Goal: Information Seeking & Learning: Find contact information

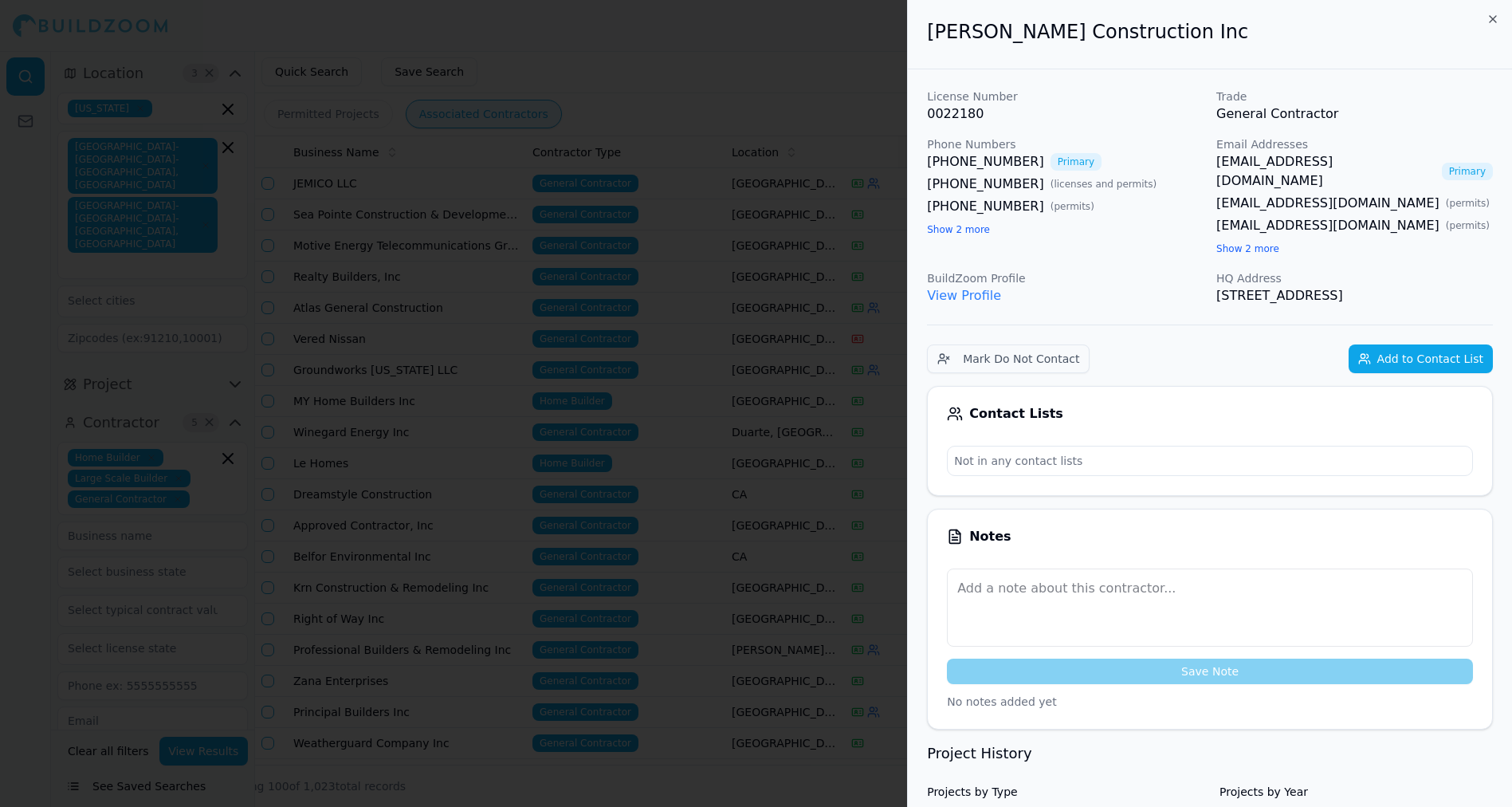
scroll to position [446, 0]
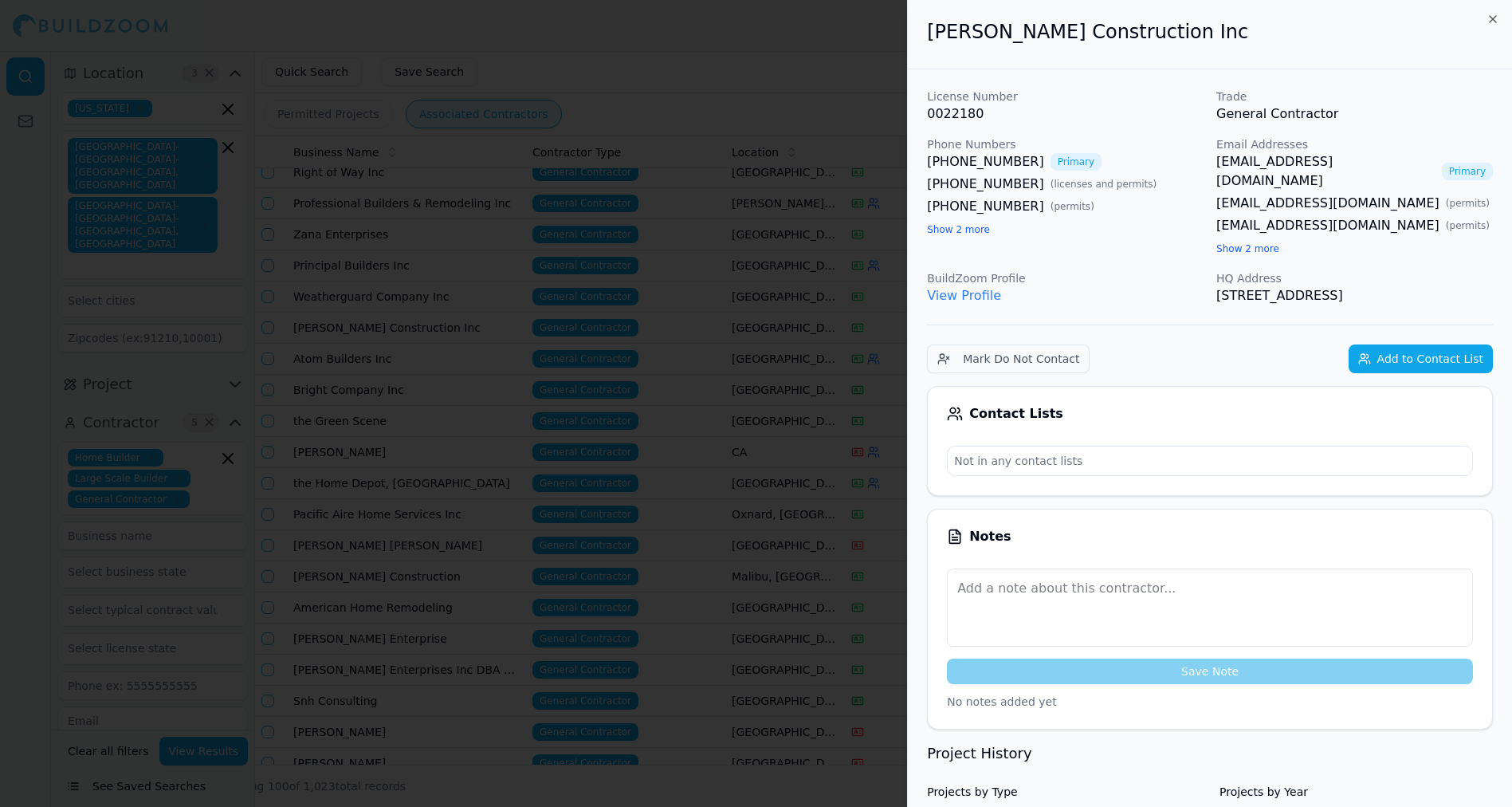
click at [845, 75] on div at bounding box center [756, 403] width 1512 height 807
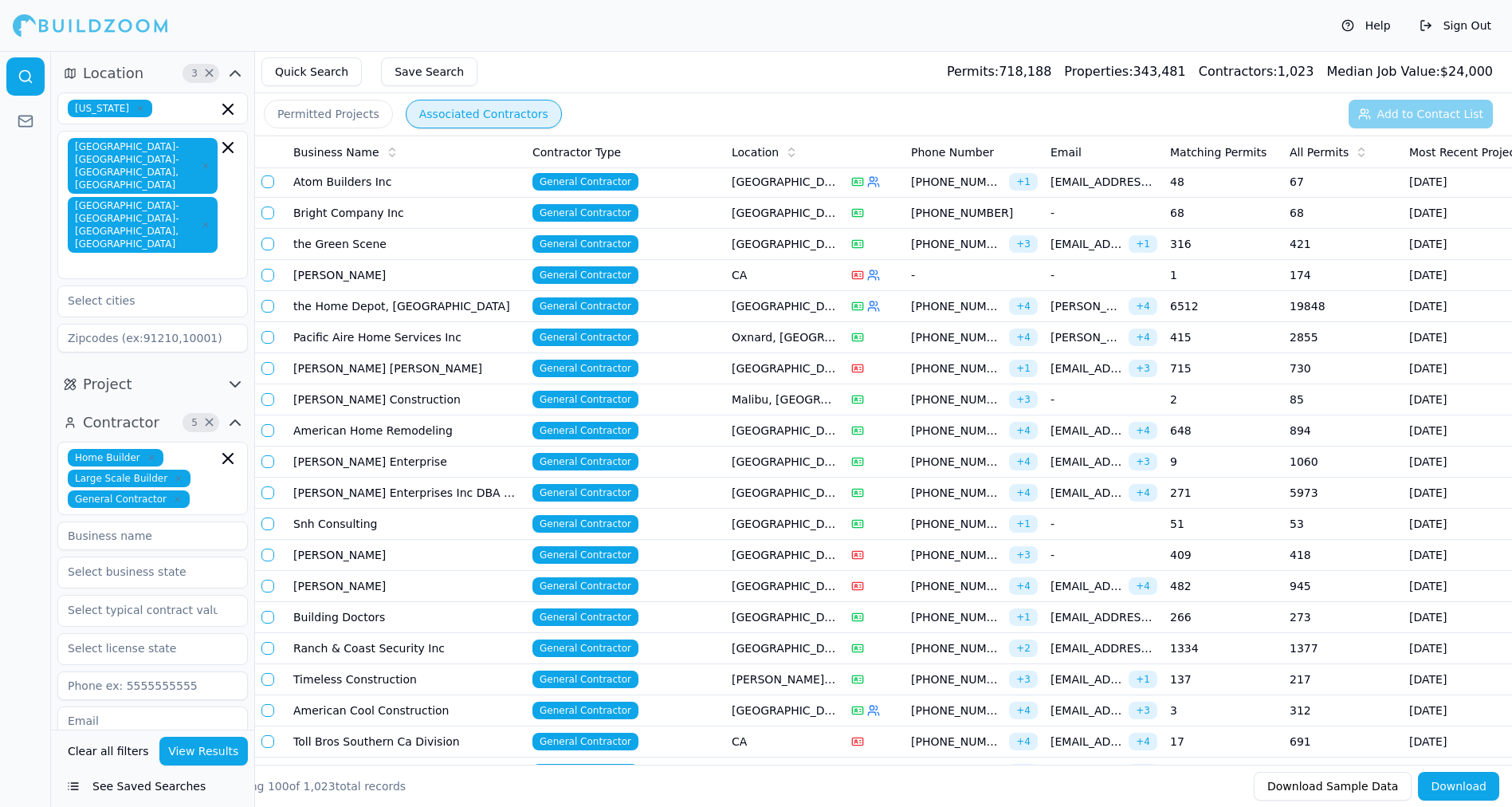
scroll to position [590, 0]
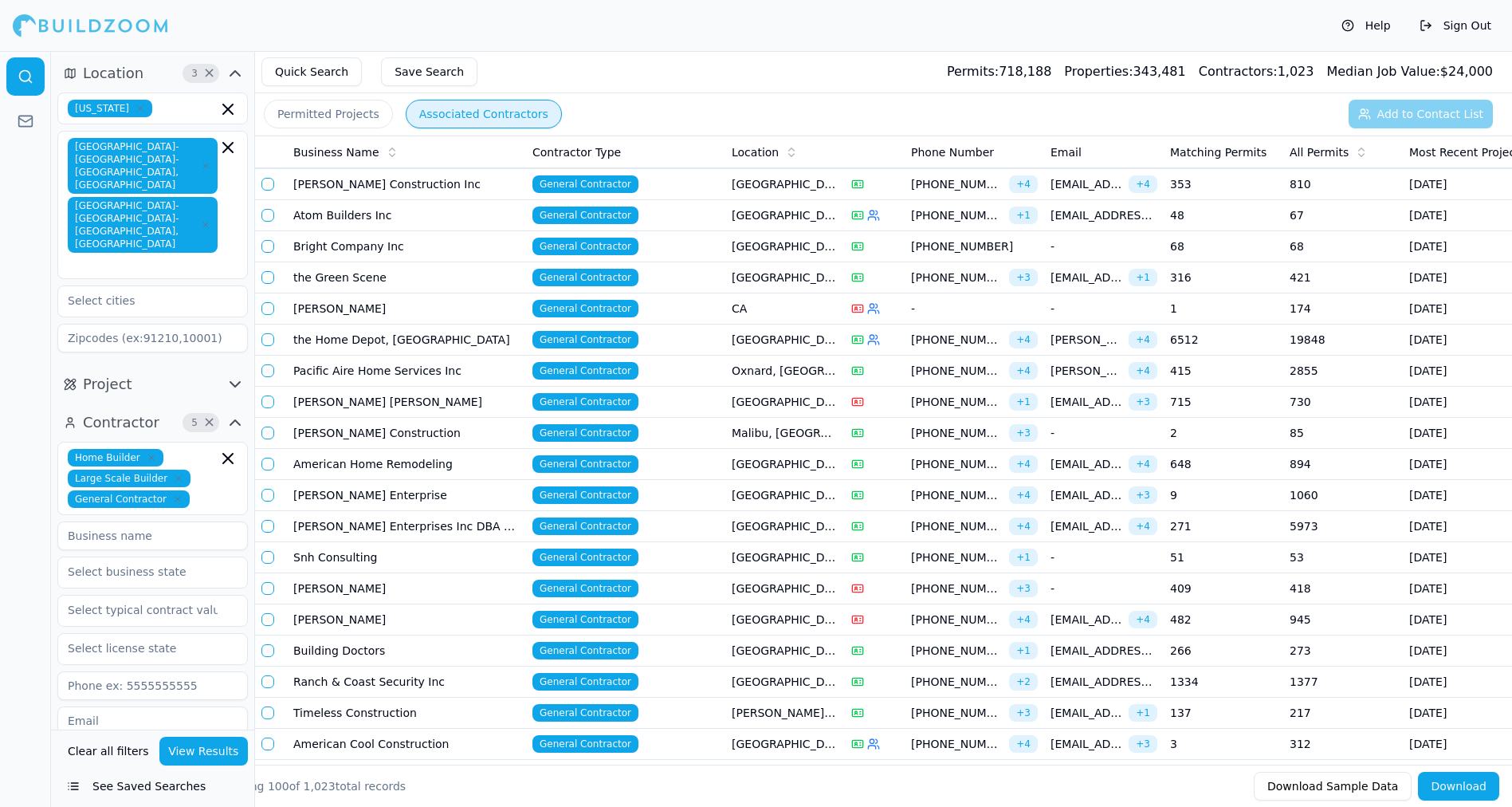
click at [405, 207] on td "Atom Builders Inc" at bounding box center [406, 216] width 240 height 31
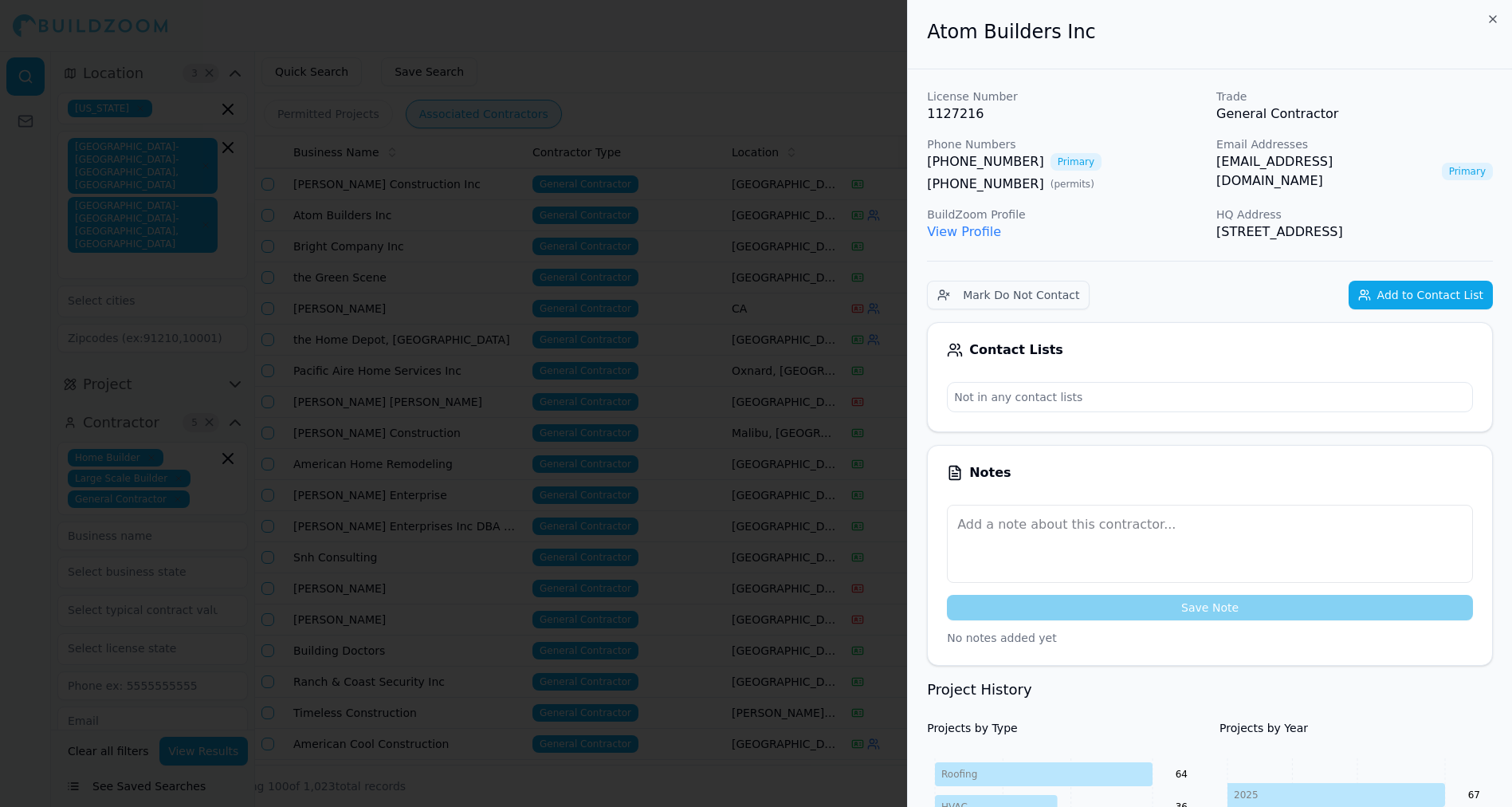
click at [458, 45] on div at bounding box center [756, 403] width 1512 height 807
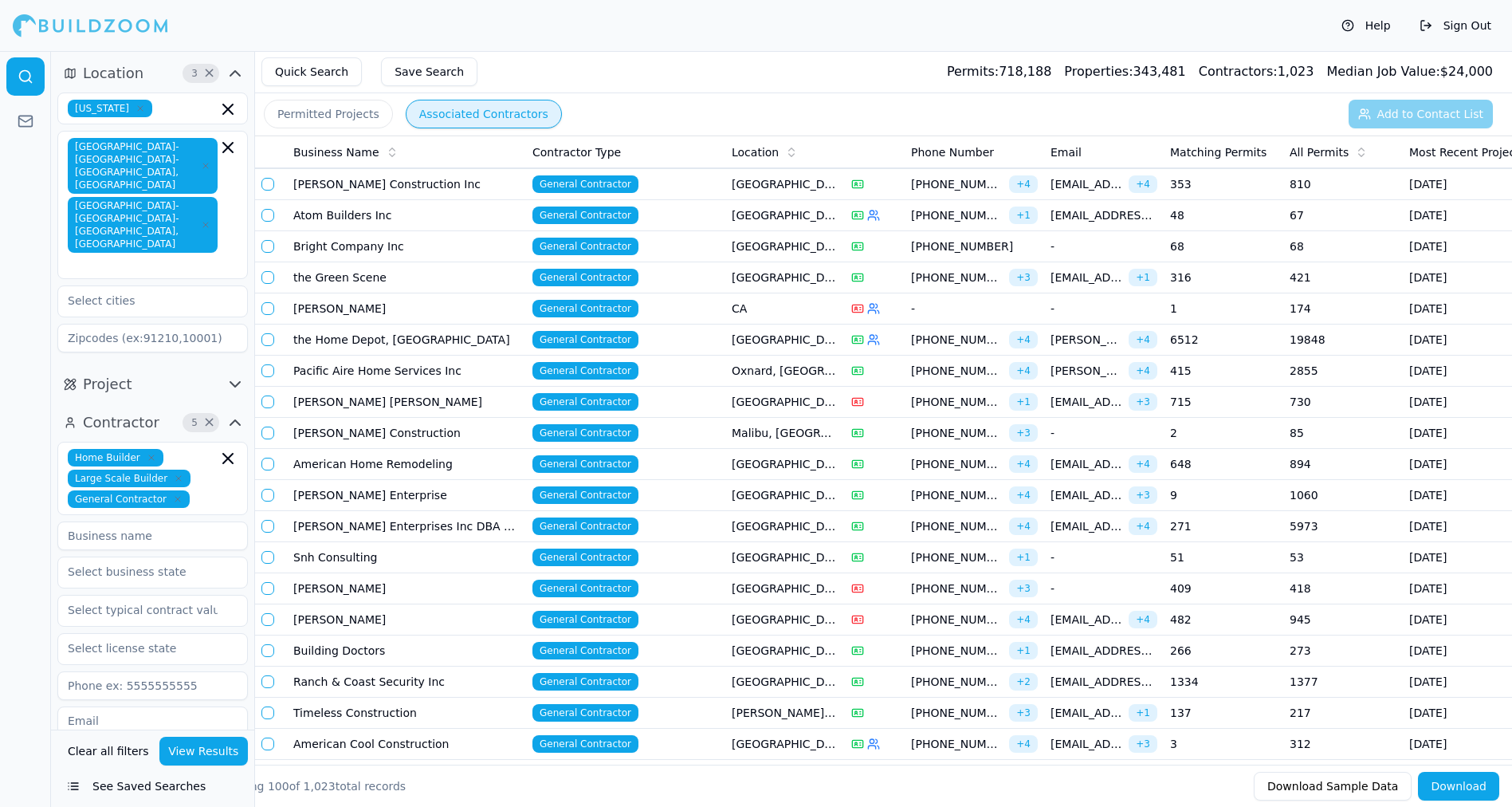
click at [327, 249] on td "Bright Company Inc" at bounding box center [406, 247] width 240 height 31
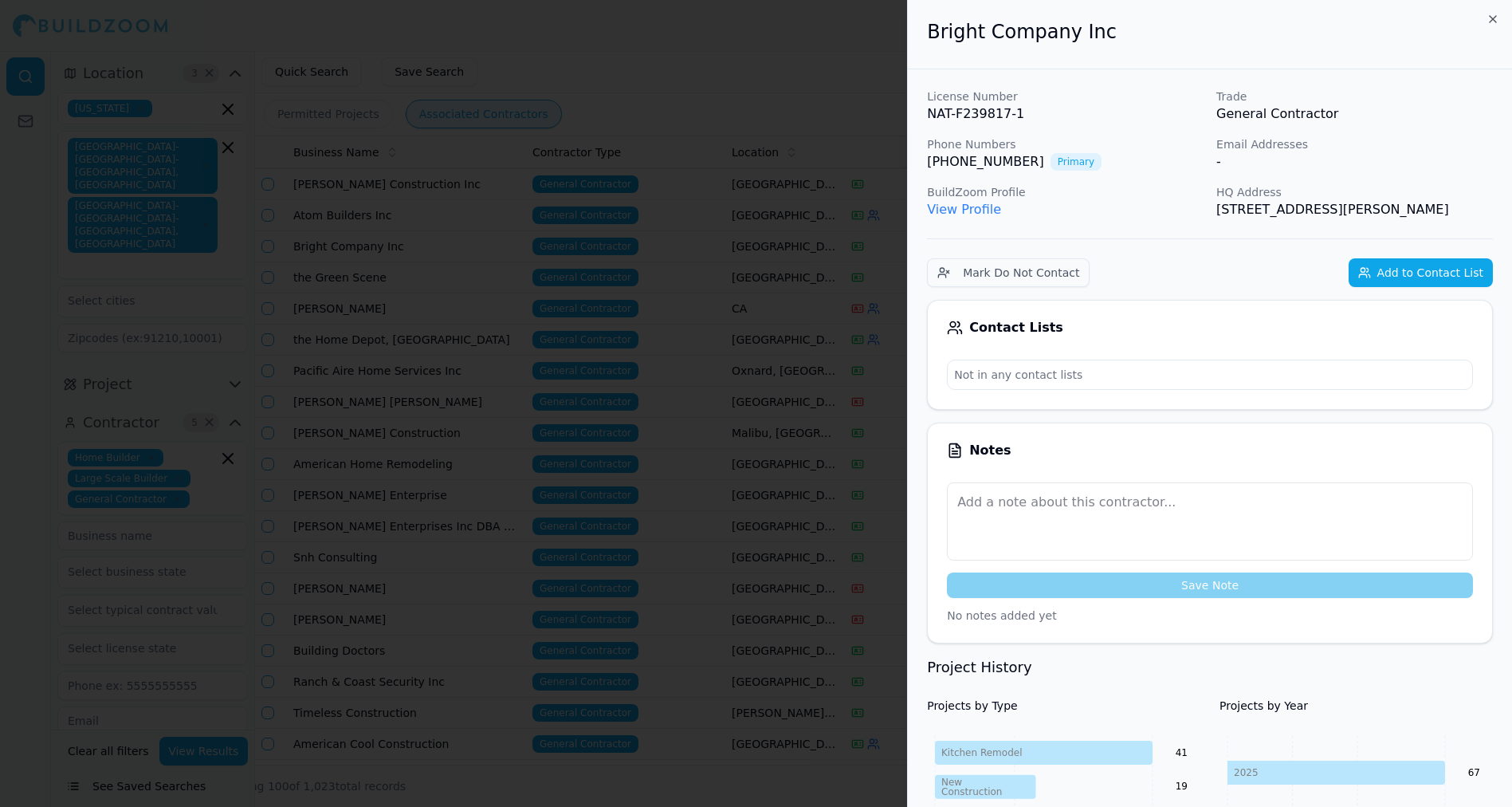
click at [743, 65] on div at bounding box center [756, 403] width 1512 height 807
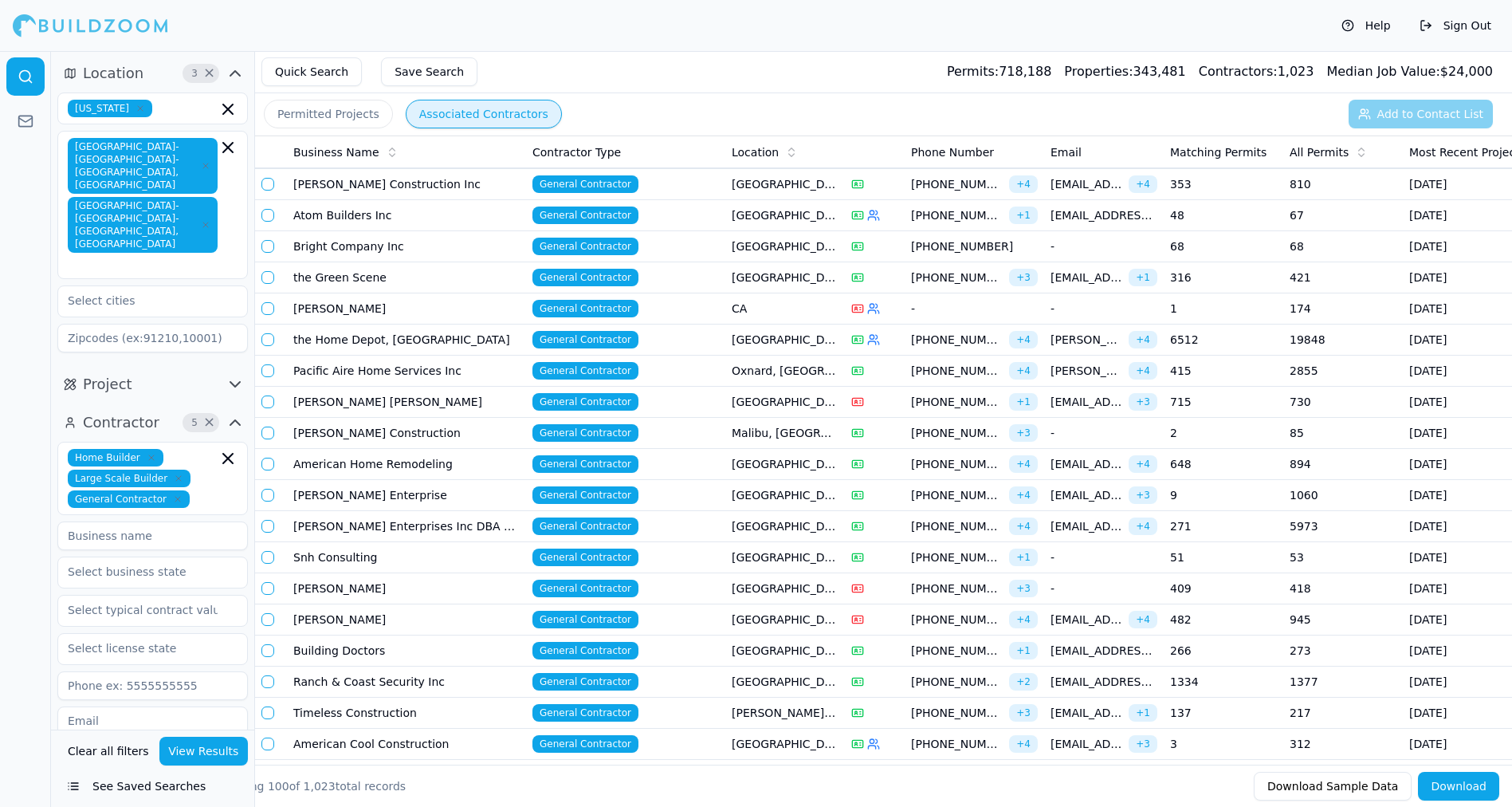
click at [344, 269] on td "the Green Scene" at bounding box center [406, 278] width 240 height 31
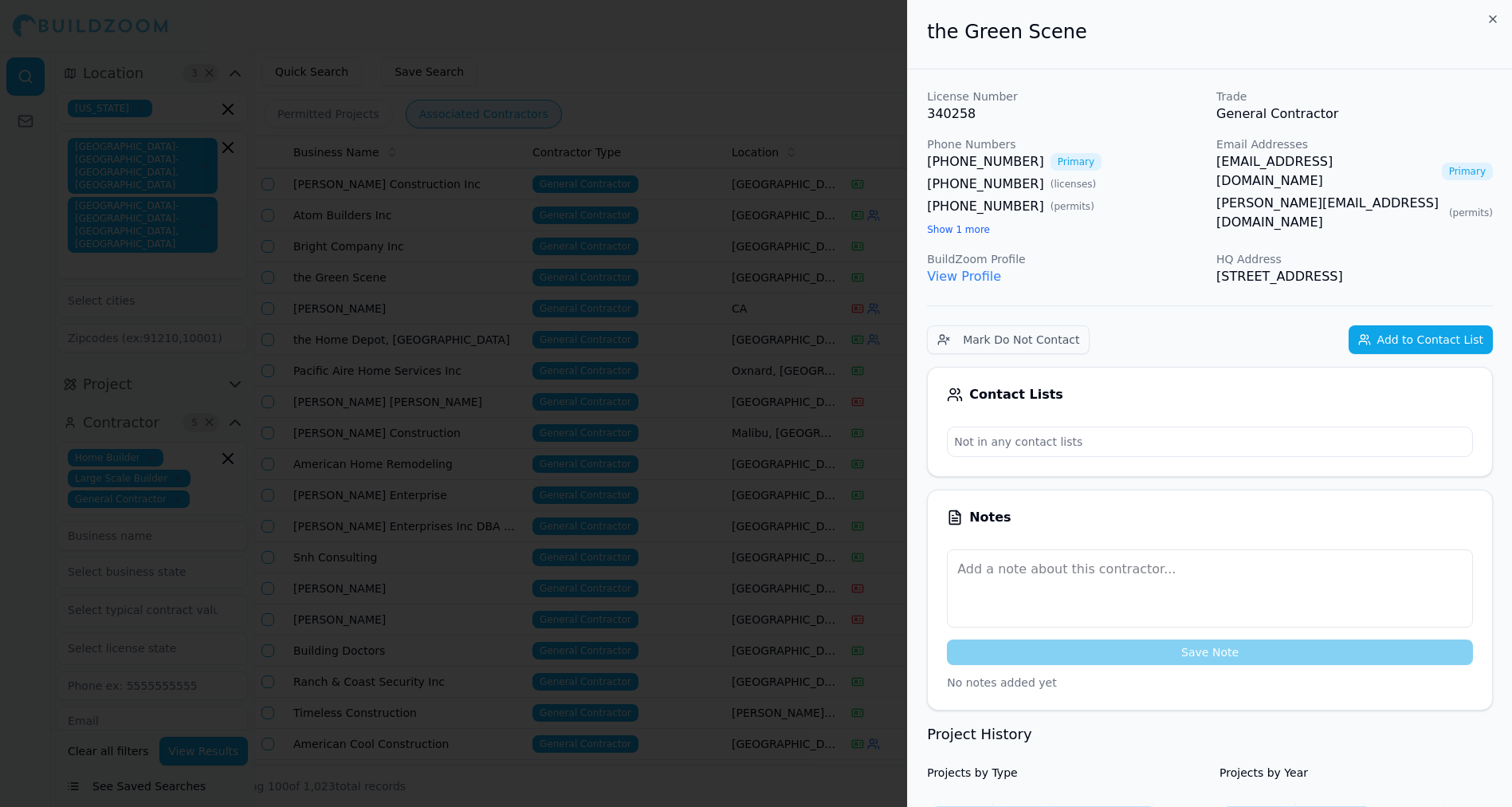
click at [756, 50] on div at bounding box center [756, 403] width 1512 height 807
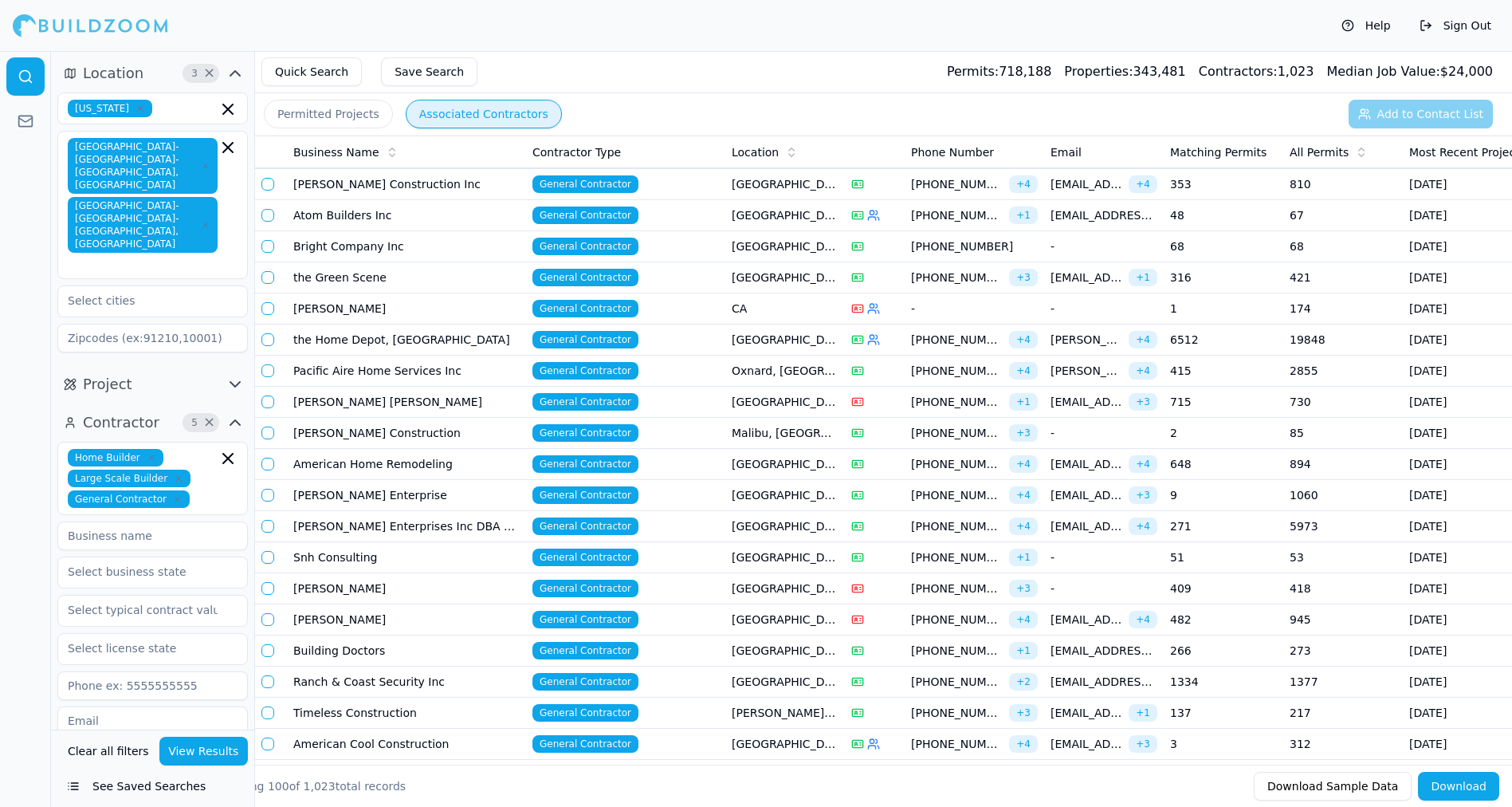
click at [313, 282] on td "the Green Scene" at bounding box center [406, 278] width 240 height 31
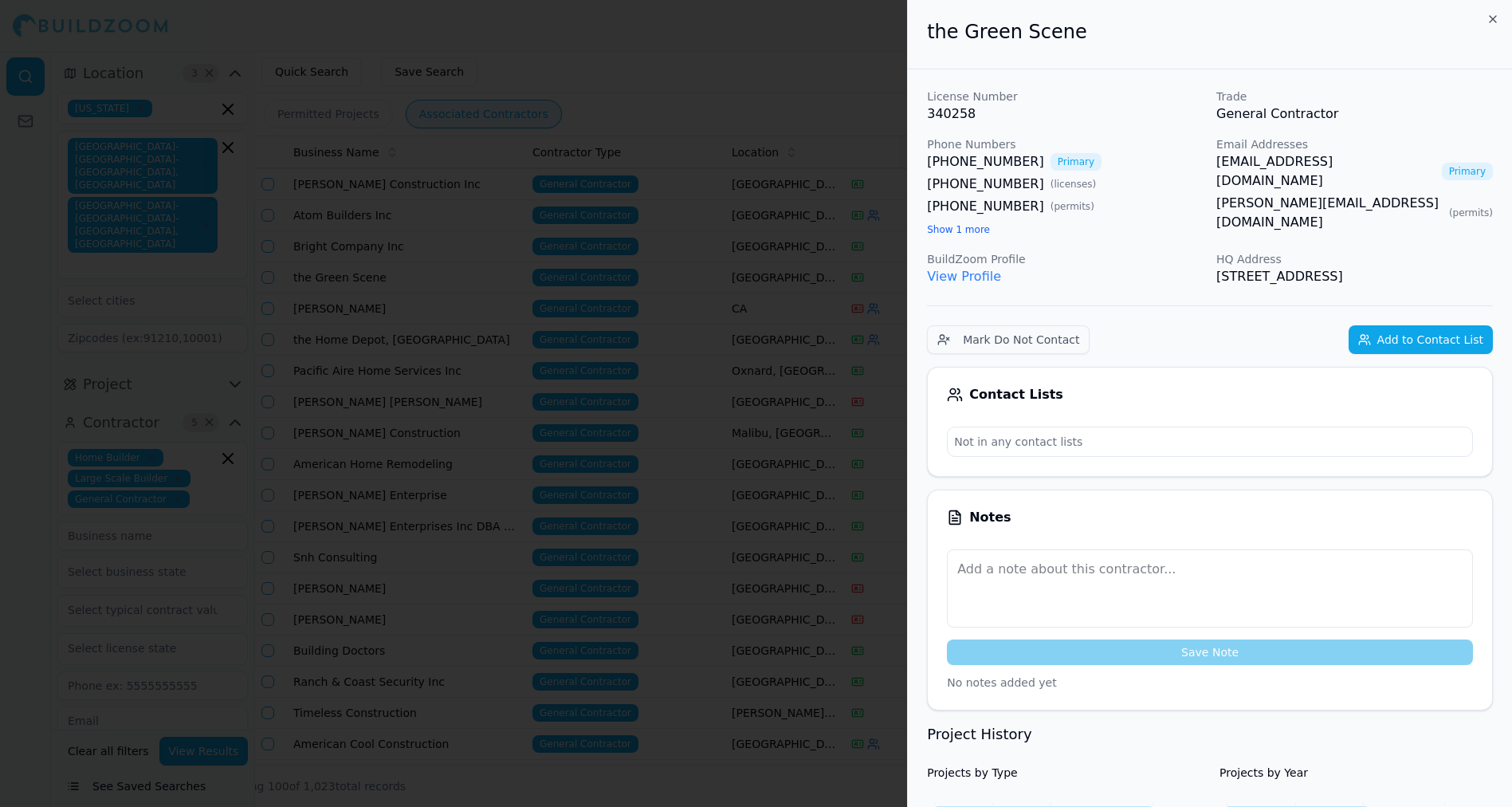
click at [625, 71] on div at bounding box center [756, 403] width 1512 height 807
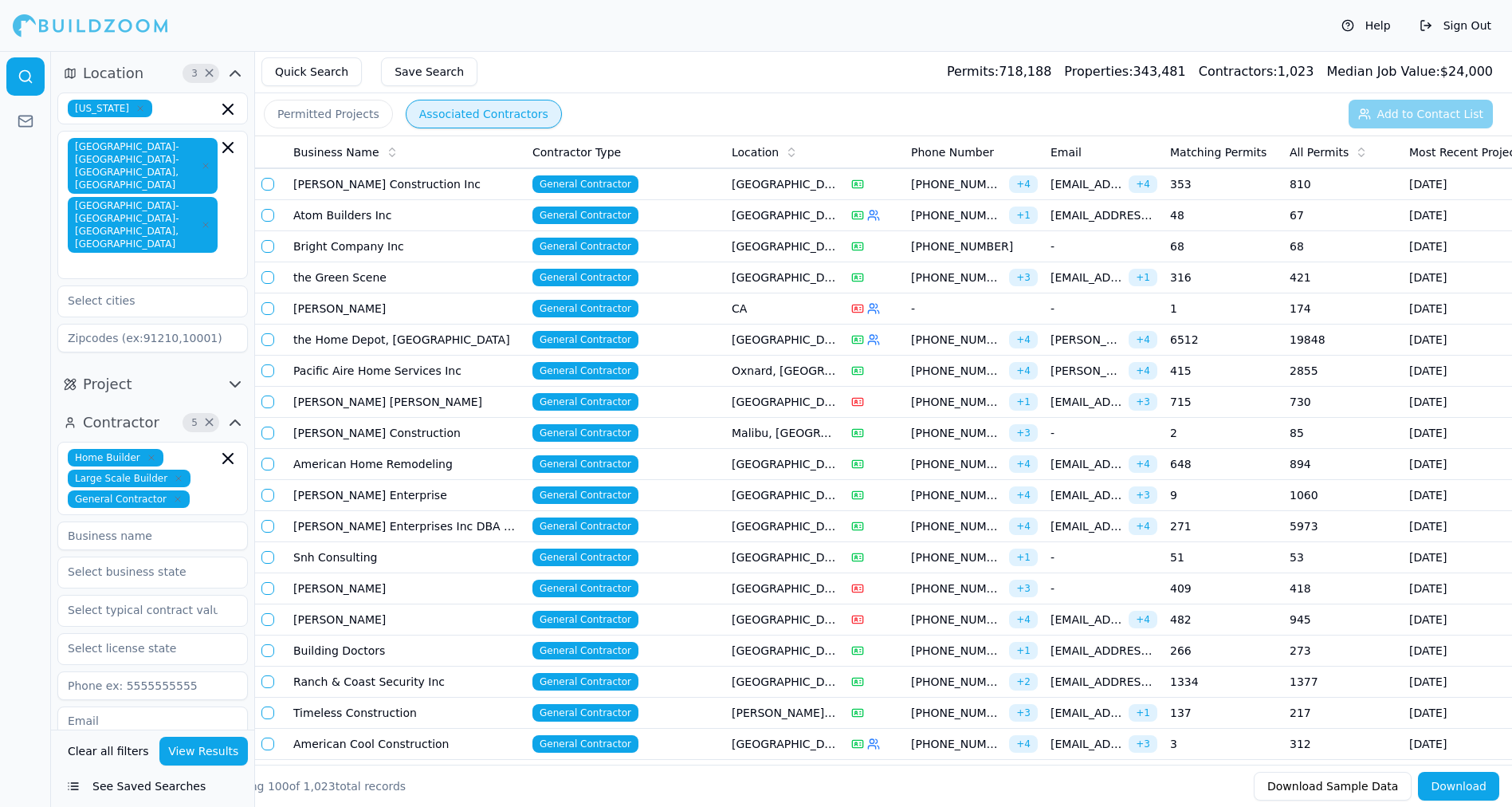
click at [334, 304] on td "[PERSON_NAME]" at bounding box center [406, 309] width 240 height 31
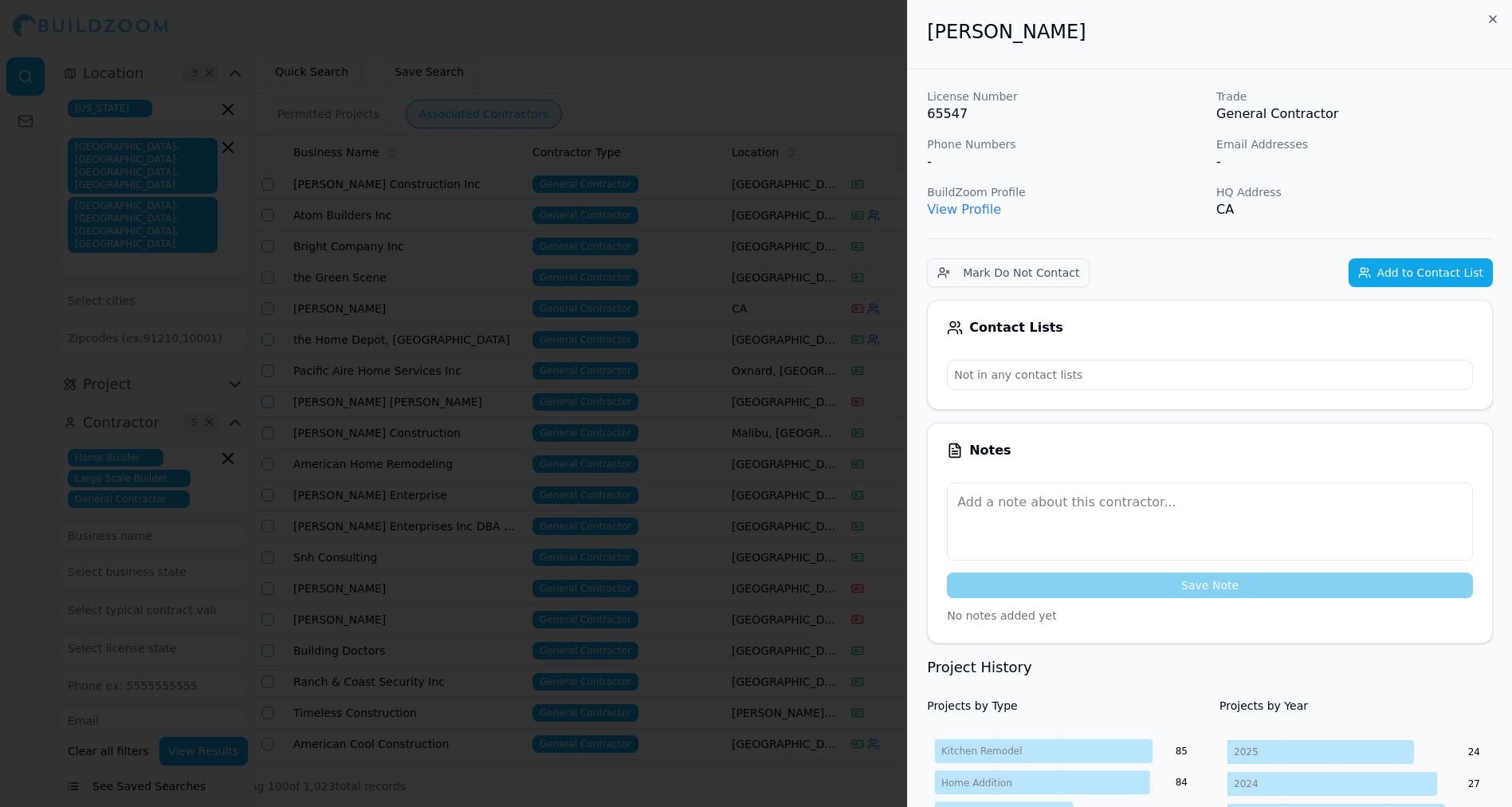
click at [600, 67] on div at bounding box center [756, 403] width 1512 height 807
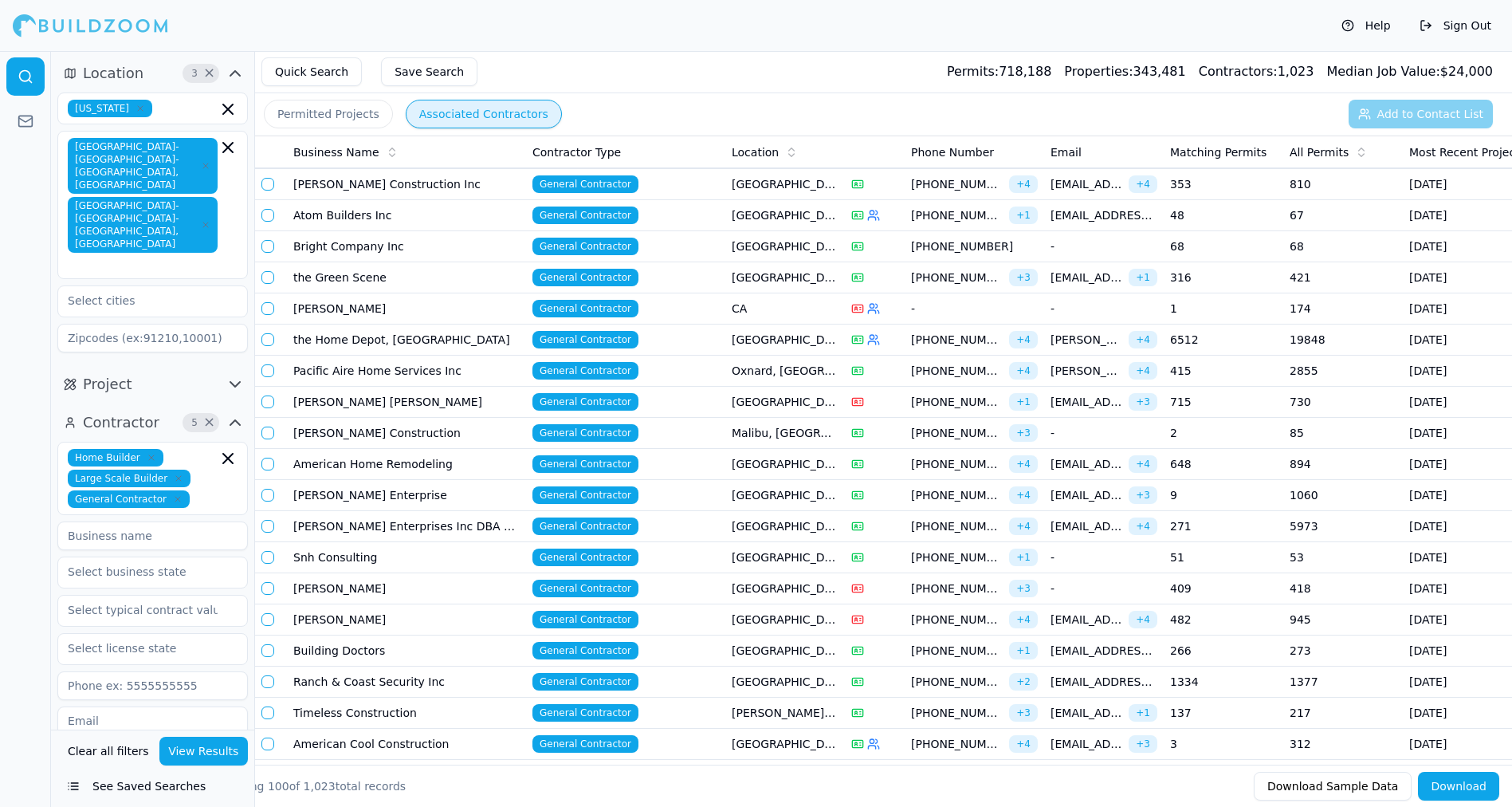
click at [405, 342] on td "the Home Depot, [GEOGRAPHIC_DATA]" at bounding box center [406, 340] width 240 height 31
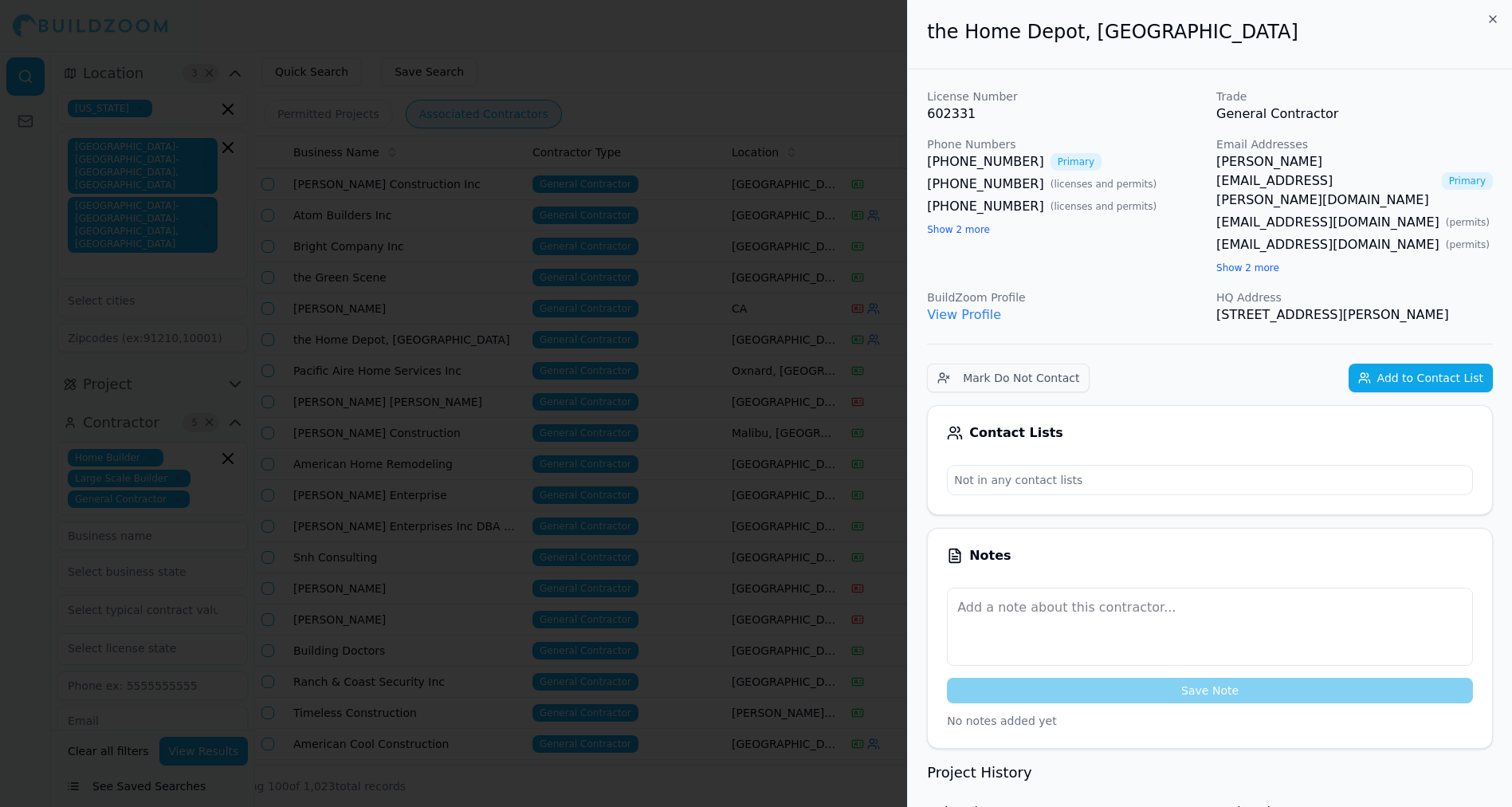
click at [927, 223] on button "Show 2 more" at bounding box center [958, 229] width 63 height 13
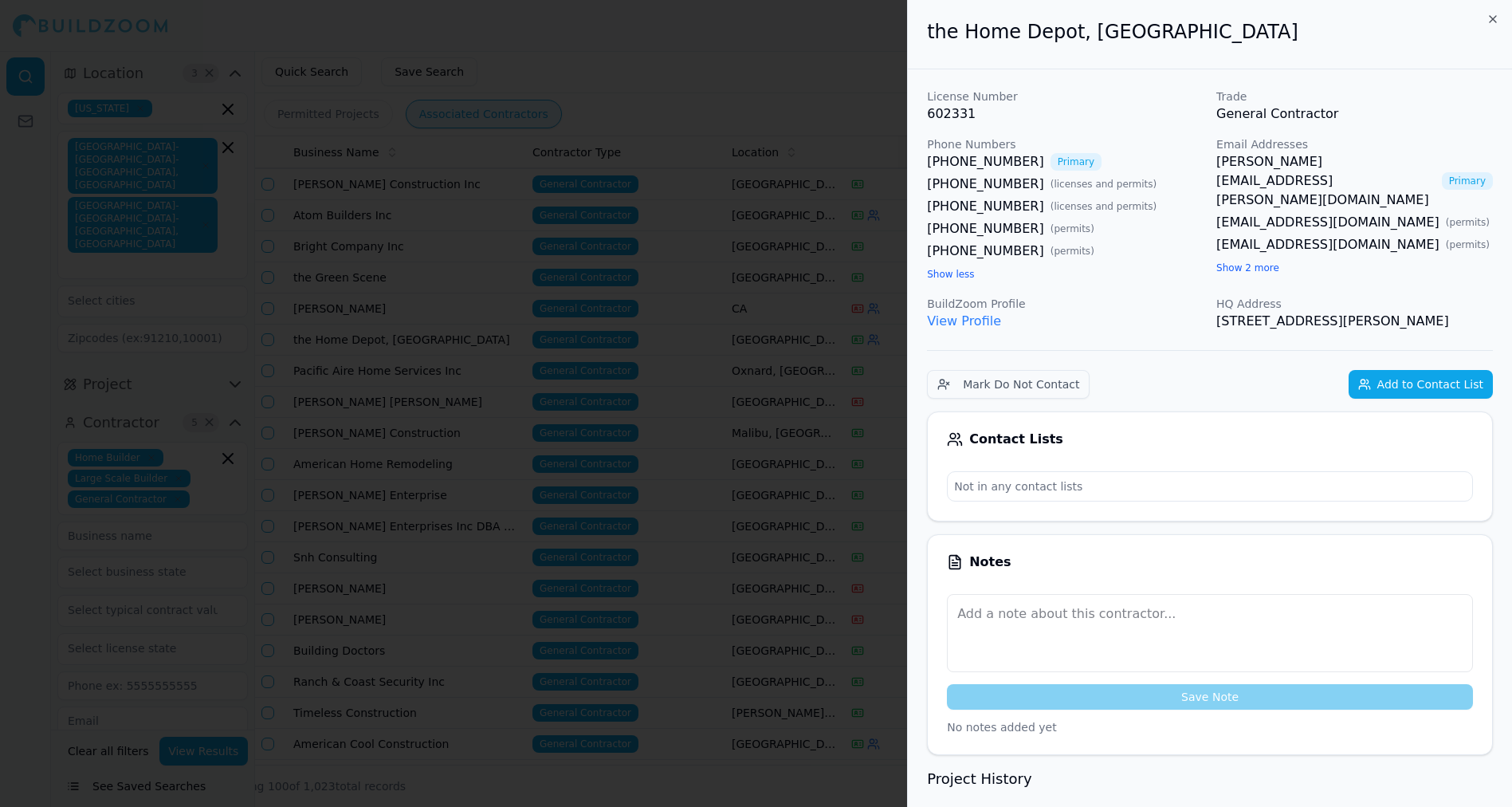
click at [1311, 159] on link "[PERSON_NAME][EMAIL_ADDRESS][PERSON_NAME][DOMAIN_NAME]" at bounding box center [1326, 181] width 219 height 58
click at [769, 88] on div at bounding box center [756, 403] width 1512 height 807
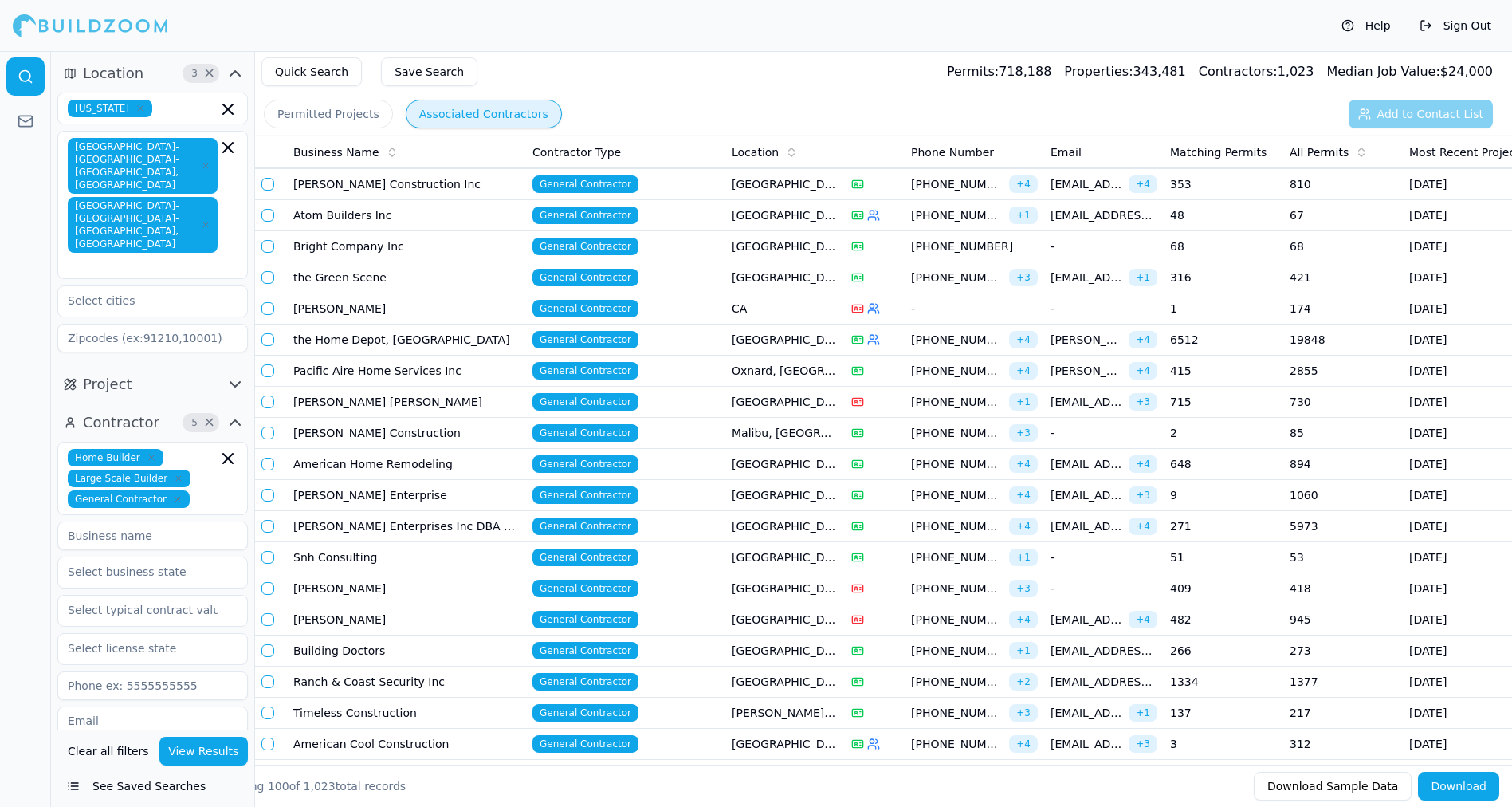
click at [313, 375] on td "Pacific Aire Home Services Inc" at bounding box center [406, 372] width 240 height 31
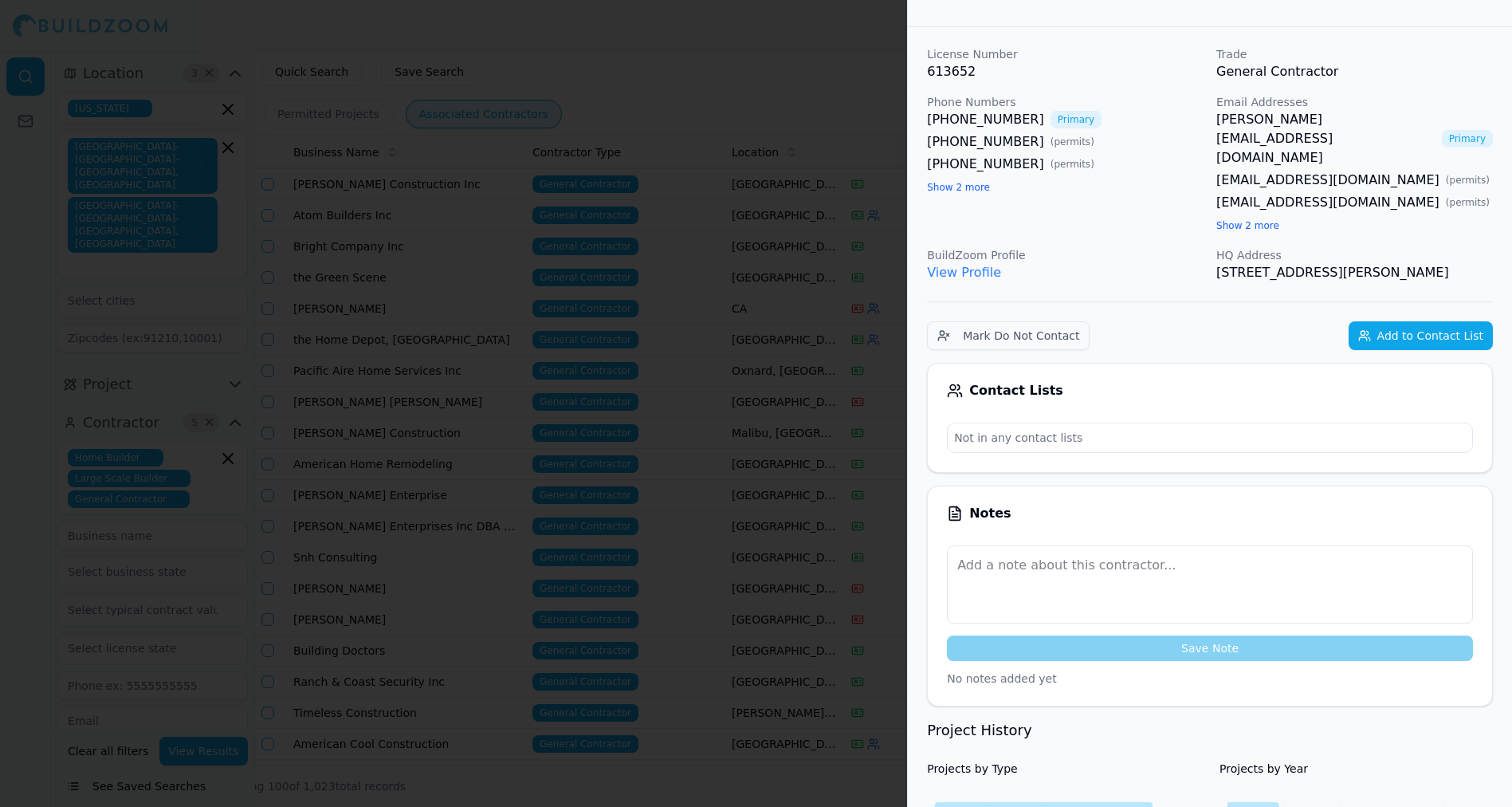
scroll to position [0, 0]
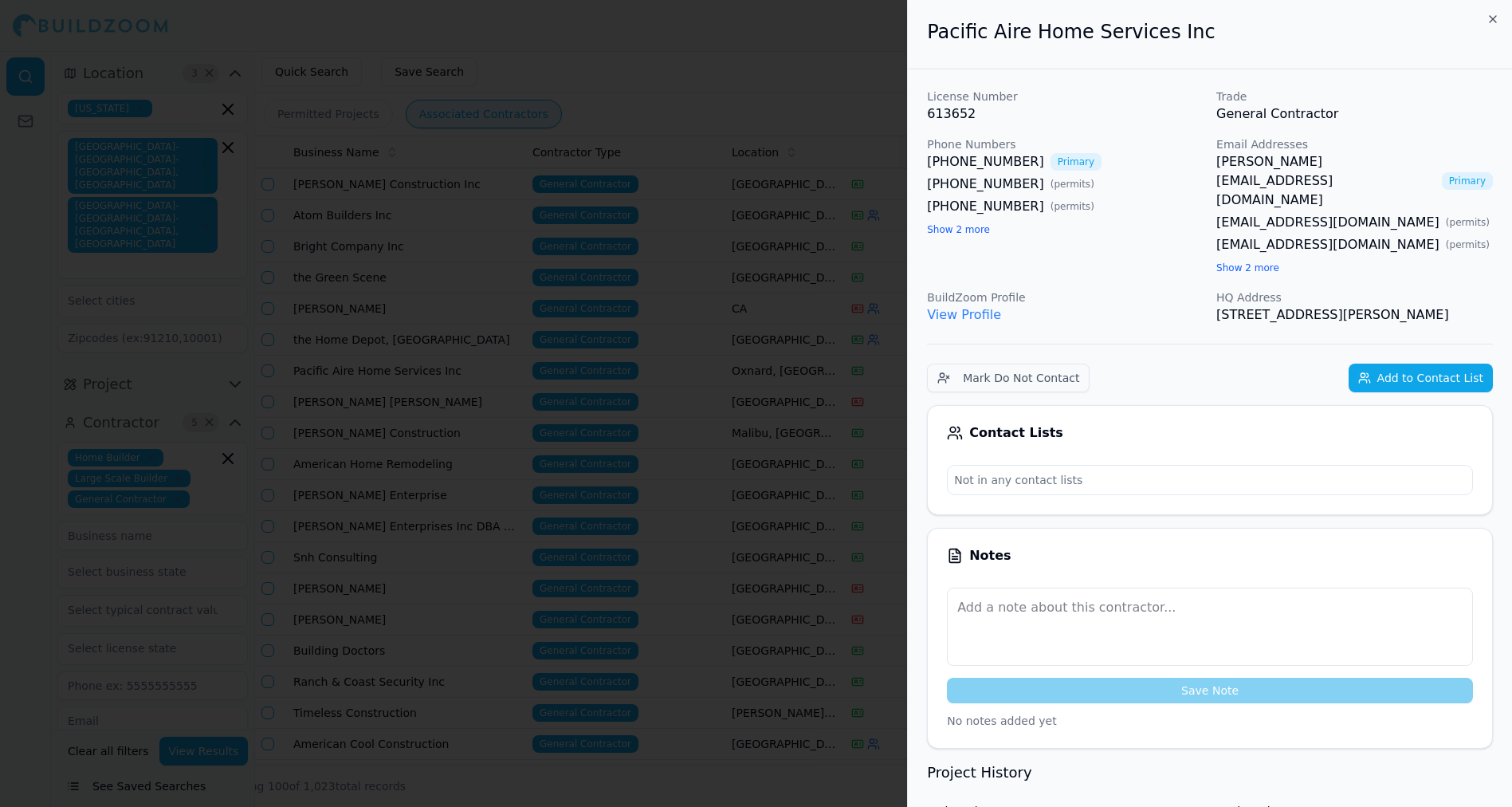
click at [727, 54] on div at bounding box center [756, 403] width 1512 height 807
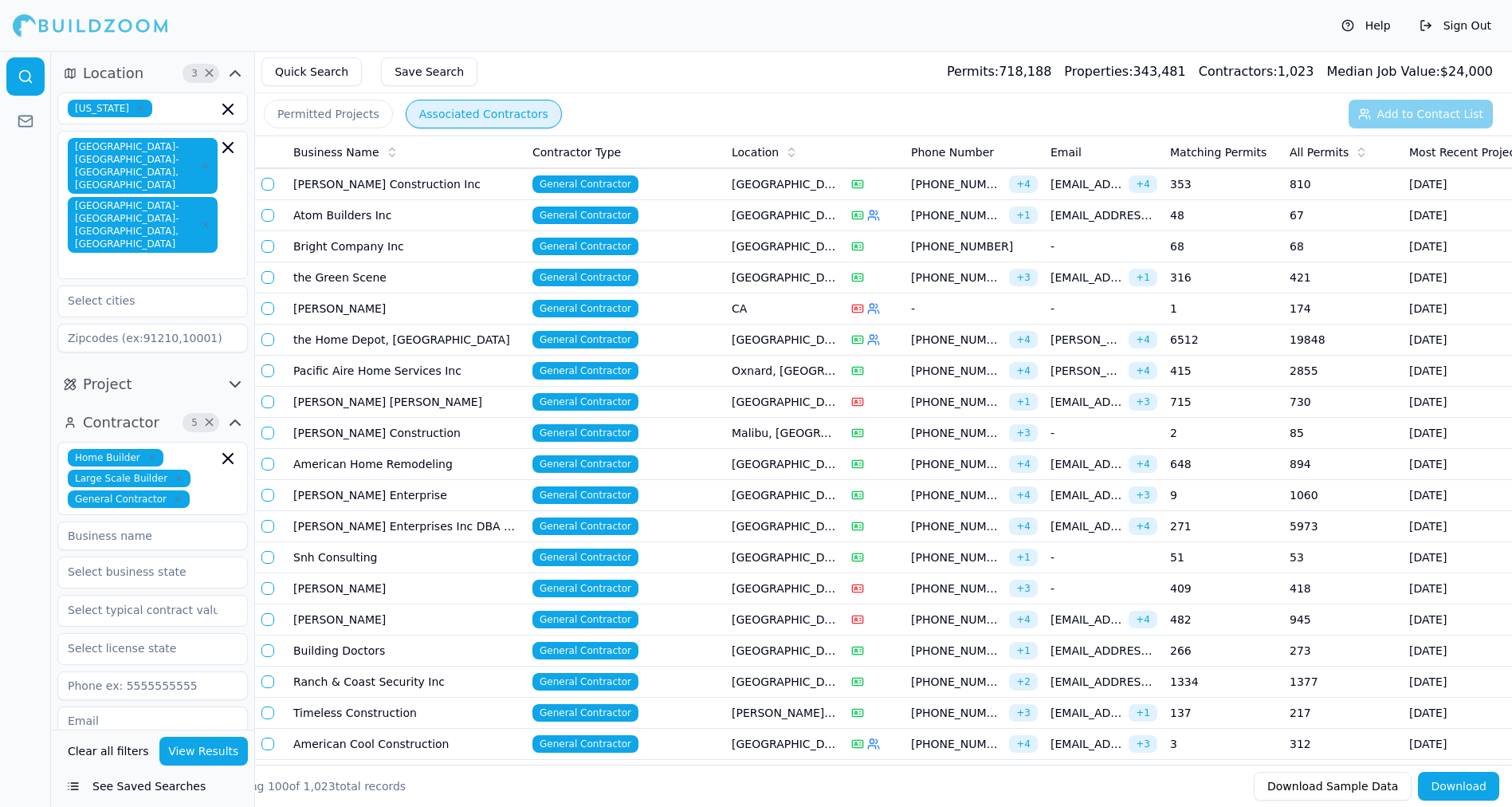
click at [376, 399] on td "[PERSON_NAME] [PERSON_NAME]" at bounding box center [406, 402] width 240 height 31
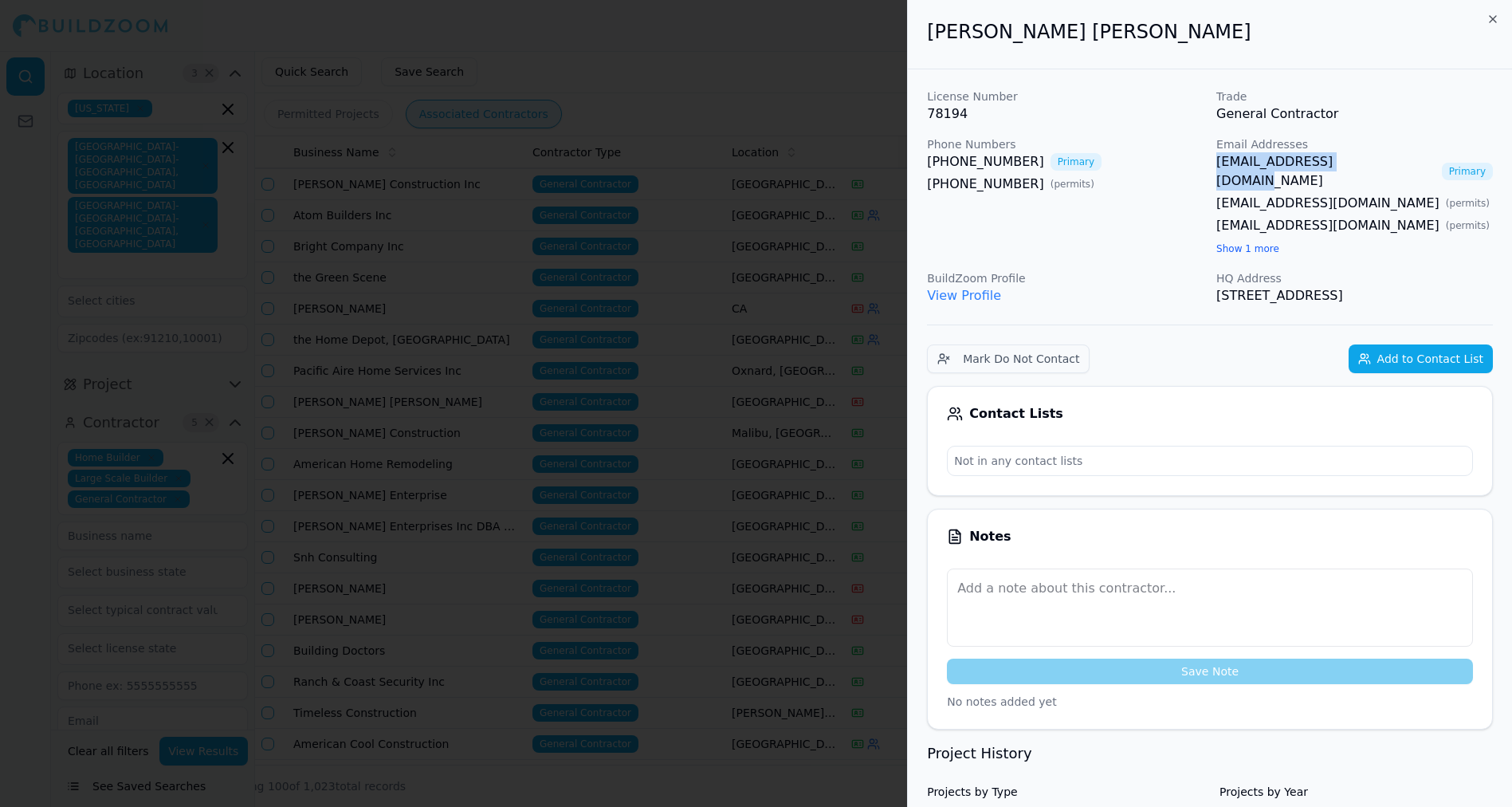
copy link "[EMAIL_ADDRESS][DOMAIN_NAME]"
click at [1494, 17] on icon "button" at bounding box center [1492, 19] width 7 height 7
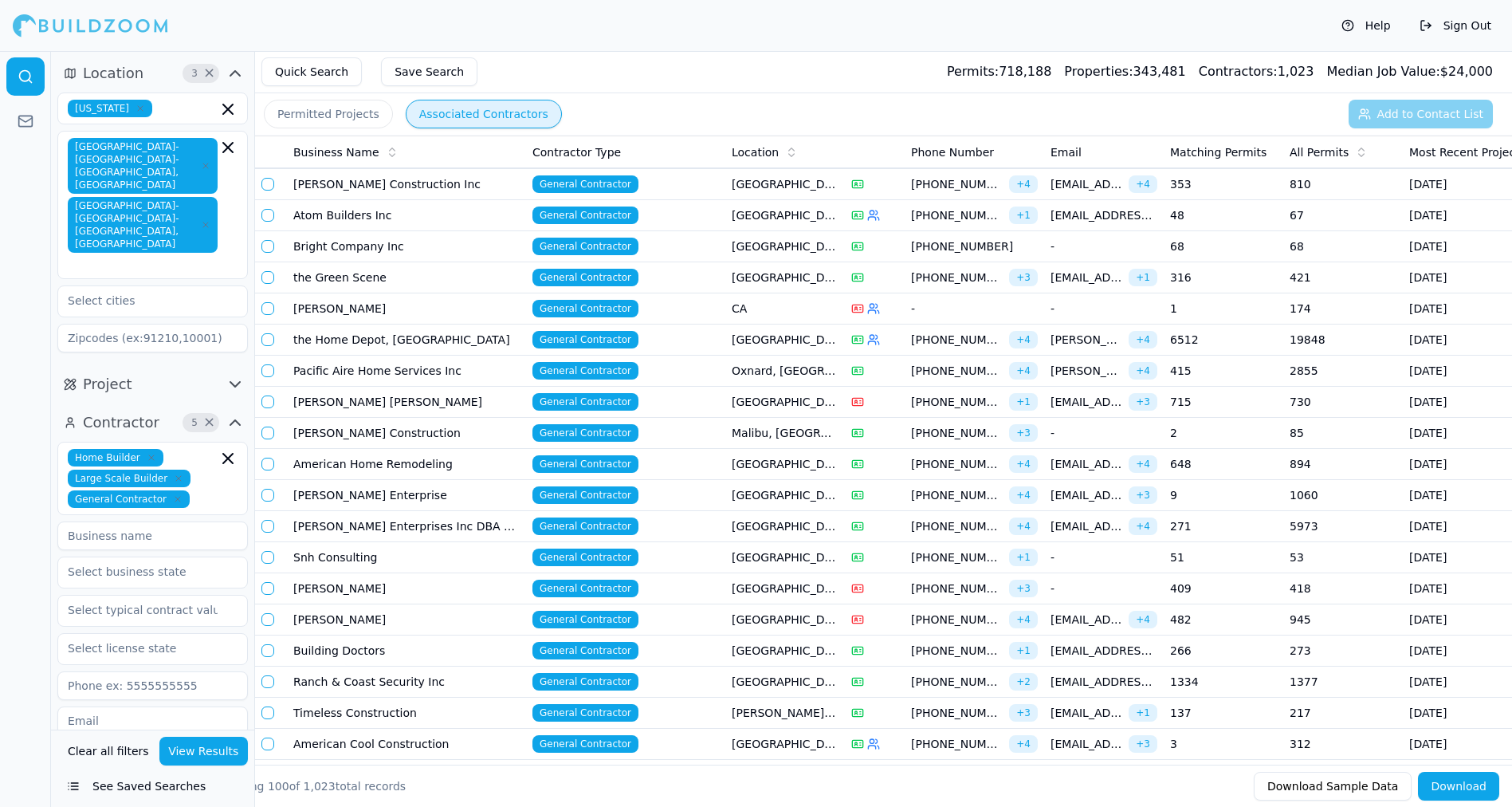
click at [321, 433] on td "[PERSON_NAME] Construction" at bounding box center [406, 433] width 240 height 31
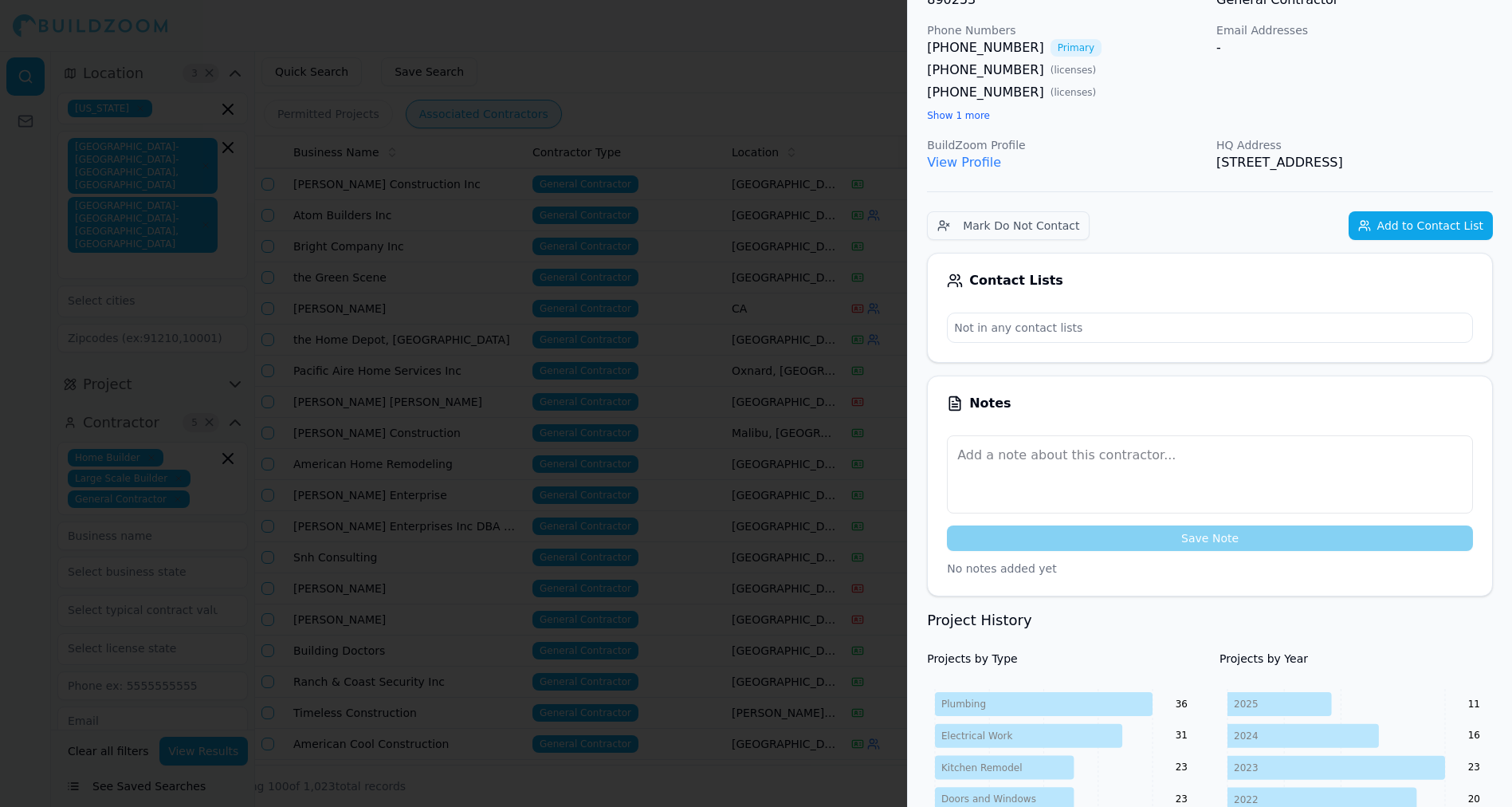
scroll to position [196, 0]
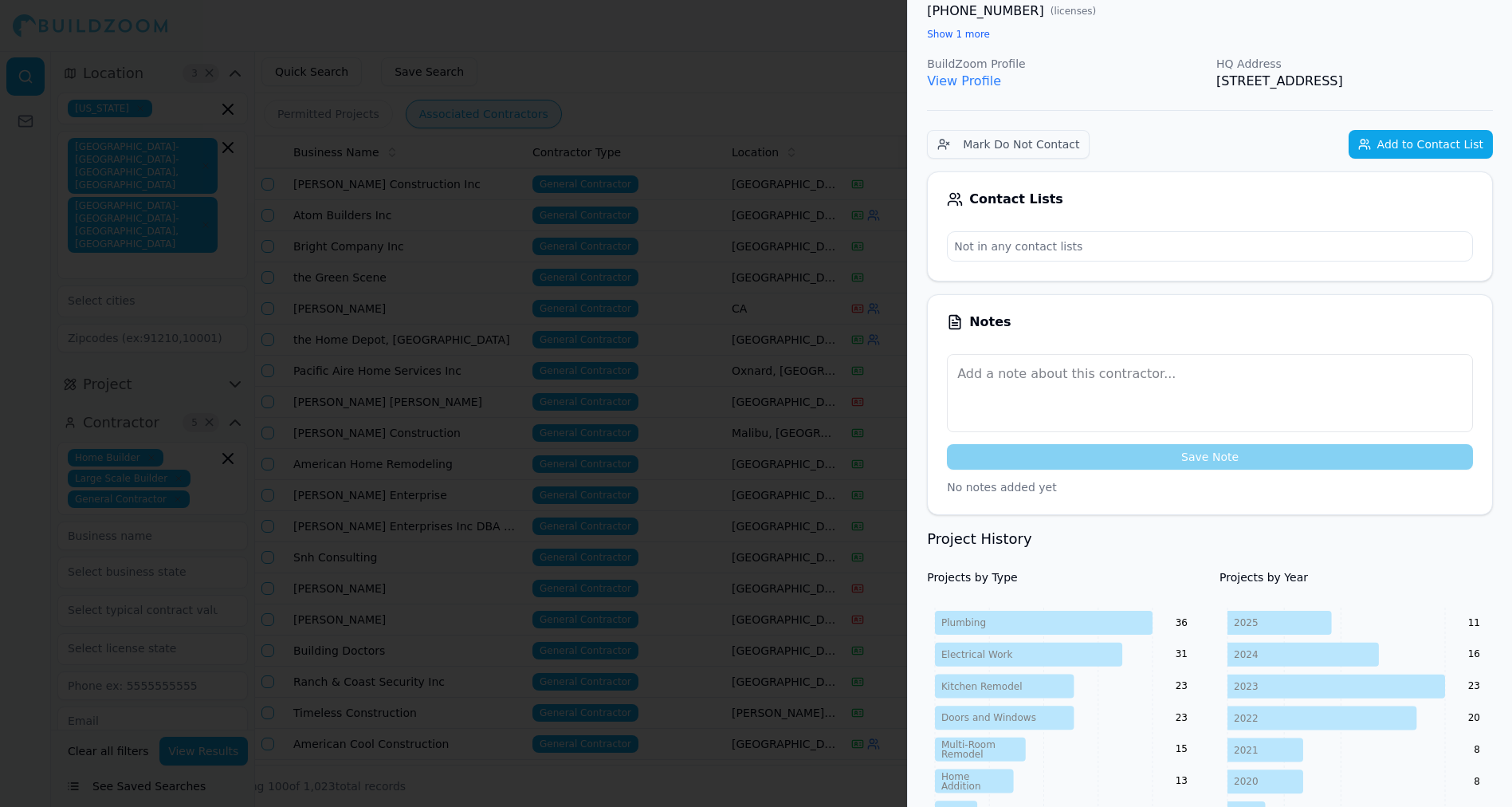
click at [448, 342] on div at bounding box center [756, 403] width 1512 height 807
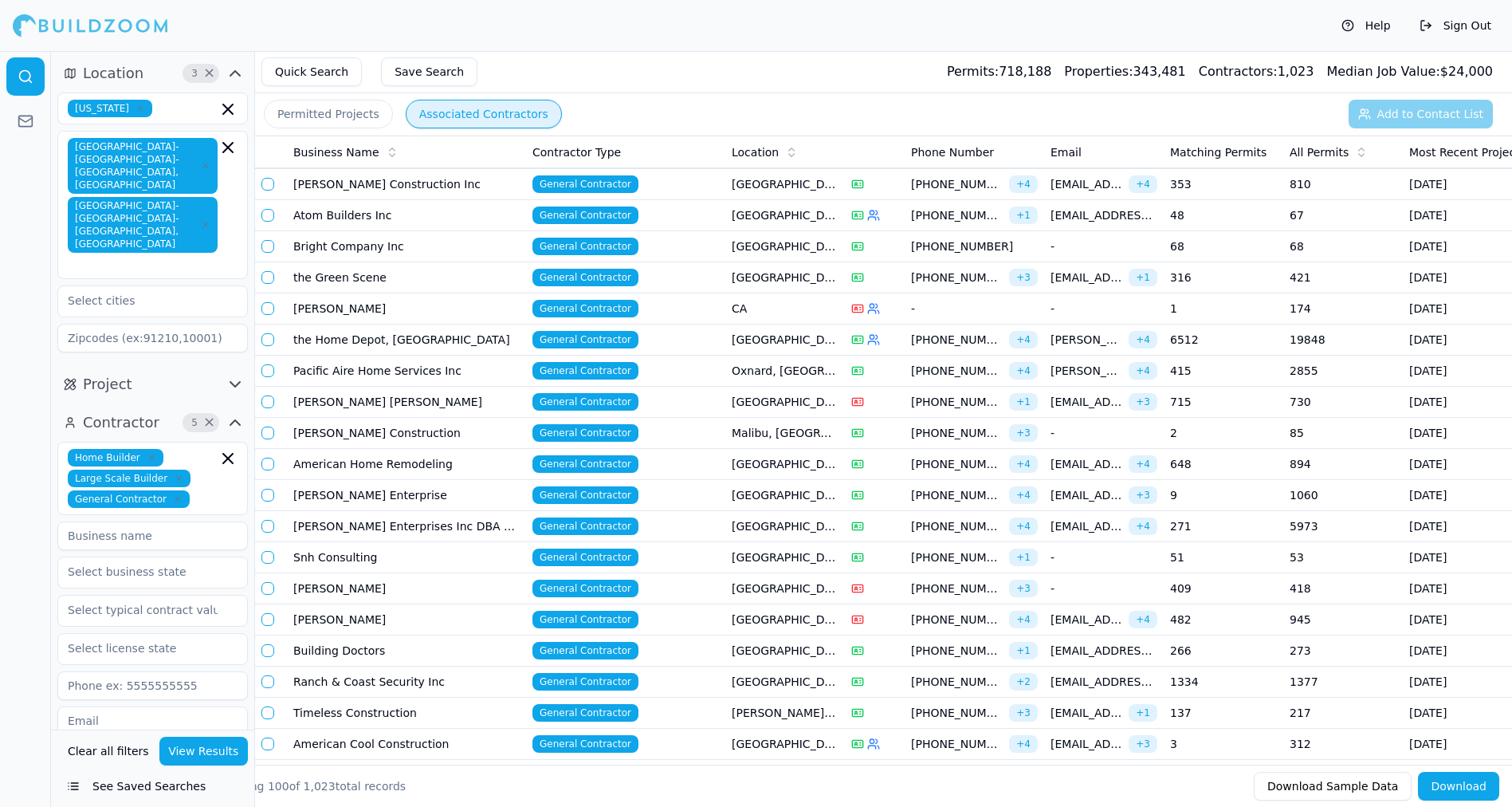
click at [399, 460] on td "American Home Remodeling" at bounding box center [406, 465] width 240 height 31
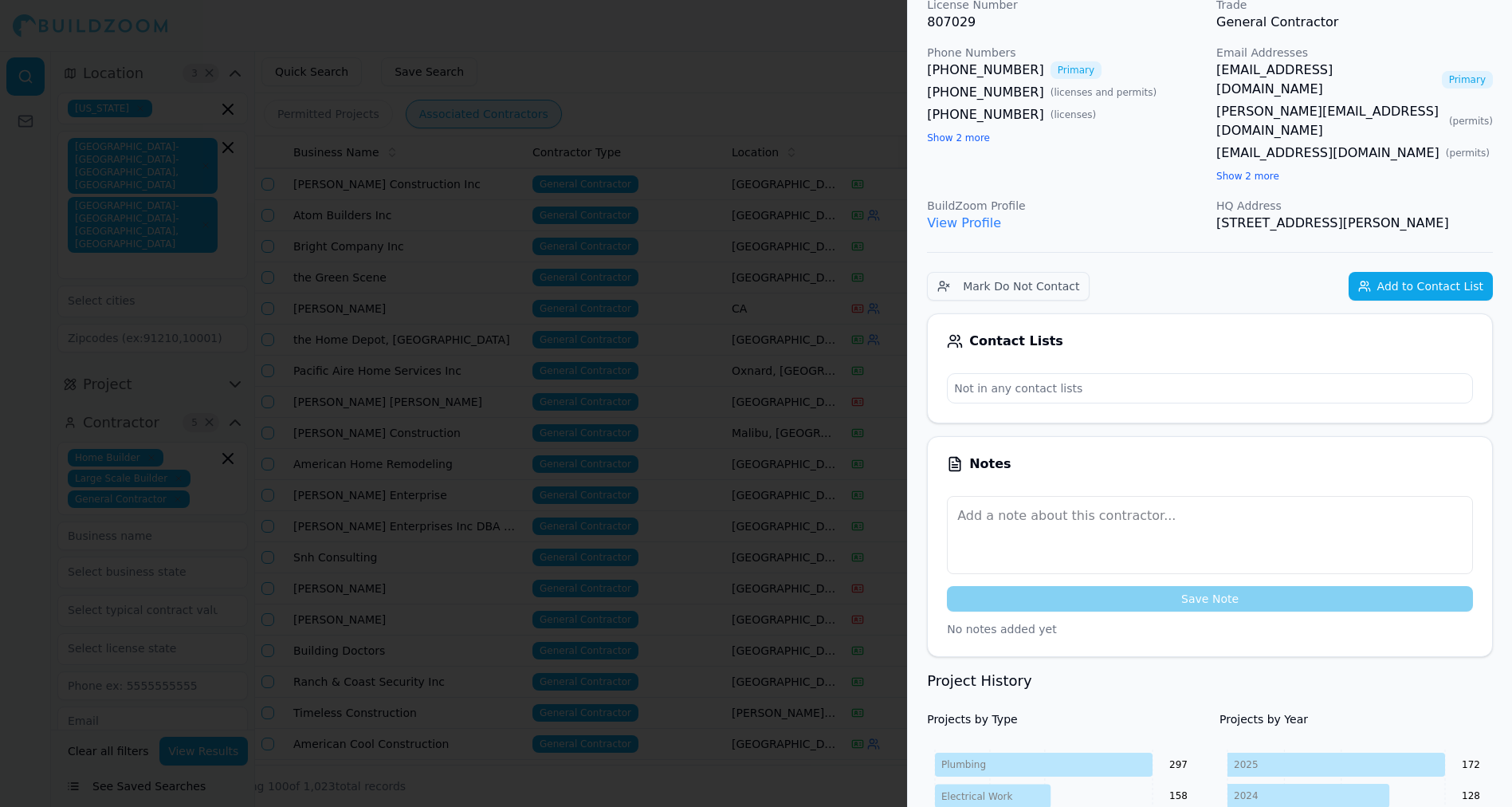
scroll to position [0, 0]
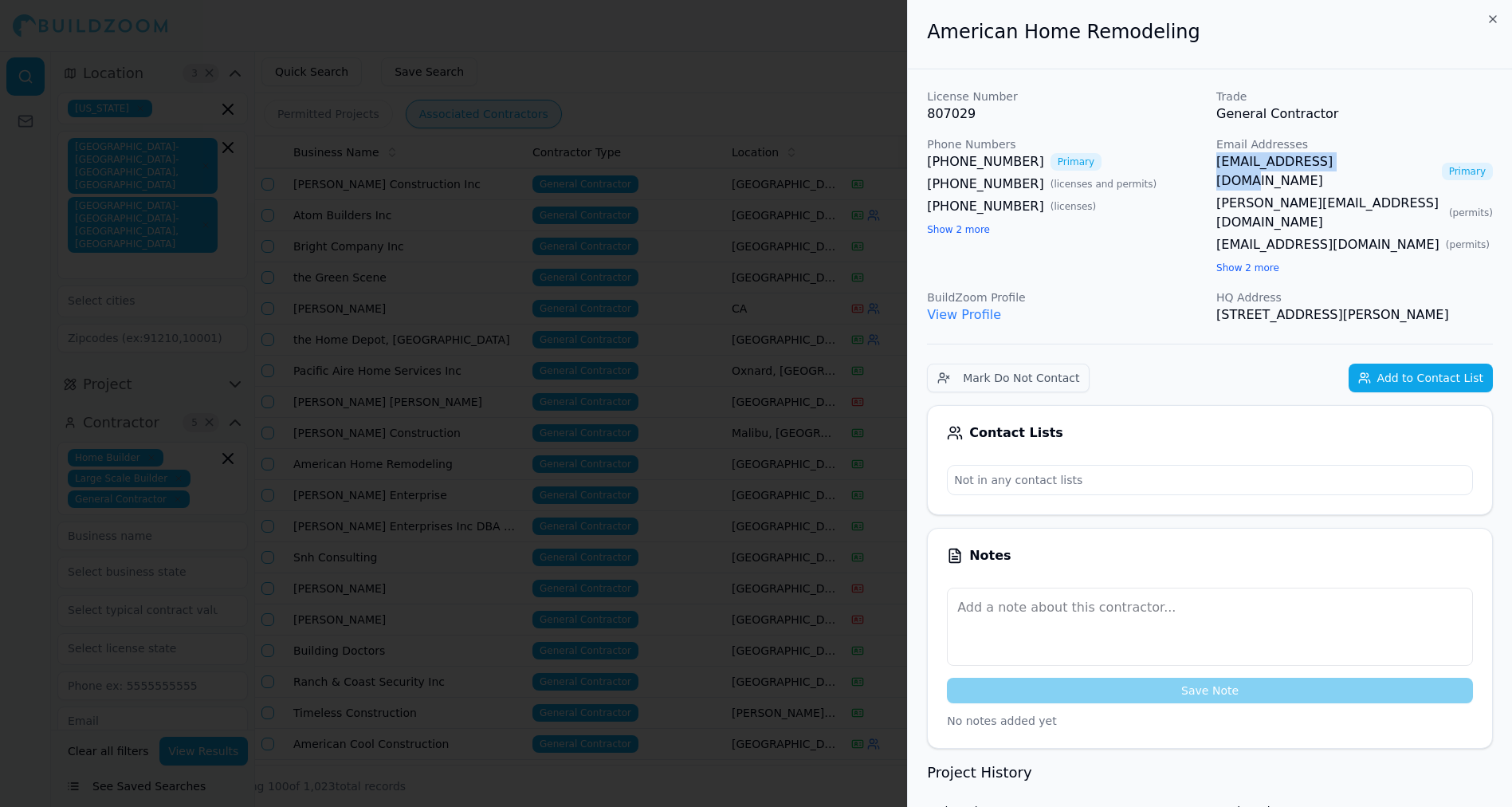
copy link "[EMAIL_ADDRESS][DOMAIN_NAME]"
click at [777, 26] on div at bounding box center [756, 403] width 1512 height 807
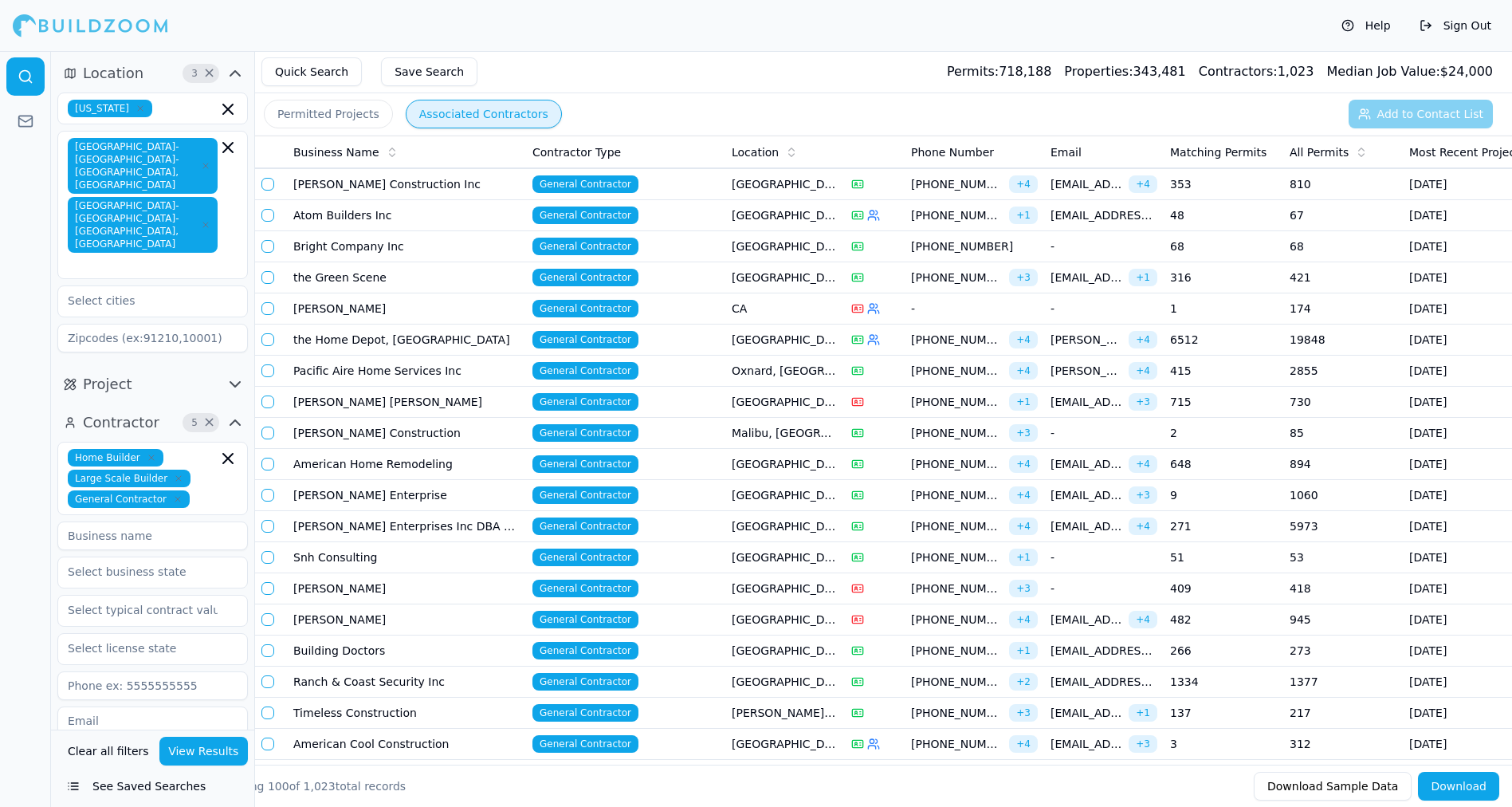
click at [326, 488] on td "[PERSON_NAME] Enterprise" at bounding box center [406, 496] width 240 height 31
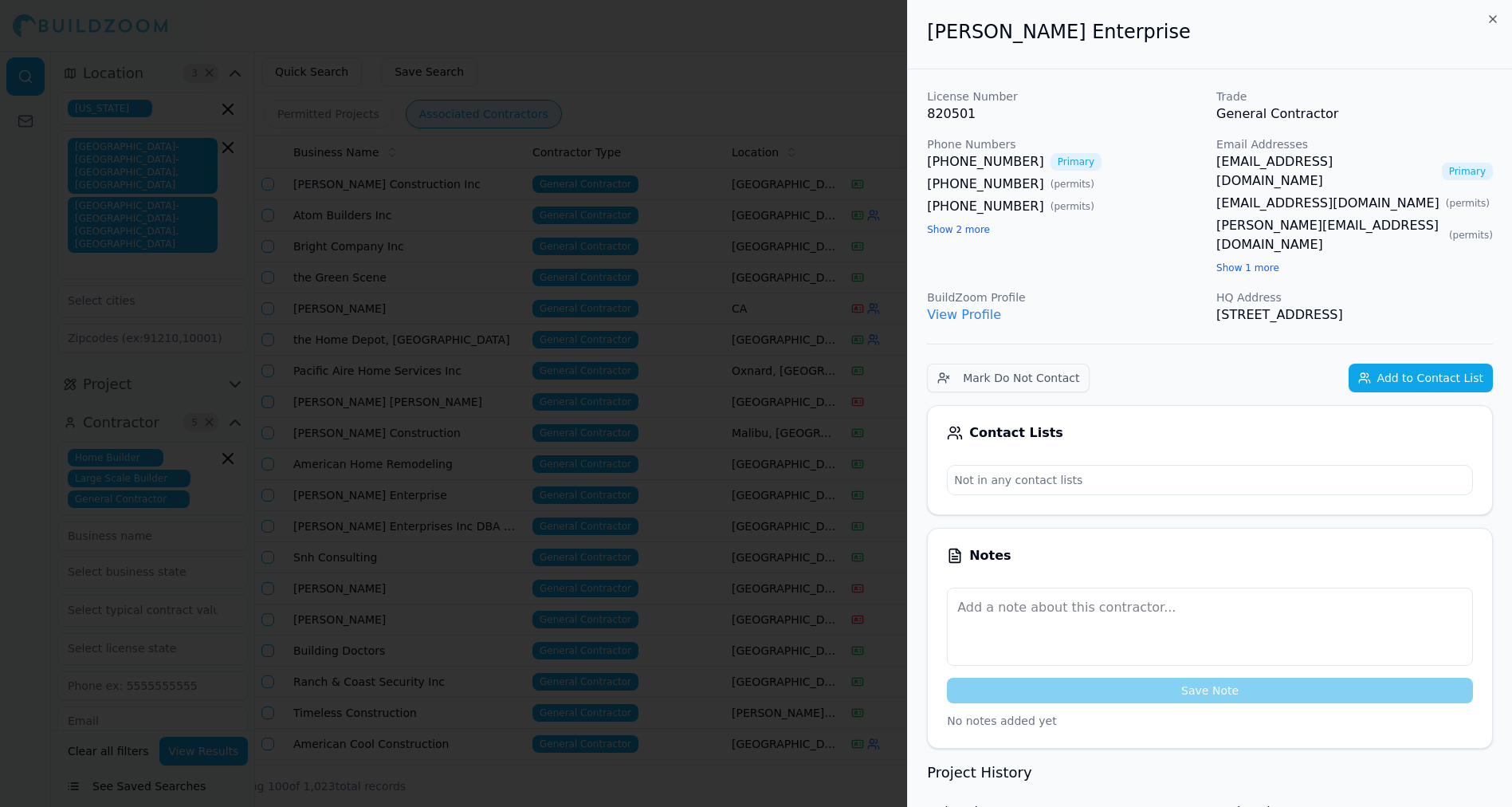
click at [565, 250] on div at bounding box center [756, 403] width 1512 height 807
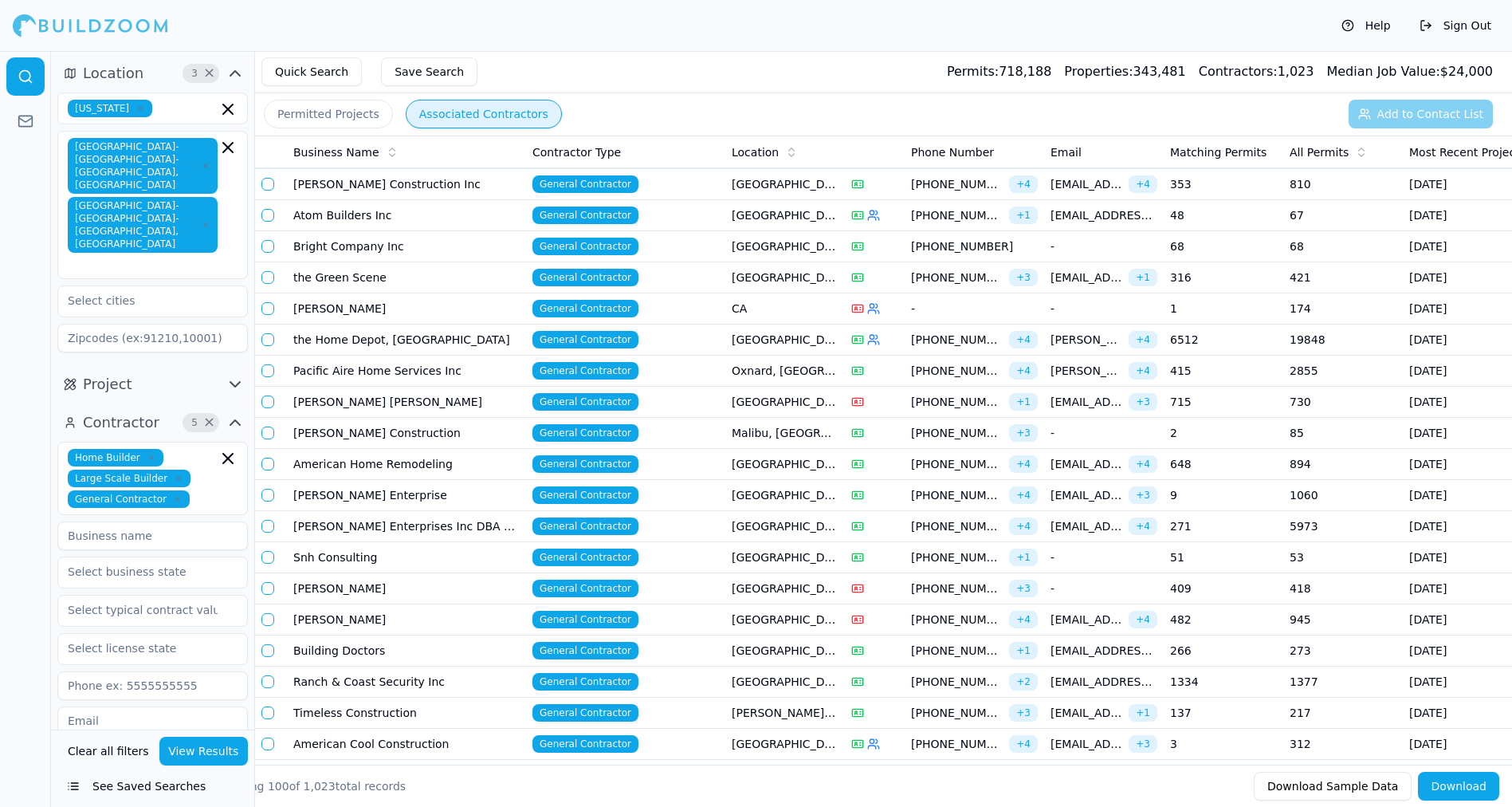
click at [414, 516] on td "[PERSON_NAME] Enterprises Inc DBA K-Designers" at bounding box center [406, 526] width 240 height 31
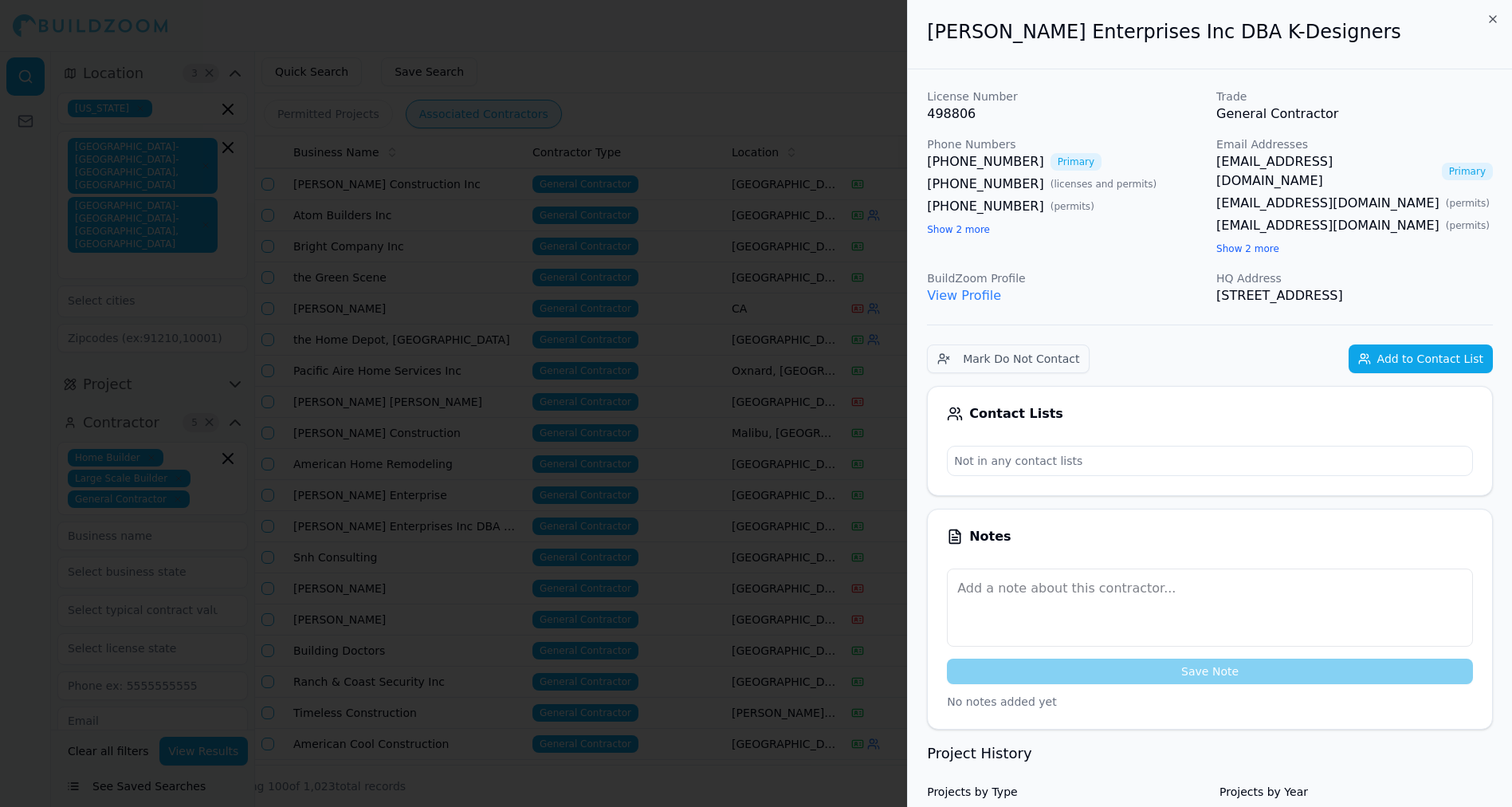
click at [1368, 162] on link "[EMAIL_ADDRESS][DOMAIN_NAME]" at bounding box center [1326, 171] width 219 height 38
click at [714, 54] on div at bounding box center [755, 403] width 1510 height 807
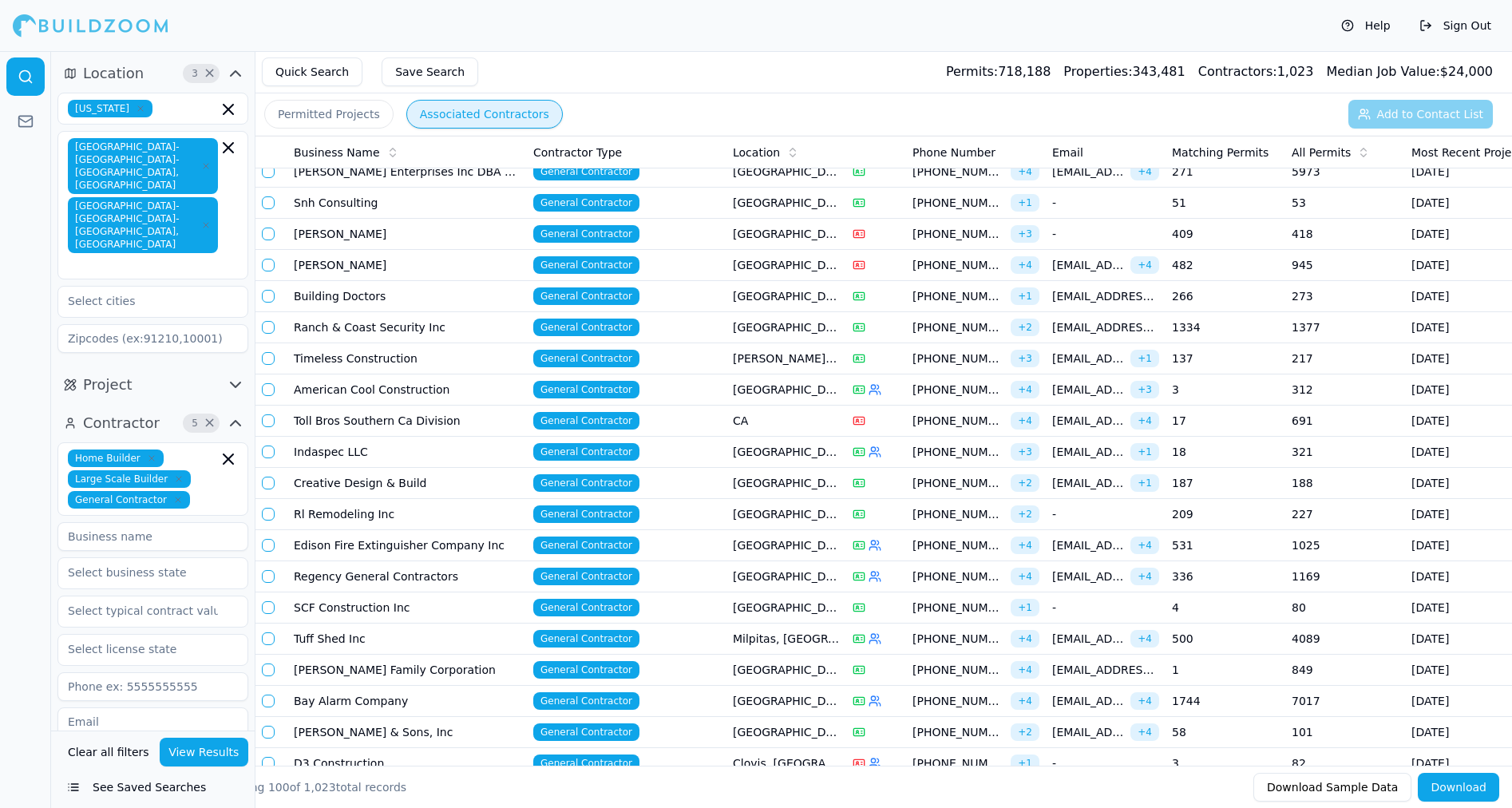
scroll to position [943, 0]
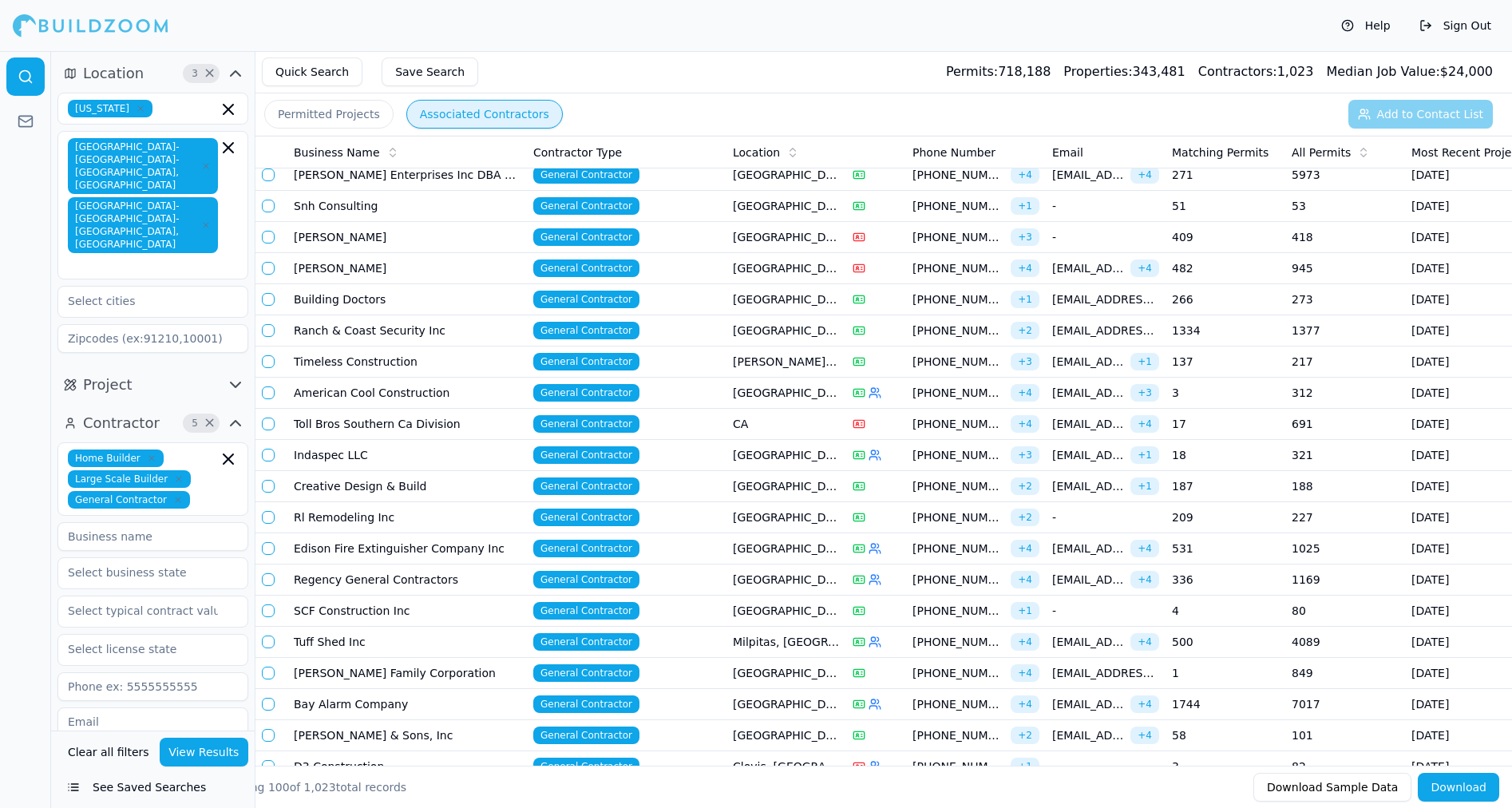
click at [372, 207] on td "Snh Consulting" at bounding box center [406, 207] width 240 height 31
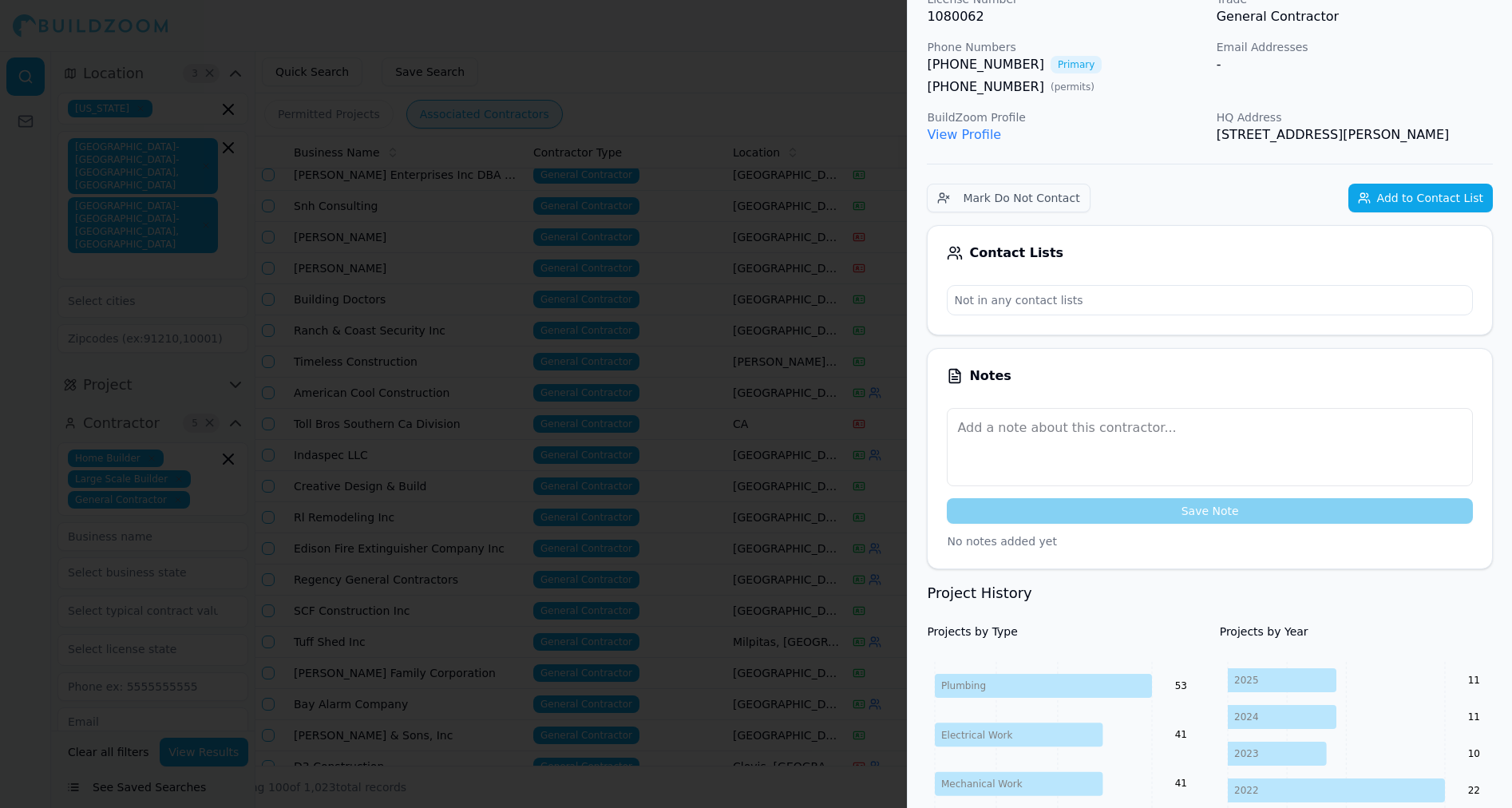
scroll to position [102, 0]
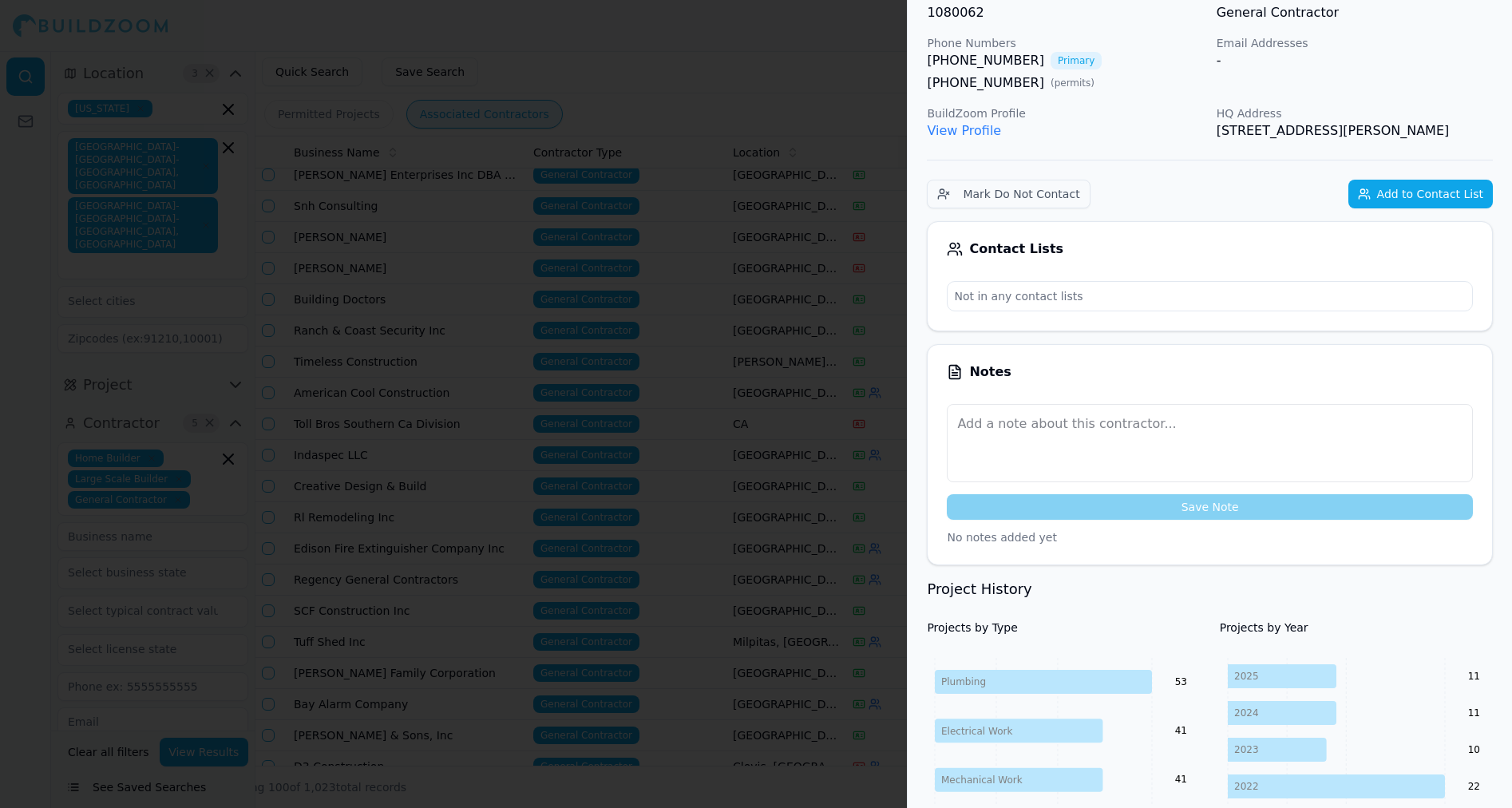
click at [675, 71] on div at bounding box center [756, 404] width 1512 height 808
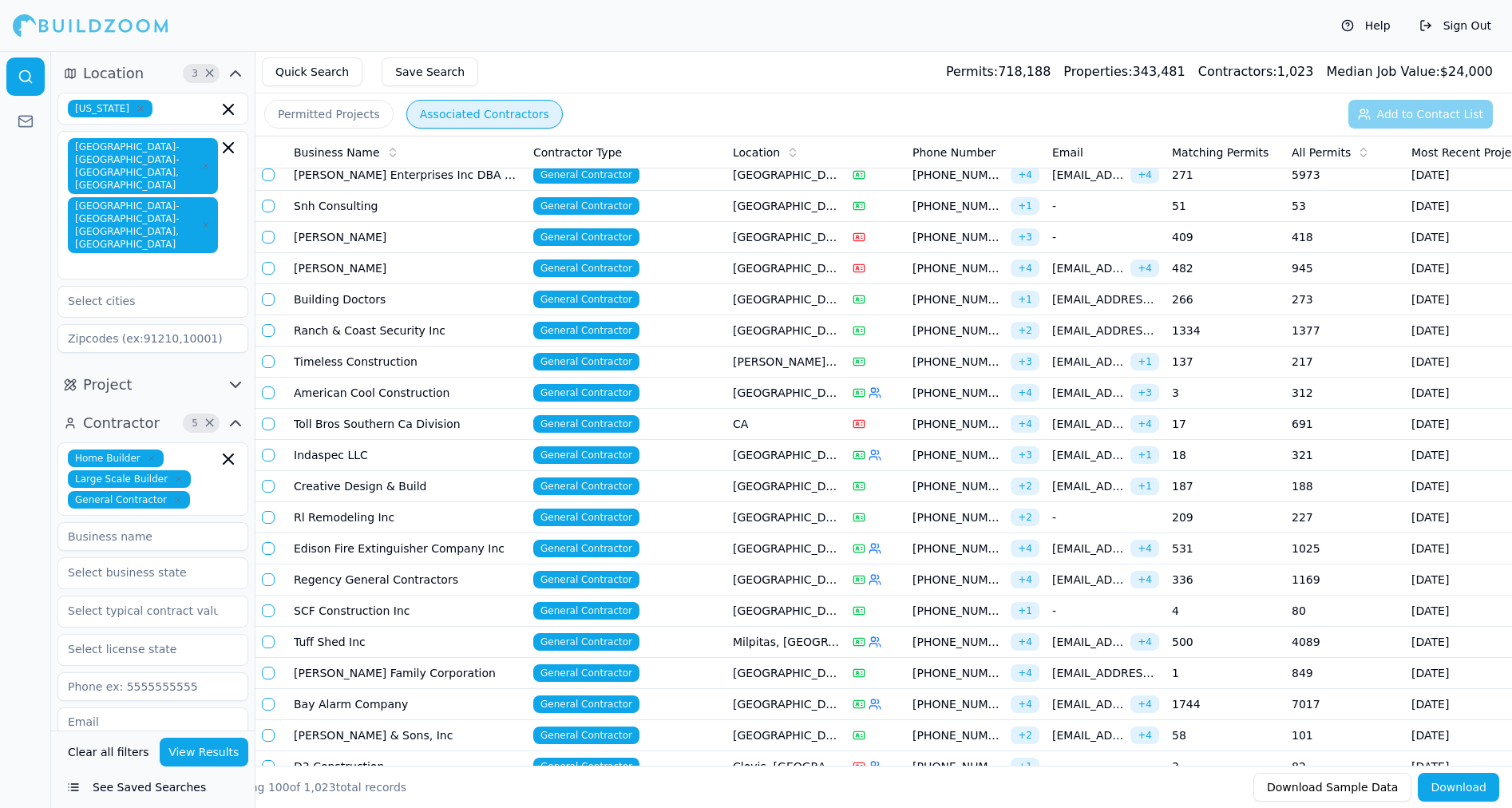
click at [352, 243] on td "[PERSON_NAME]" at bounding box center [406, 238] width 240 height 31
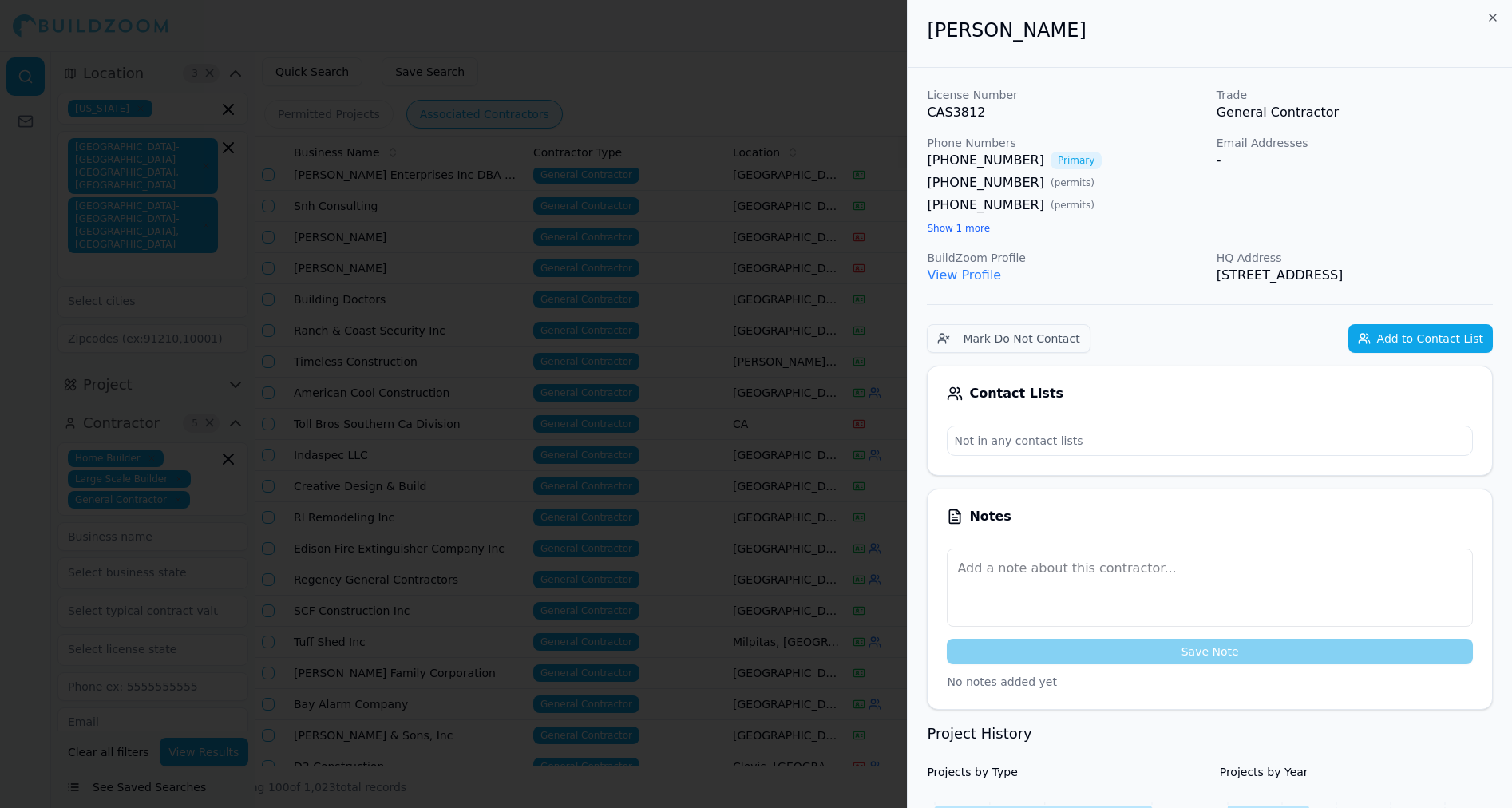
scroll to position [0, 0]
click at [1497, 15] on icon "button" at bounding box center [1492, 19] width 13 height 13
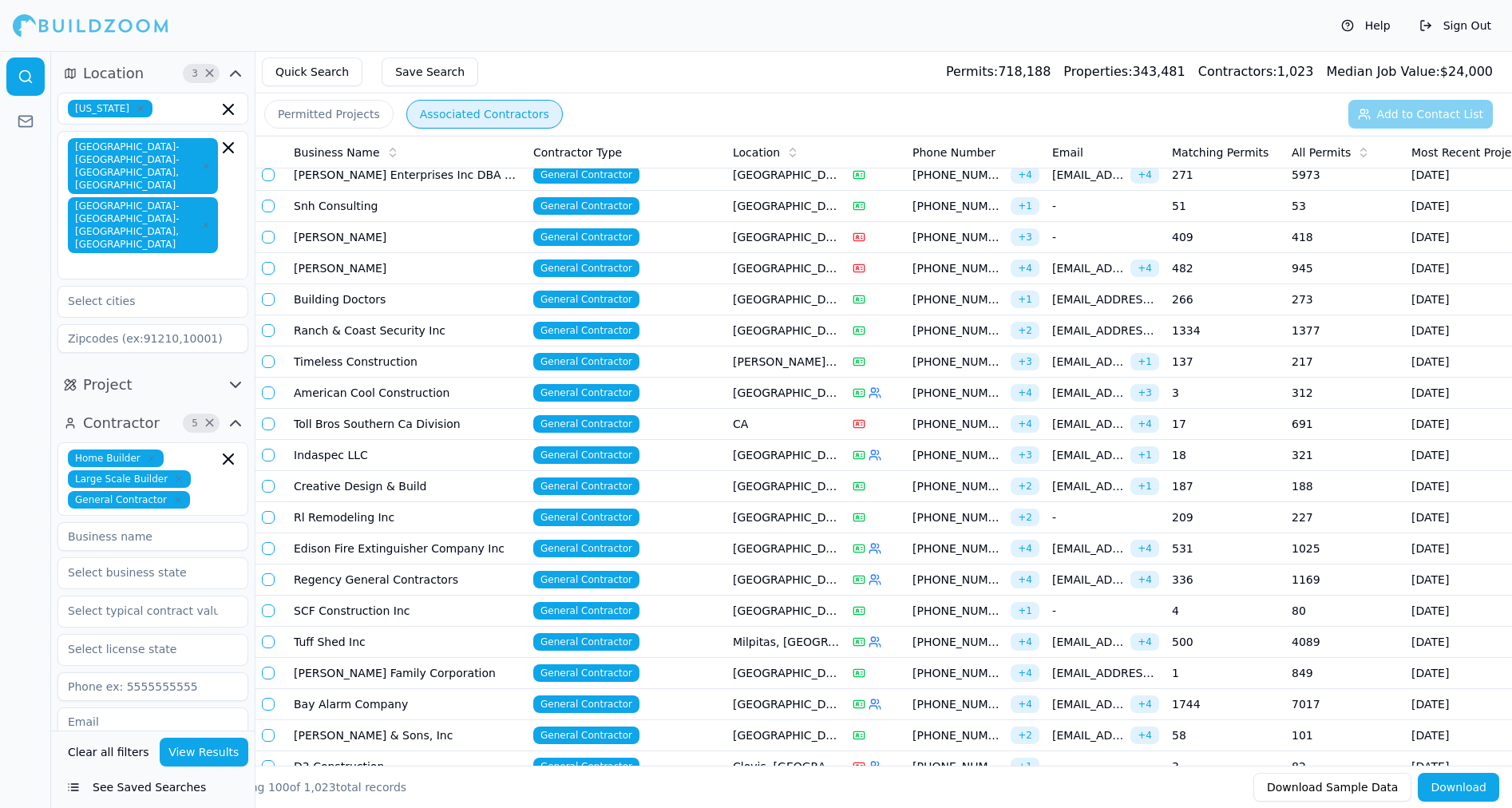
click at [309, 272] on td "[PERSON_NAME]" at bounding box center [406, 268] width 240 height 31
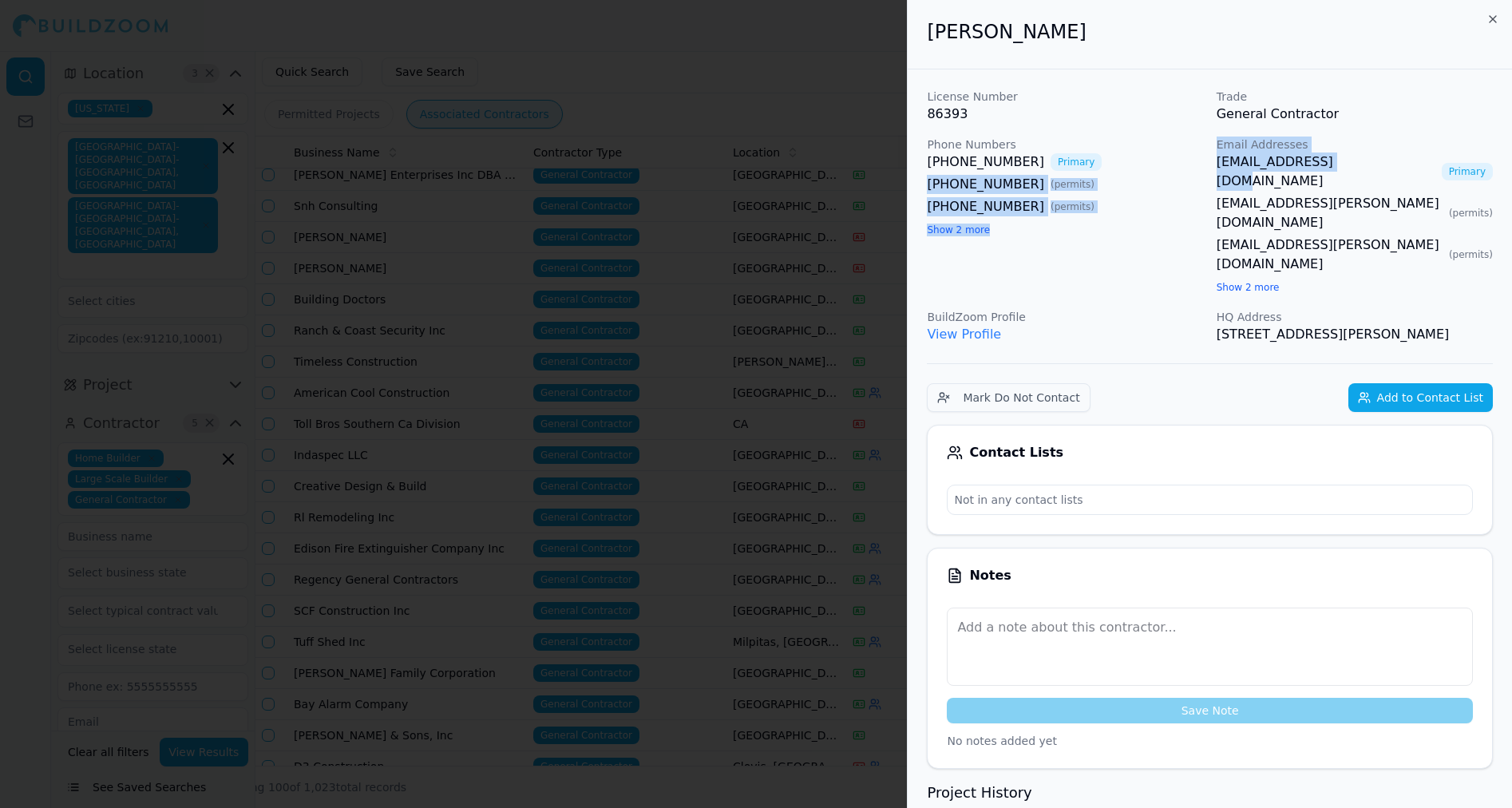
drag, startPoint x: 1332, startPoint y: 163, endPoint x: 1197, endPoint y: 165, distance: 135.0
click at [1197, 165] on div "License Number 86393 Trade General Contractor Phone Numbers [PHONE_NUMBER] Prim…" at bounding box center [1209, 215] width 566 height 256
drag, startPoint x: 1197, startPoint y: 165, endPoint x: 1242, endPoint y: 170, distance: 45.3
click at [1242, 170] on div "License Number 86393 Trade General Contractor Phone Numbers [PHONE_NUMBER] Prim…" at bounding box center [1209, 215] width 566 height 256
click at [1213, 169] on div "License Number 86393 Trade General Contractor Phone Numbers [PHONE_NUMBER] Prim…" at bounding box center [1209, 215] width 566 height 256
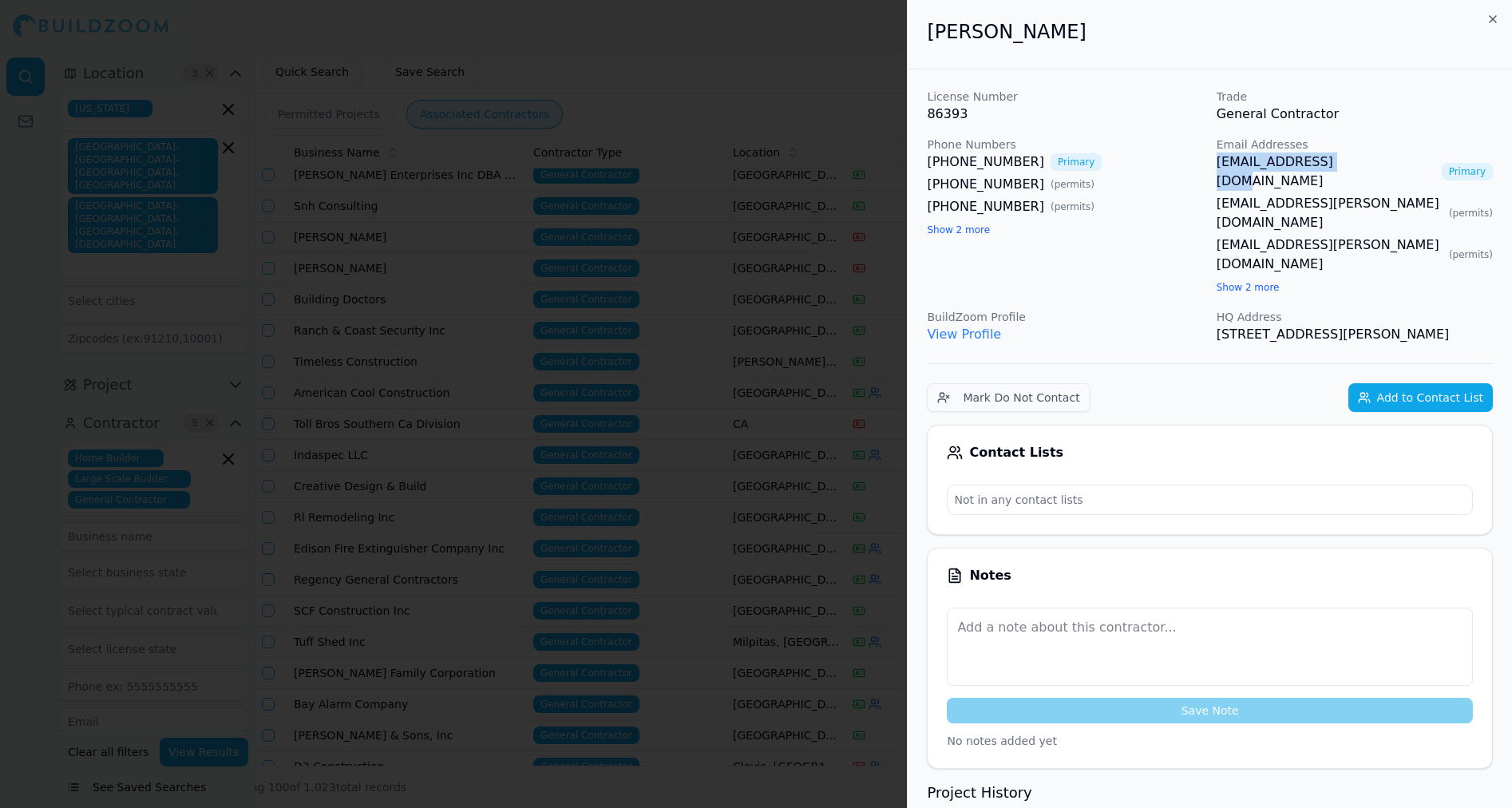
drag, startPoint x: 1211, startPoint y: 158, endPoint x: 1343, endPoint y: 164, distance: 132.1
click at [1343, 164] on div "License Number 86393 Trade General Contractor Phone Numbers [PHONE_NUMBER] Prim…" at bounding box center [1209, 215] width 566 height 256
copy link "[EMAIL_ADDRESS][DOMAIN_NAME]"
click at [852, 106] on div at bounding box center [756, 404] width 1512 height 808
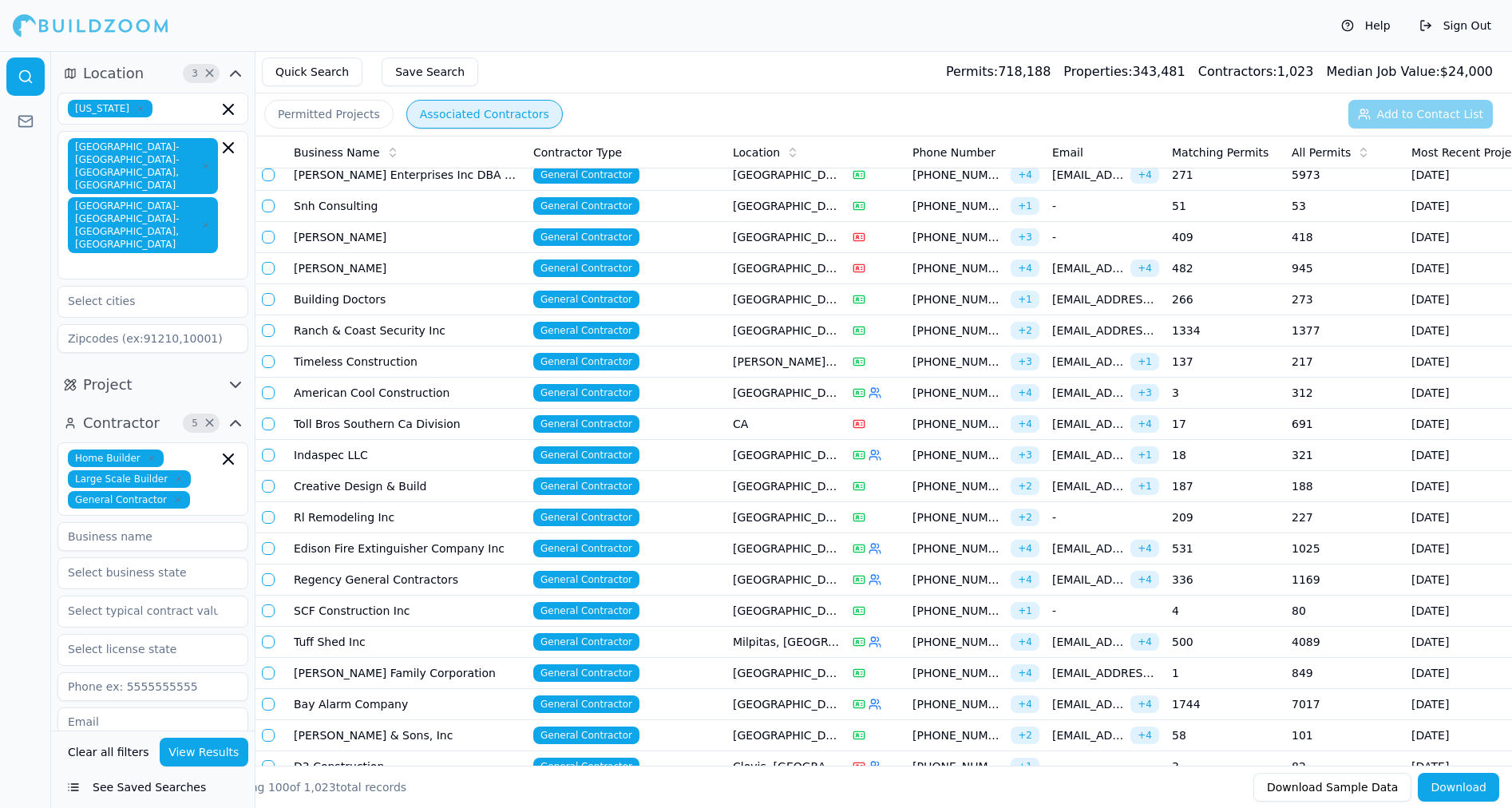
click at [306, 277] on td "[PERSON_NAME]" at bounding box center [406, 268] width 240 height 31
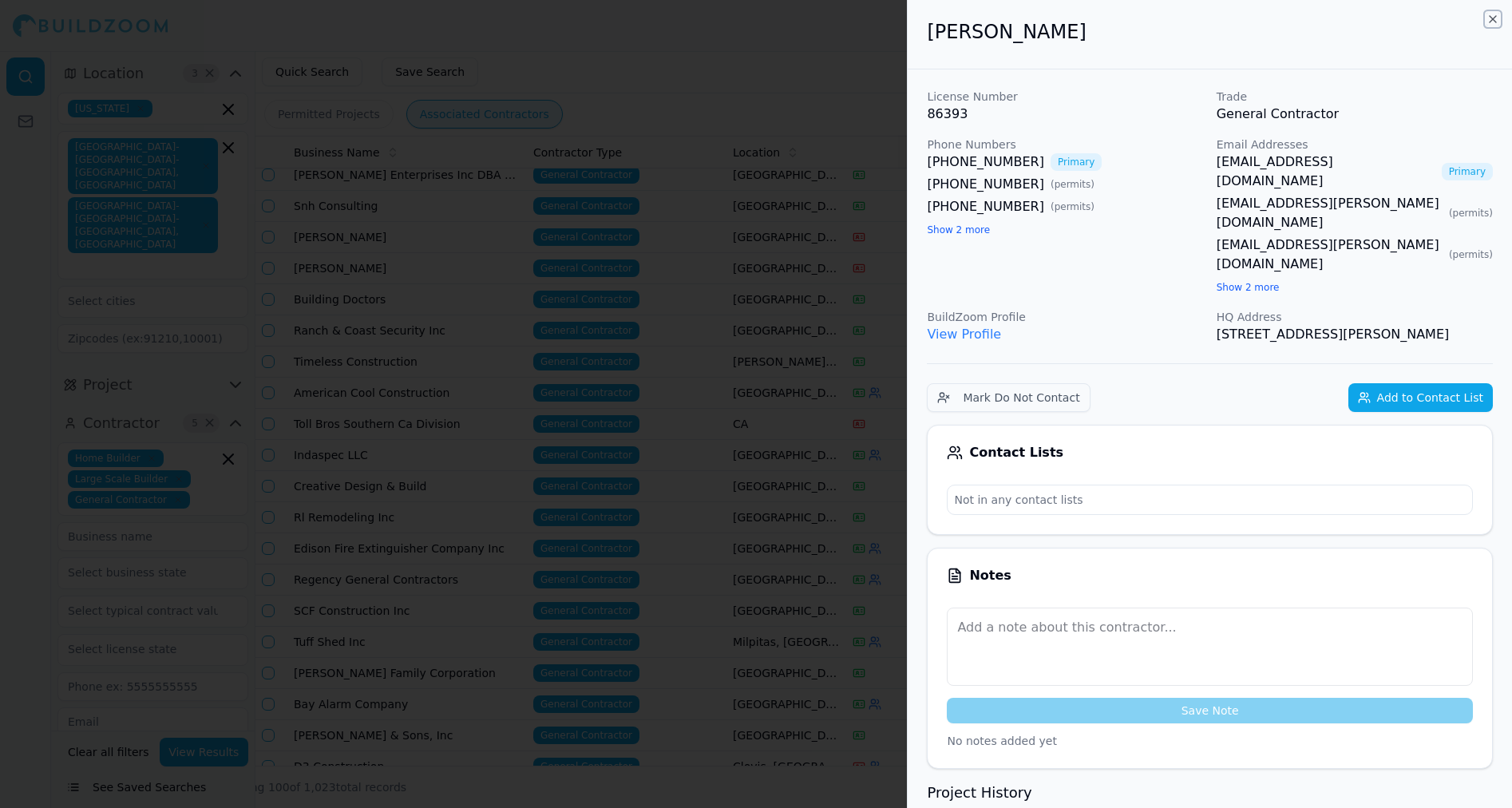
click at [1494, 18] on icon "button" at bounding box center [1492, 19] width 7 height 7
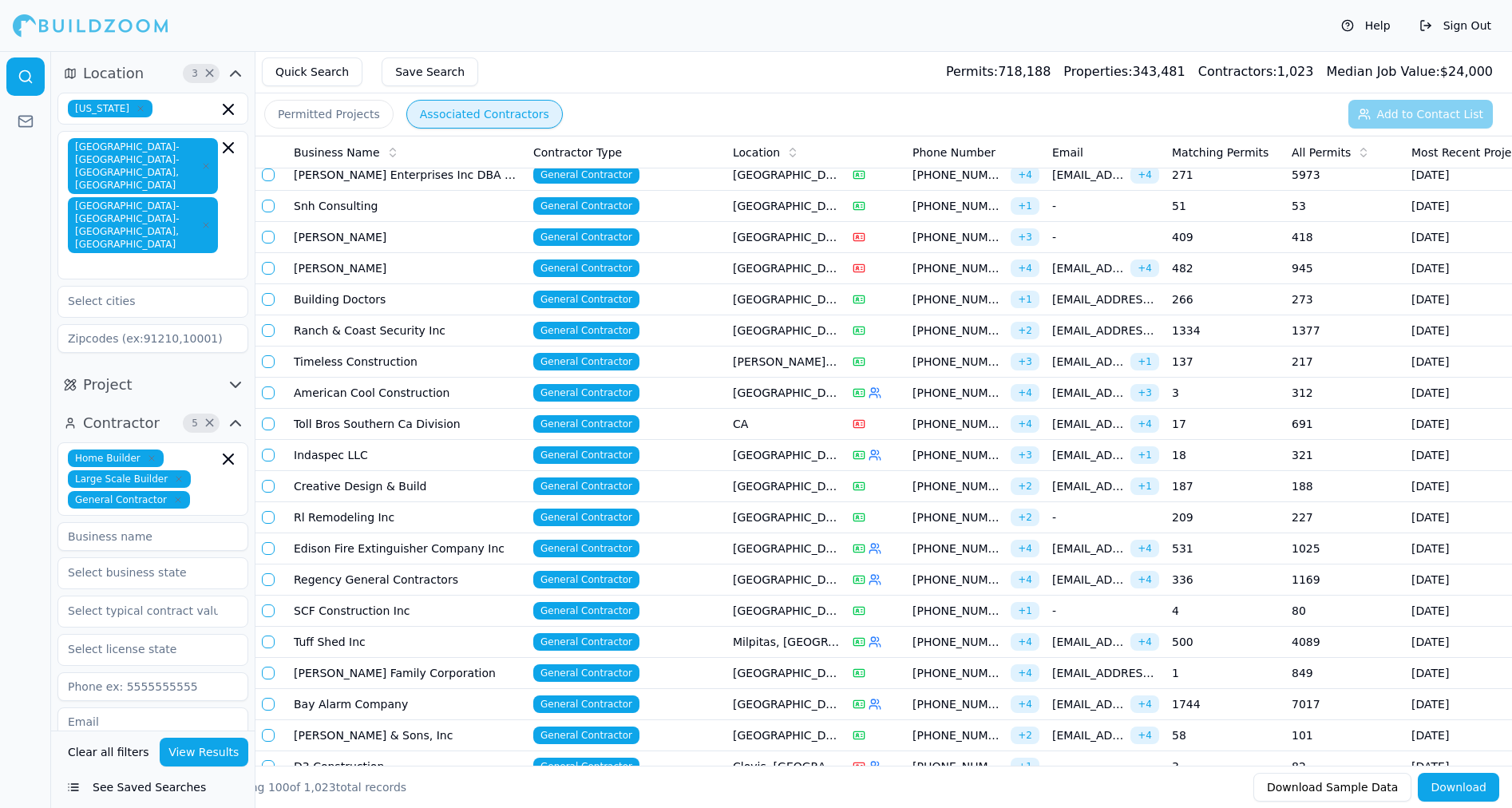
click at [354, 293] on td "Building Doctors" at bounding box center [406, 300] width 240 height 31
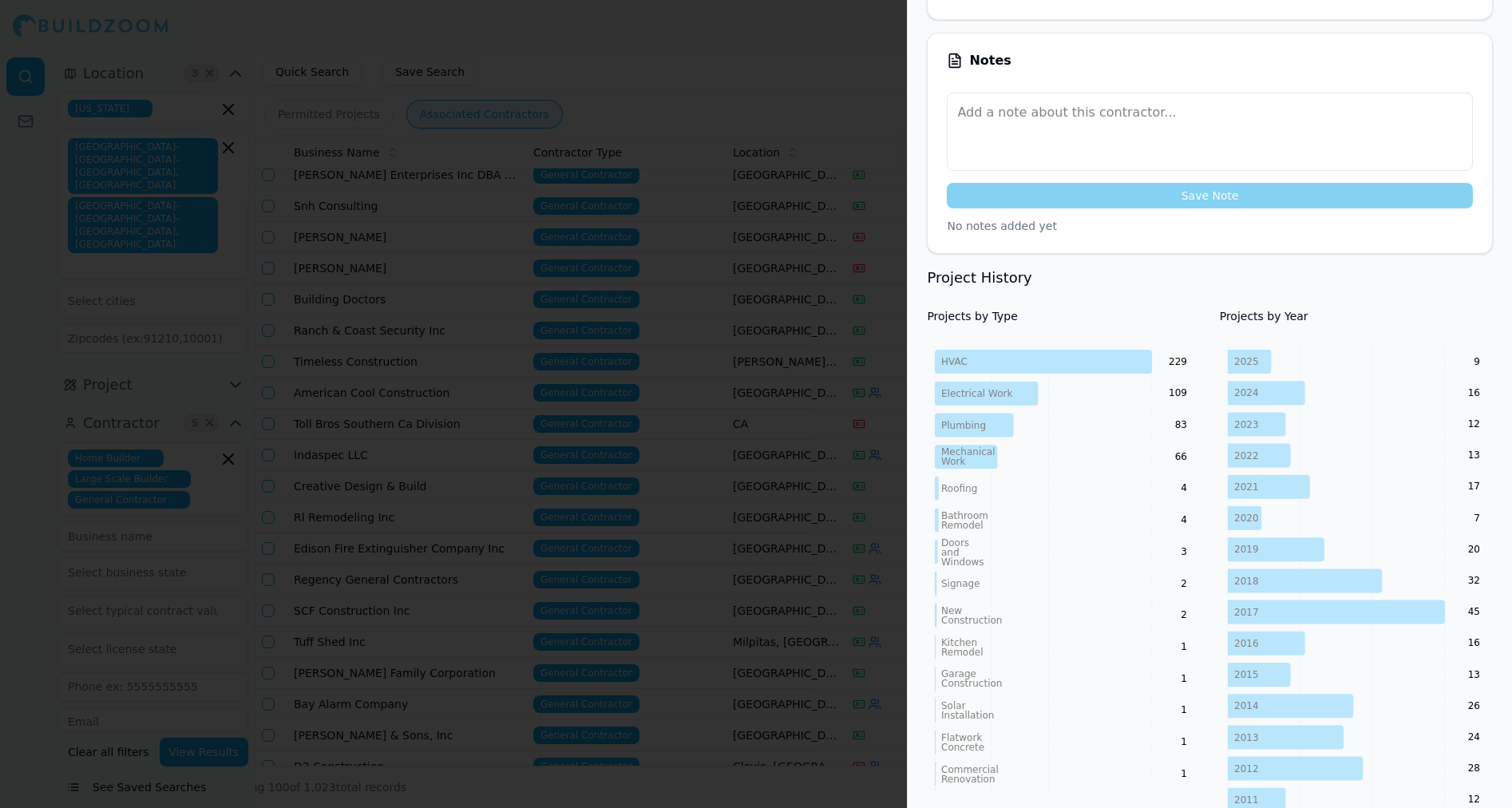
scroll to position [416, 0]
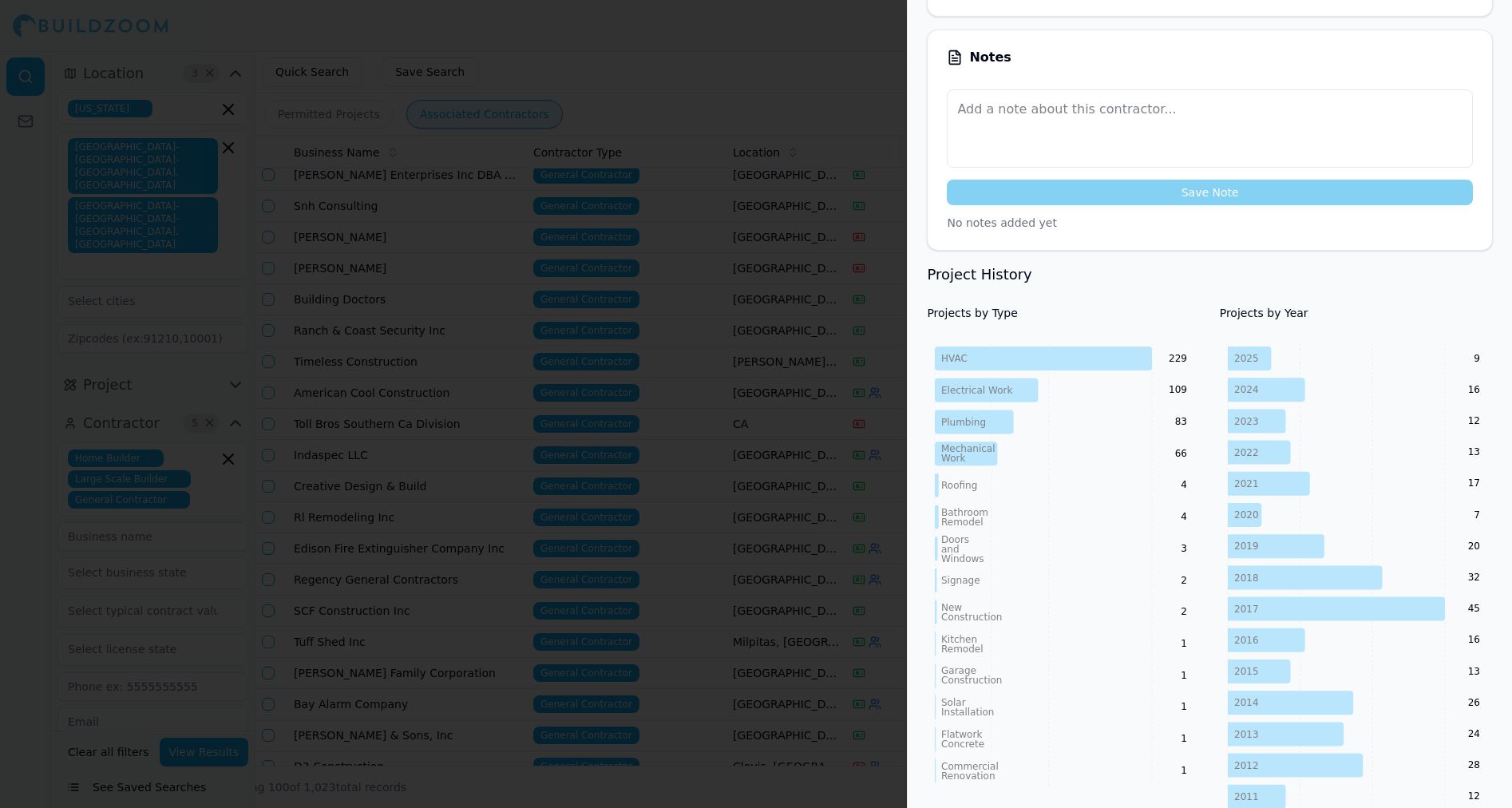
click at [772, 114] on div at bounding box center [756, 404] width 1512 height 808
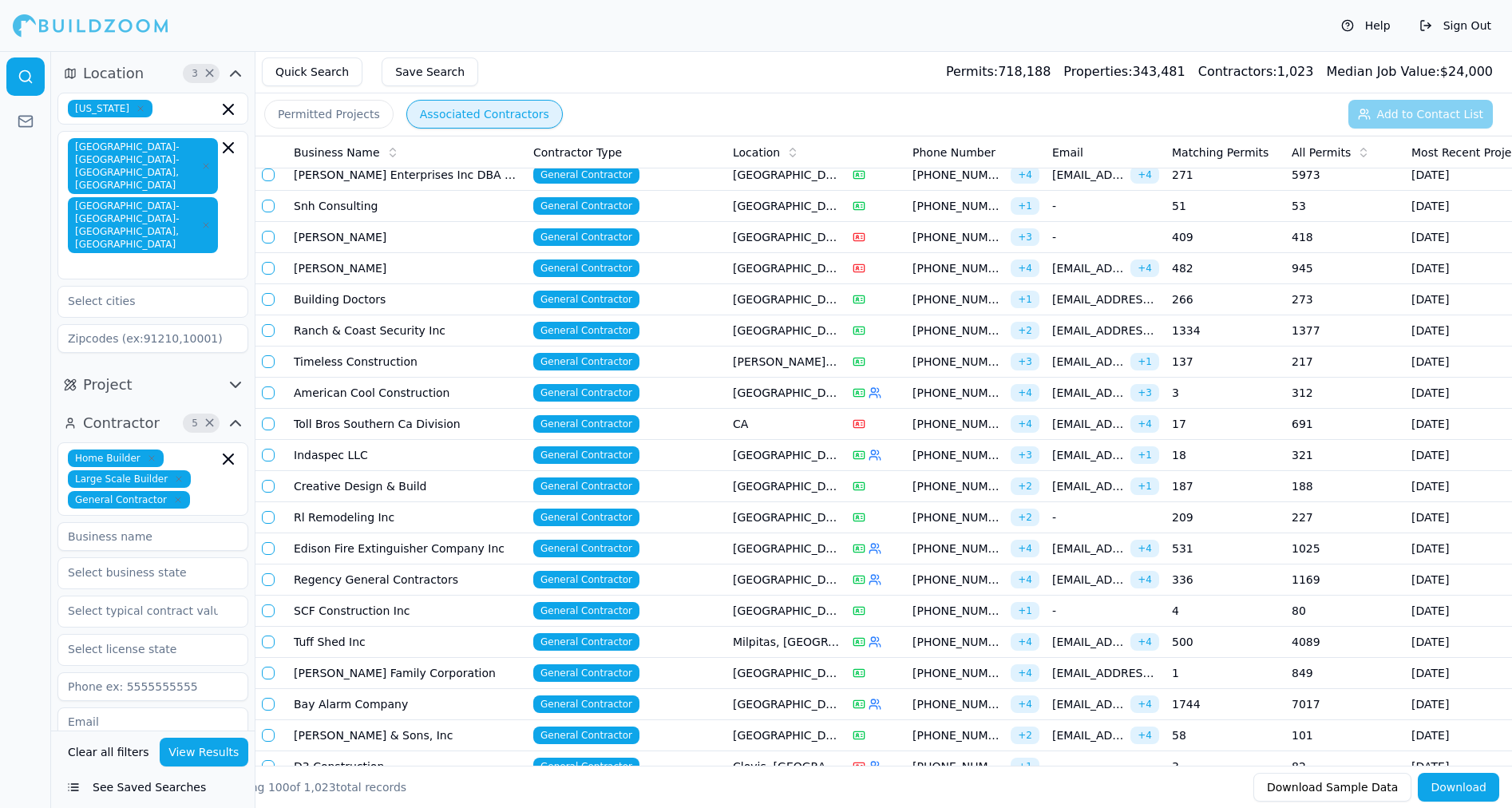
click at [354, 319] on td "Ranch & Coast Security Inc" at bounding box center [406, 331] width 240 height 31
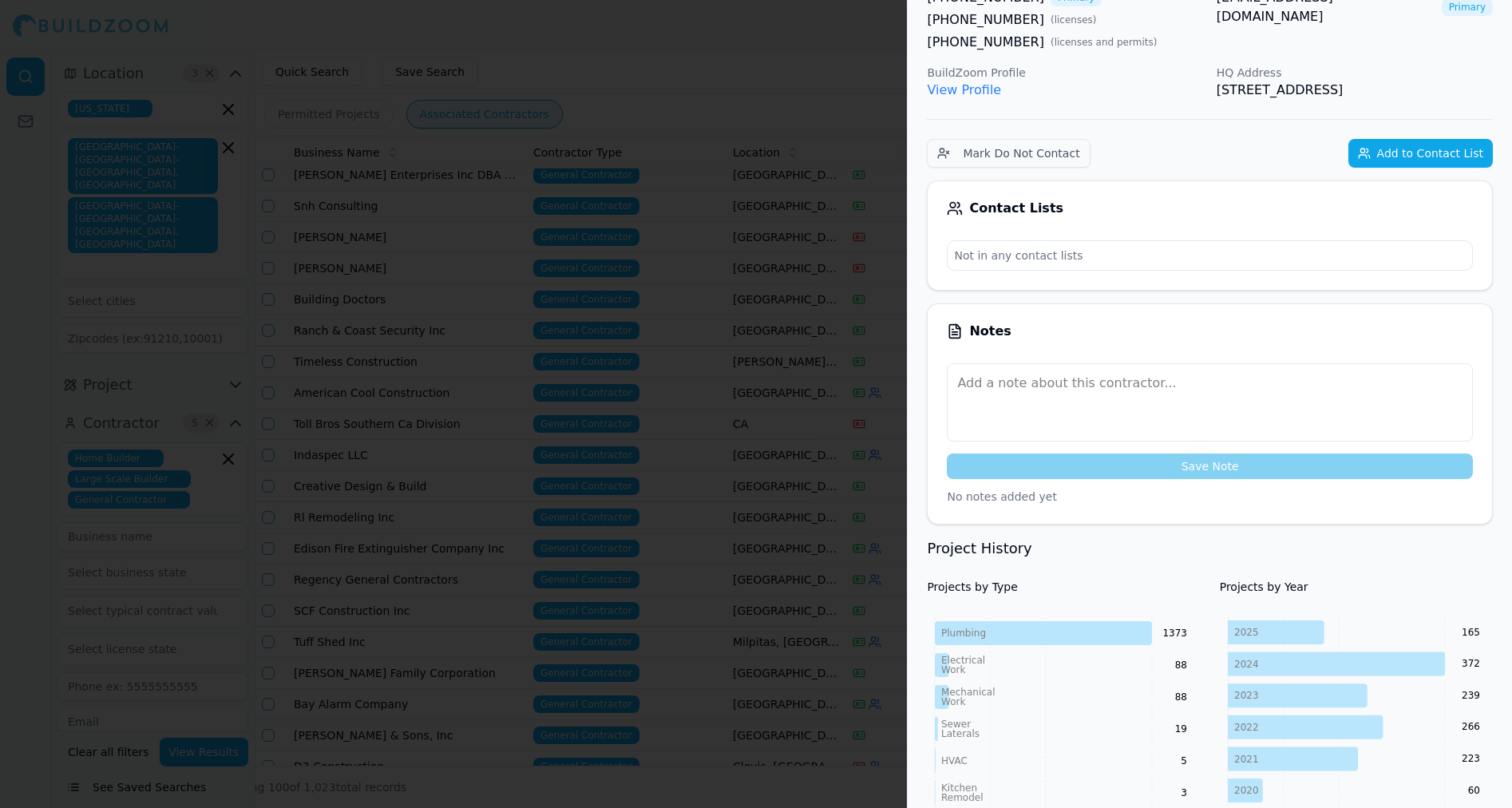
scroll to position [162, 0]
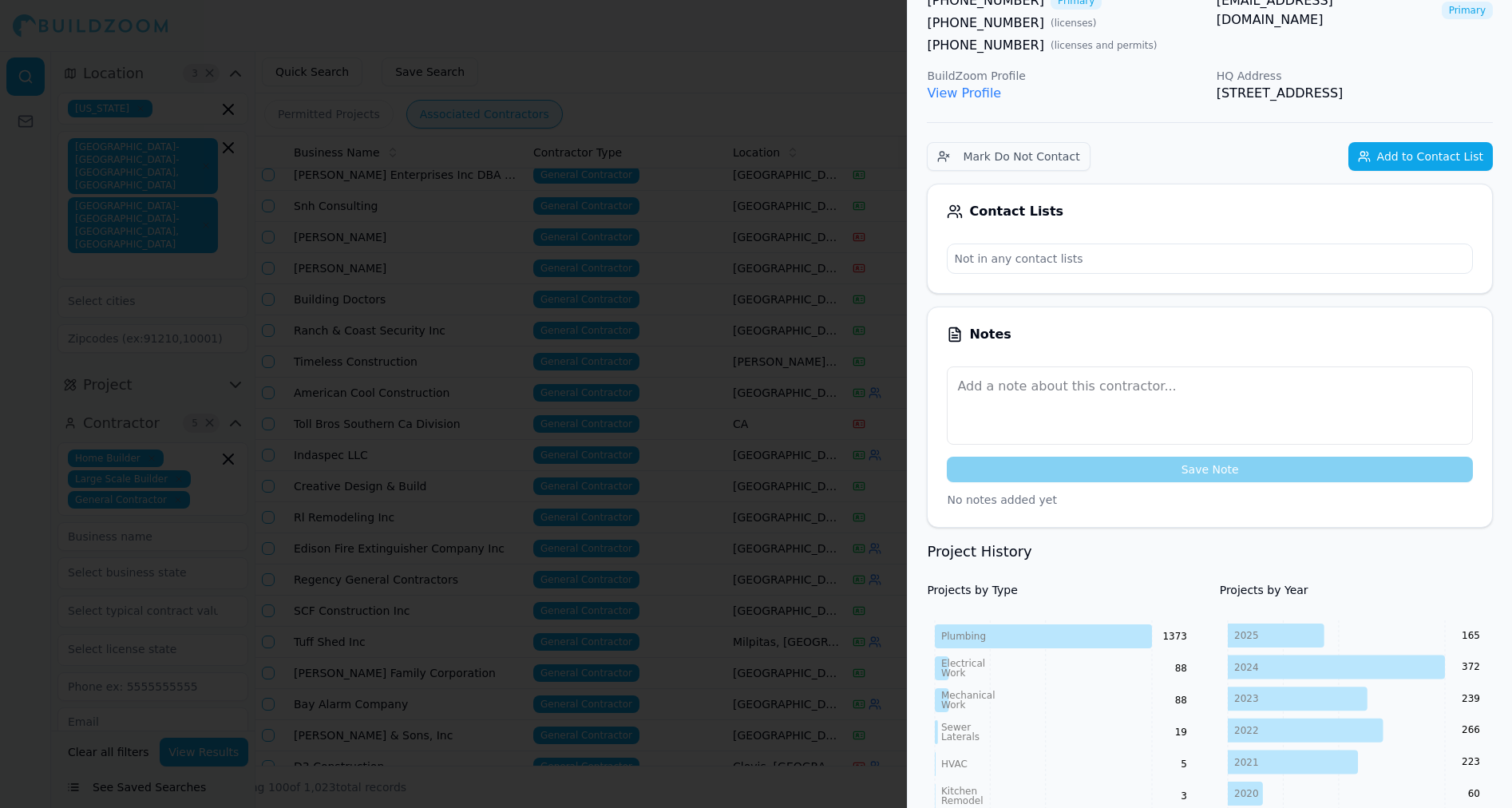
click at [461, 240] on div at bounding box center [756, 404] width 1512 height 808
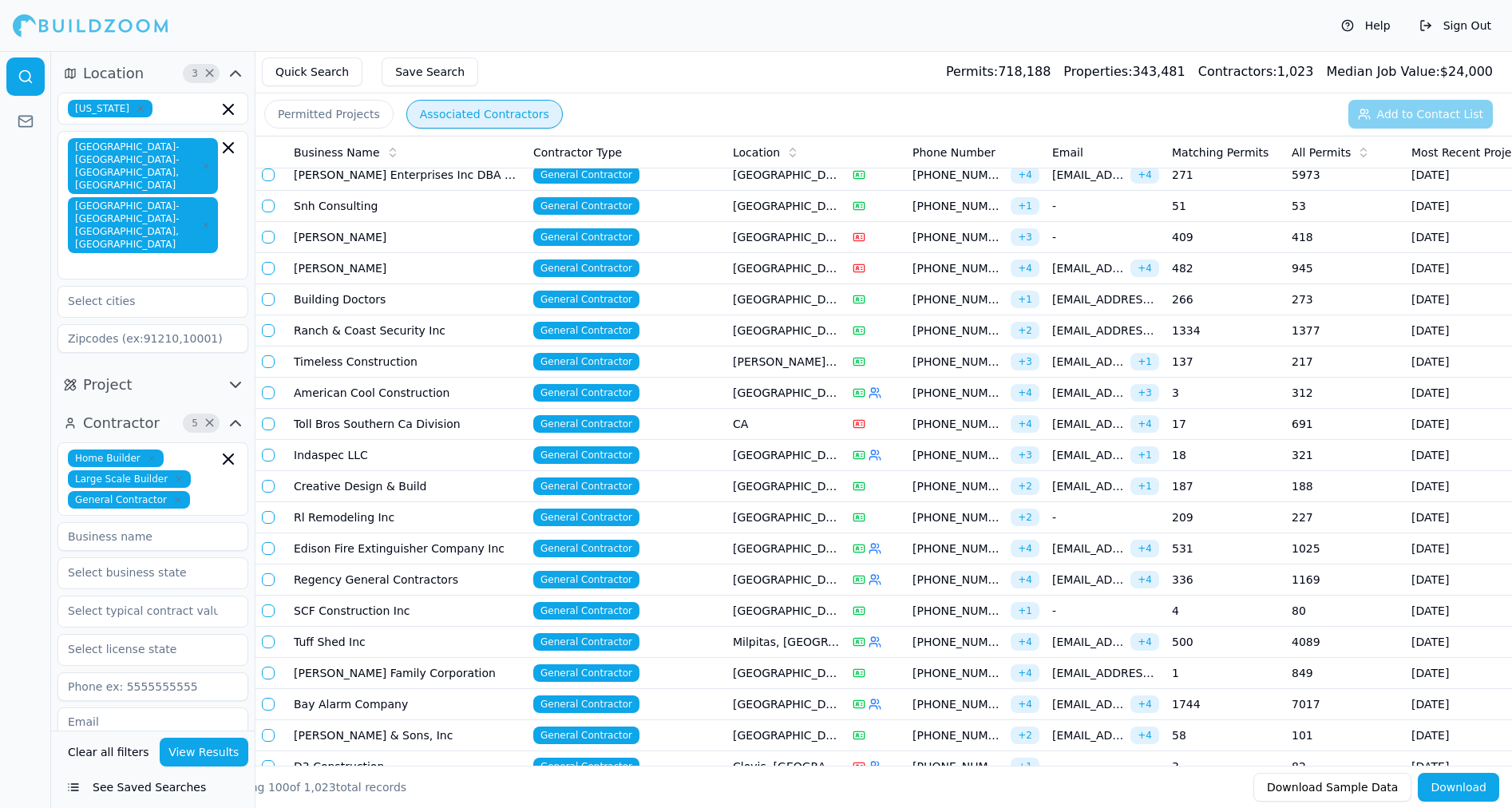
click at [352, 361] on td "Timeless Construction" at bounding box center [406, 362] width 240 height 31
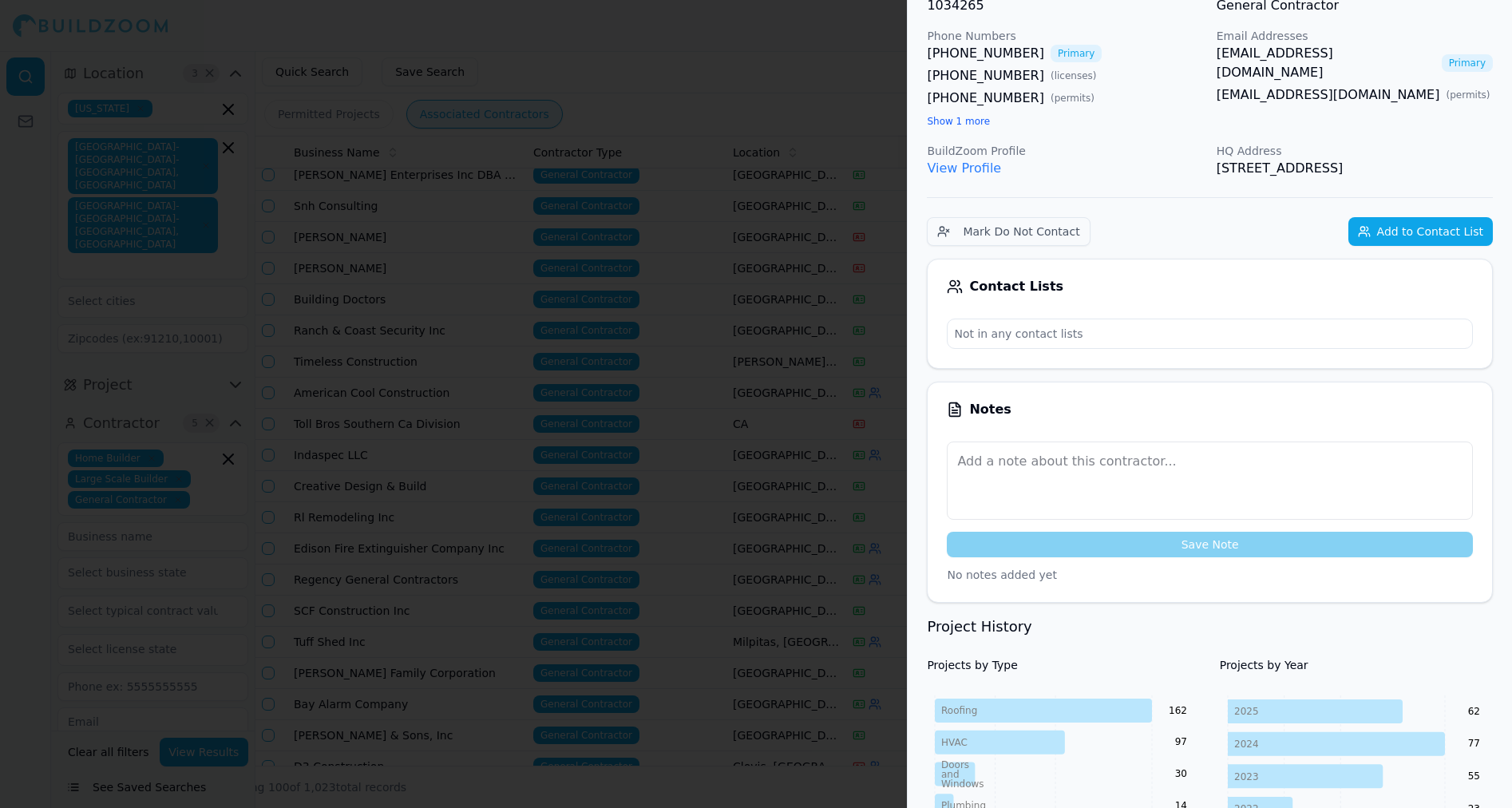
scroll to position [112, 0]
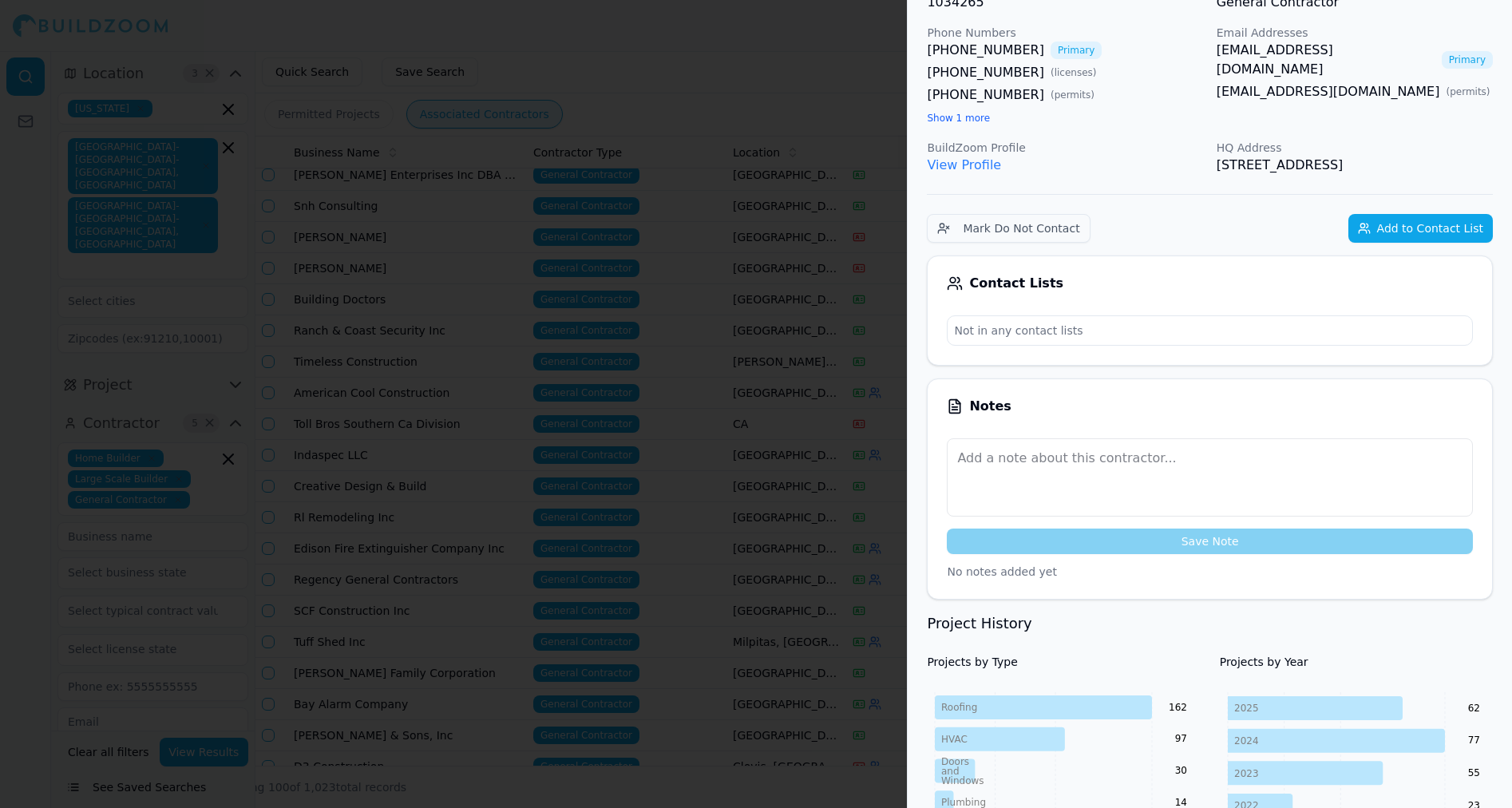
click at [303, 337] on div at bounding box center [756, 404] width 1512 height 808
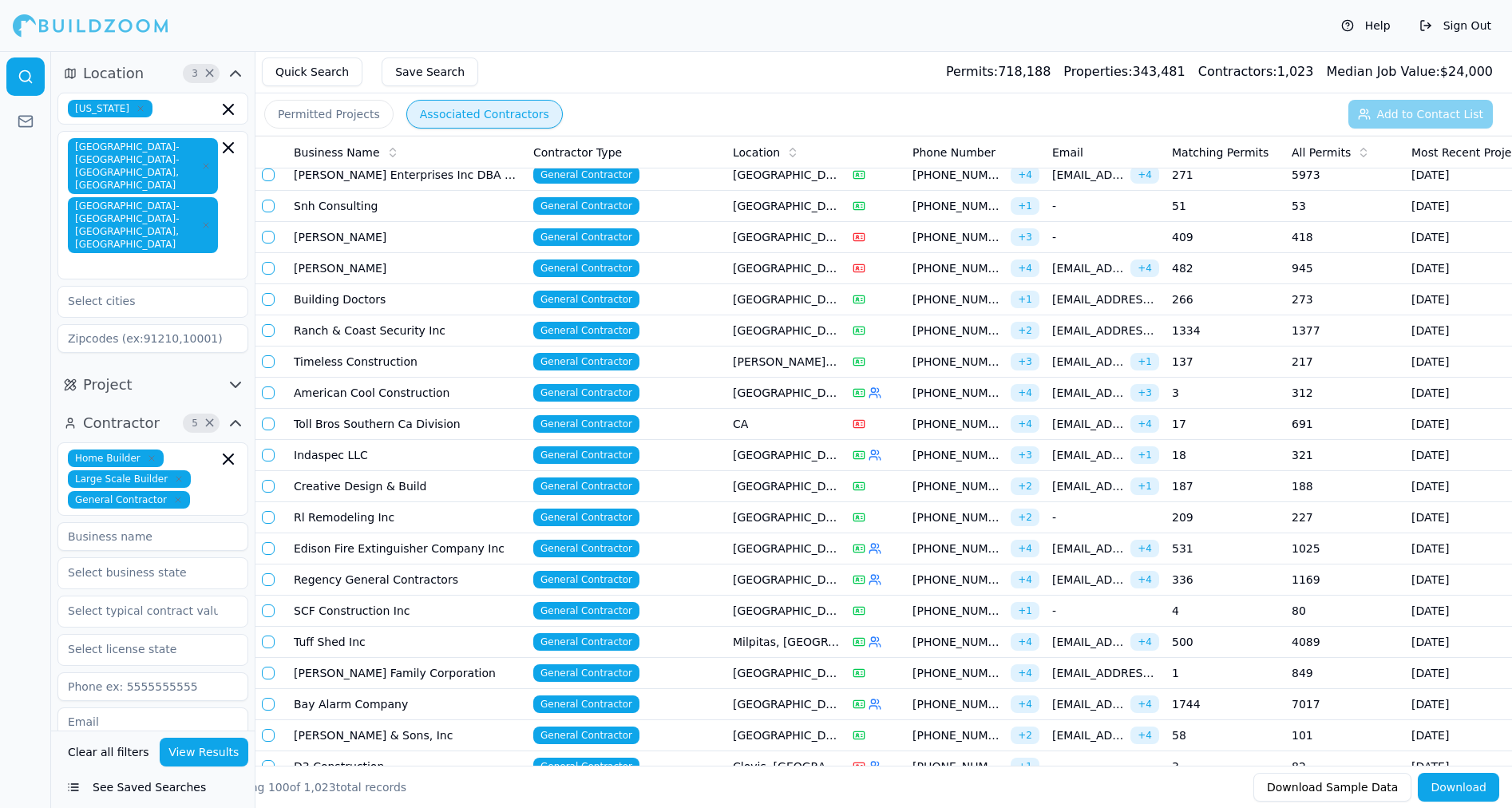
click at [361, 330] on td "Ranch & Coast Security Inc" at bounding box center [406, 331] width 240 height 31
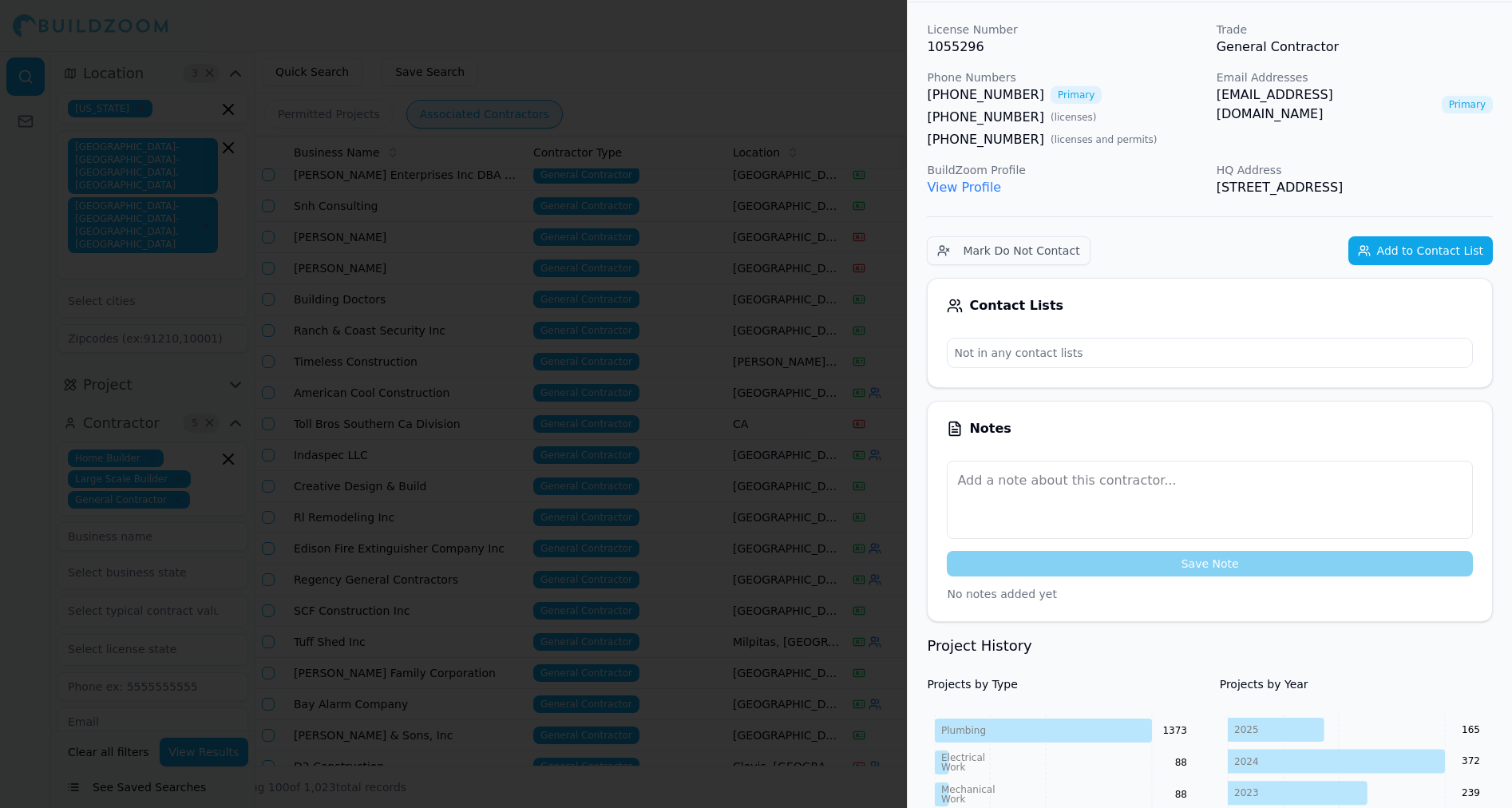
scroll to position [158, 0]
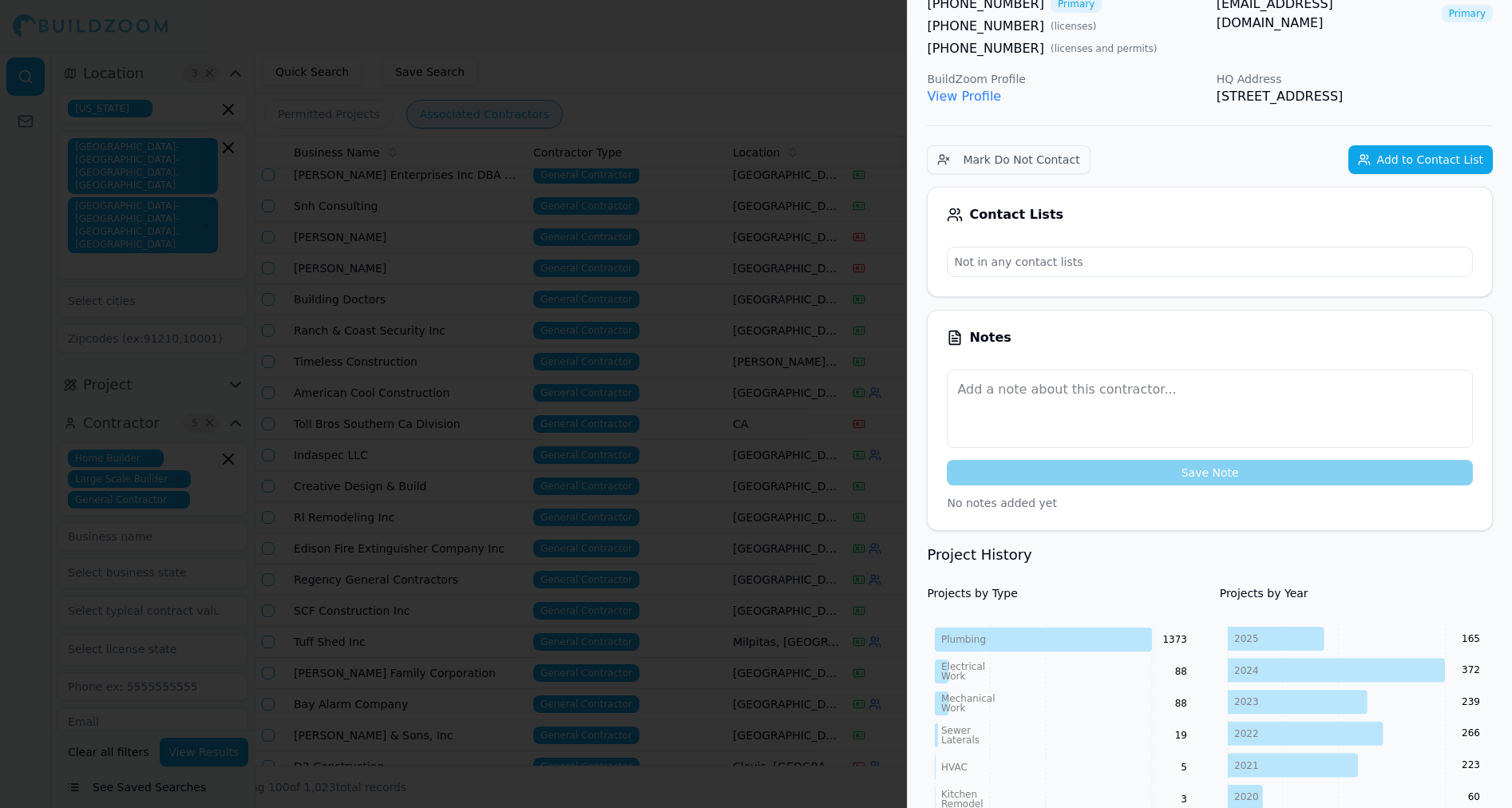
click at [685, 335] on div at bounding box center [756, 404] width 1512 height 808
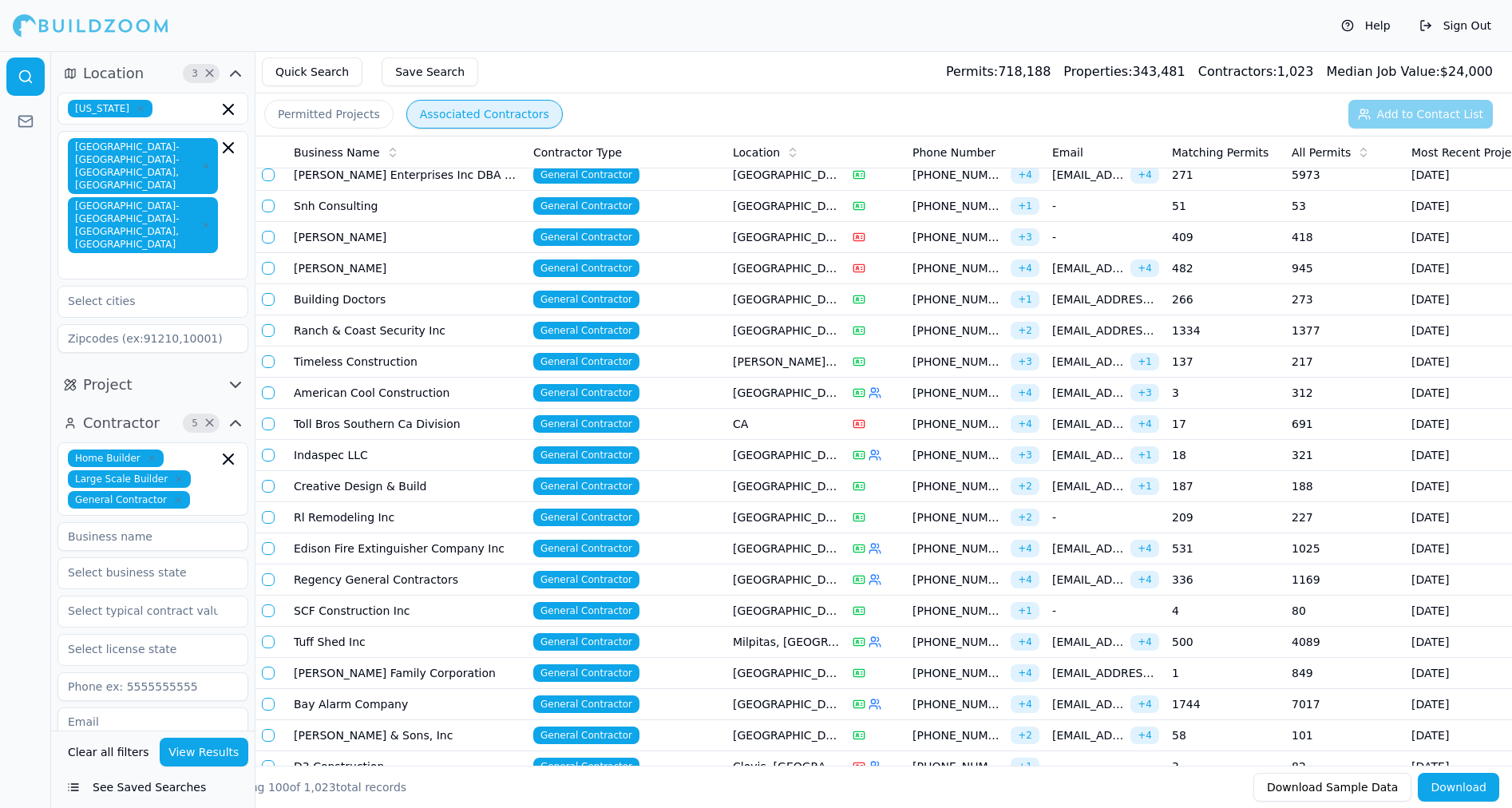
click at [364, 367] on td "Timeless Construction" at bounding box center [406, 362] width 240 height 31
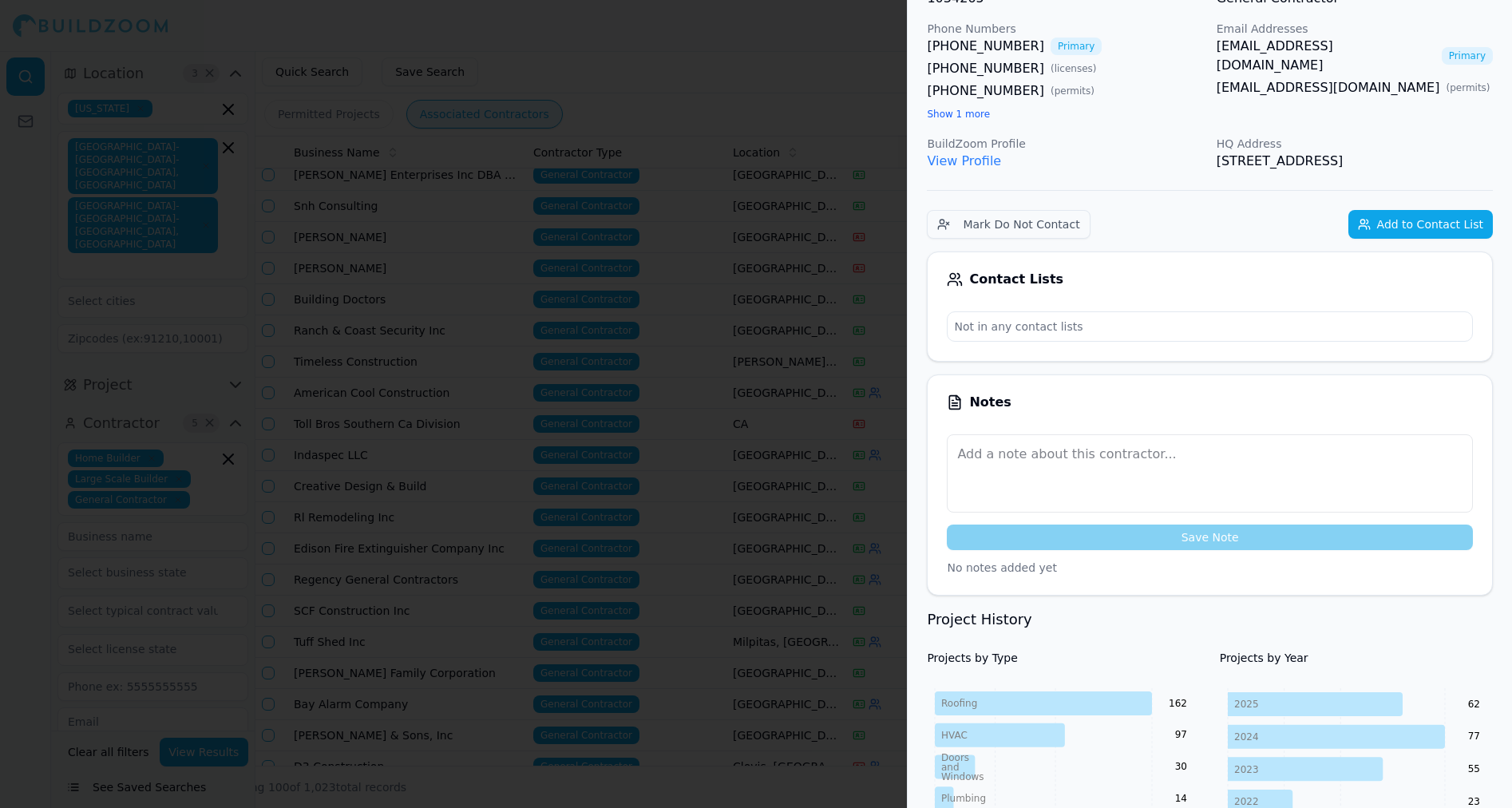
scroll to position [159, 0]
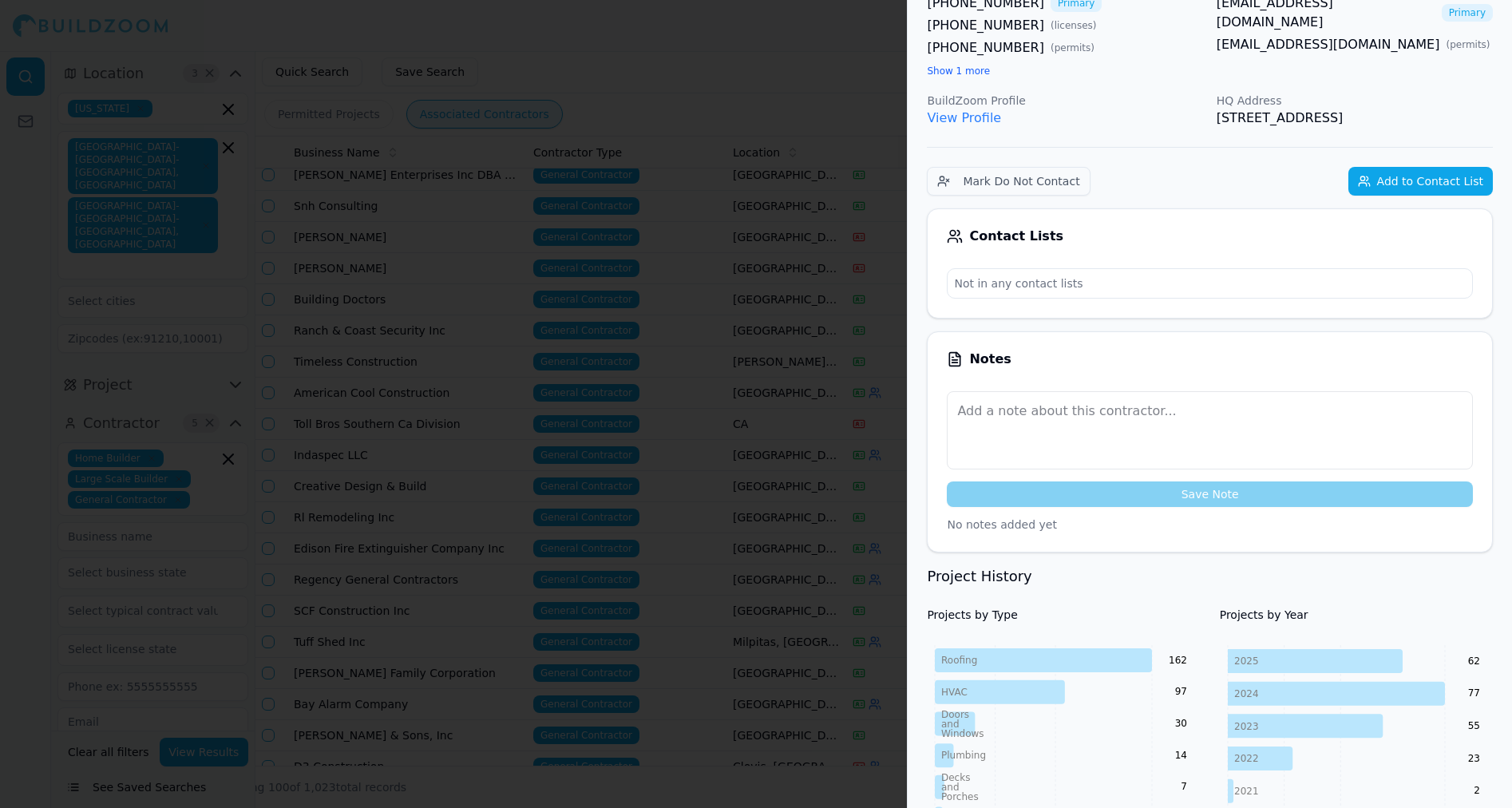
click at [782, 404] on div at bounding box center [756, 404] width 1512 height 808
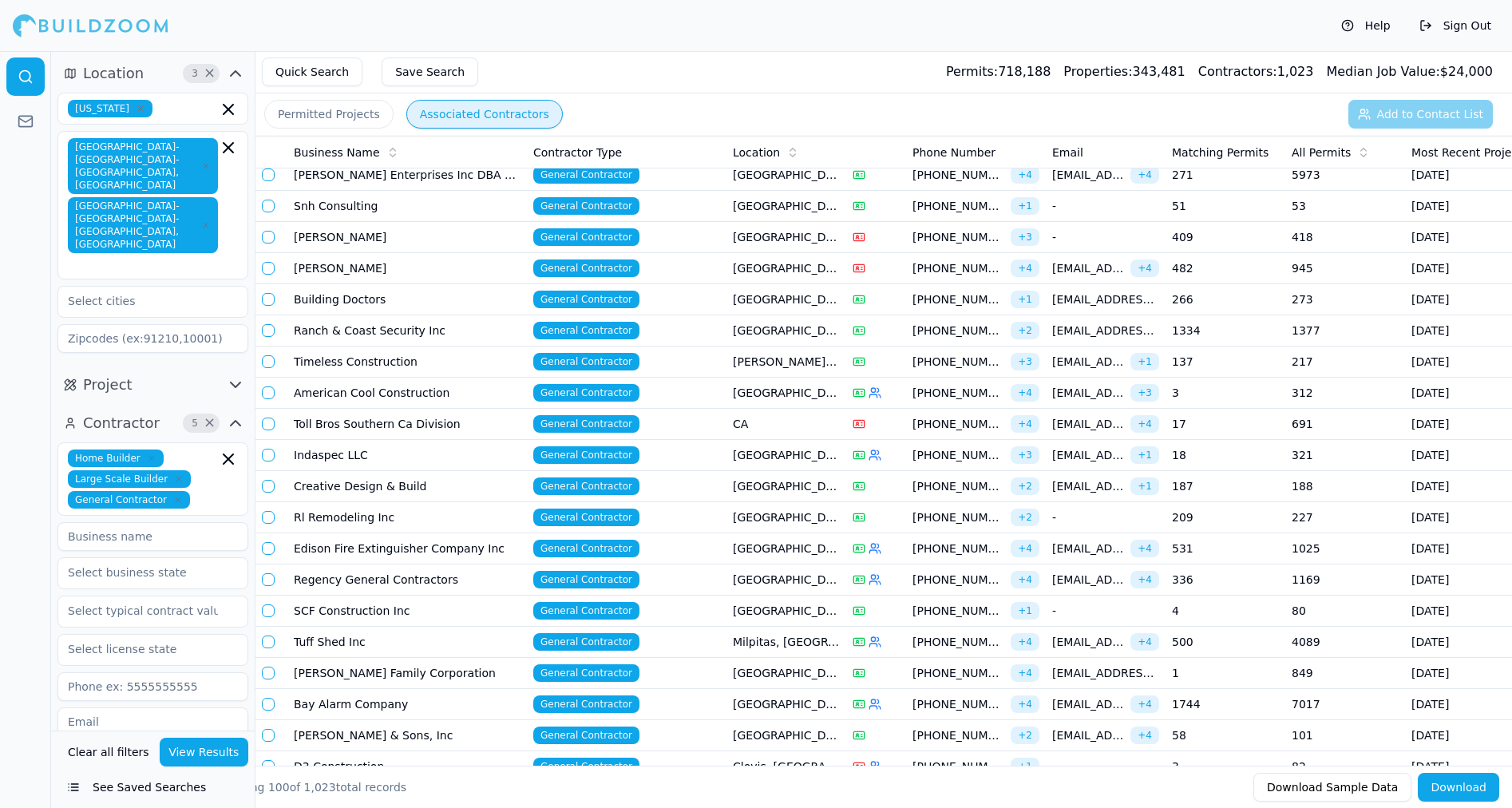
scroll to position [1108, 0]
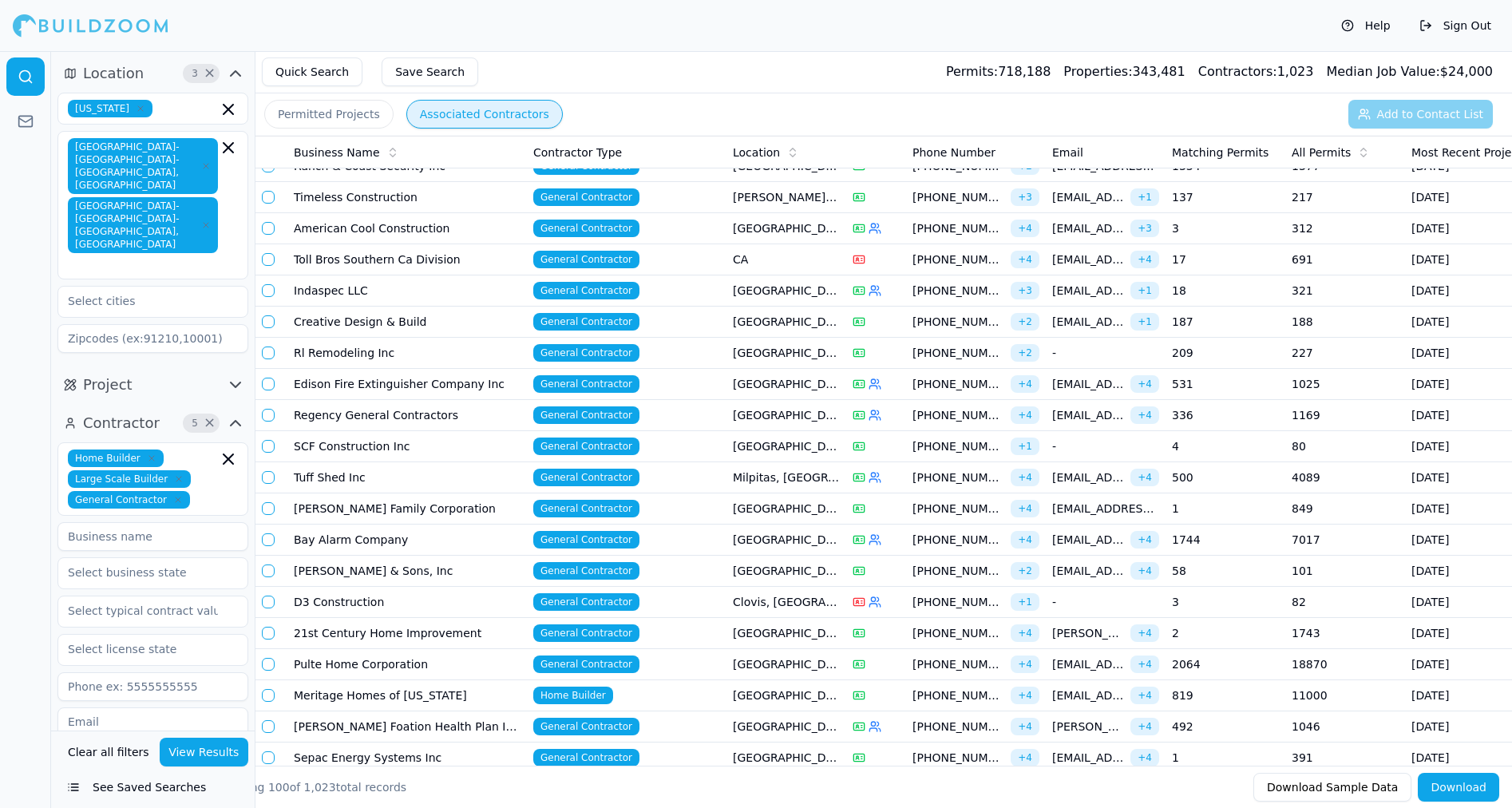
click at [421, 227] on td "American Cool Construction" at bounding box center [406, 229] width 240 height 31
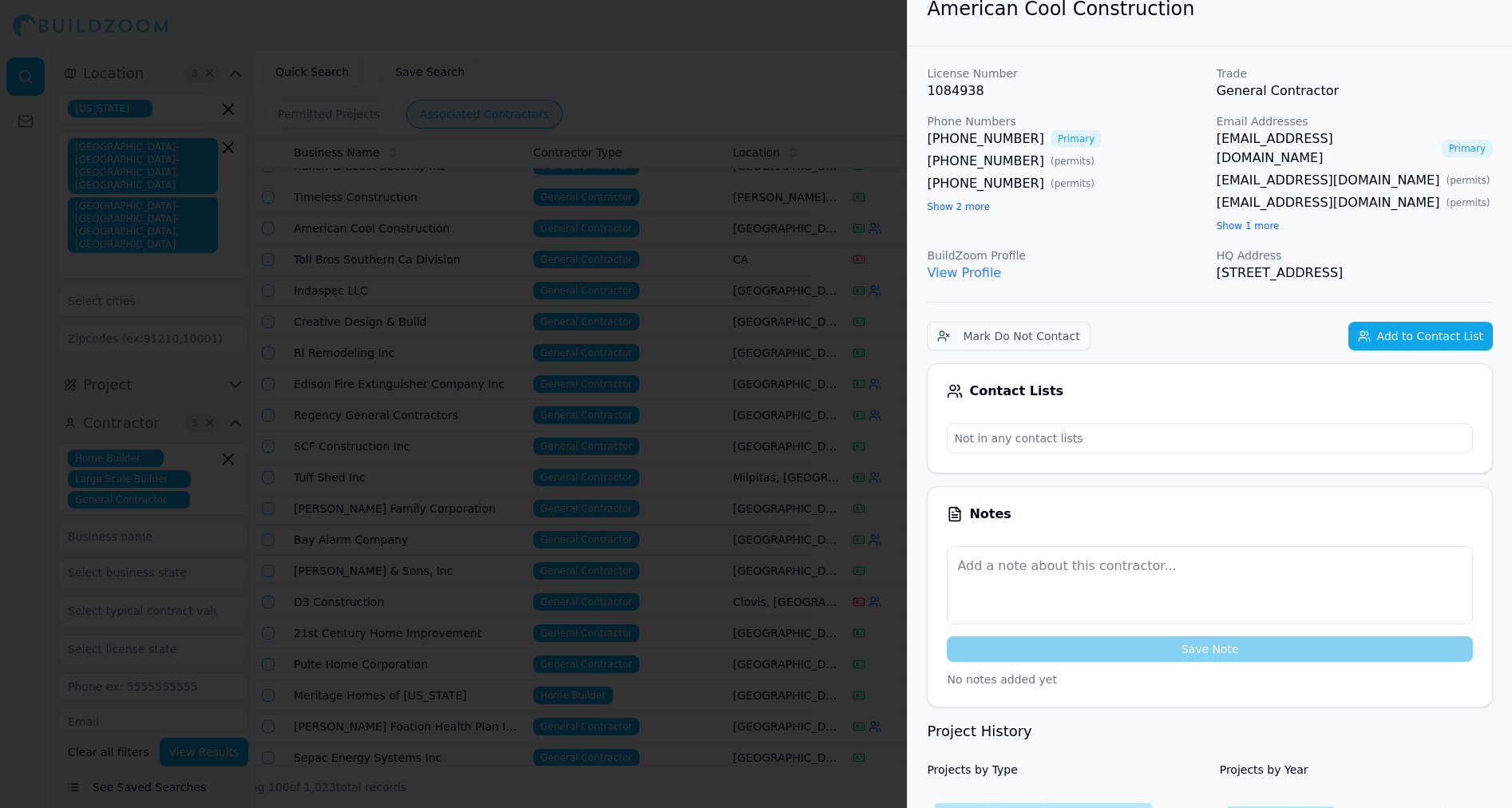
scroll to position [0, 0]
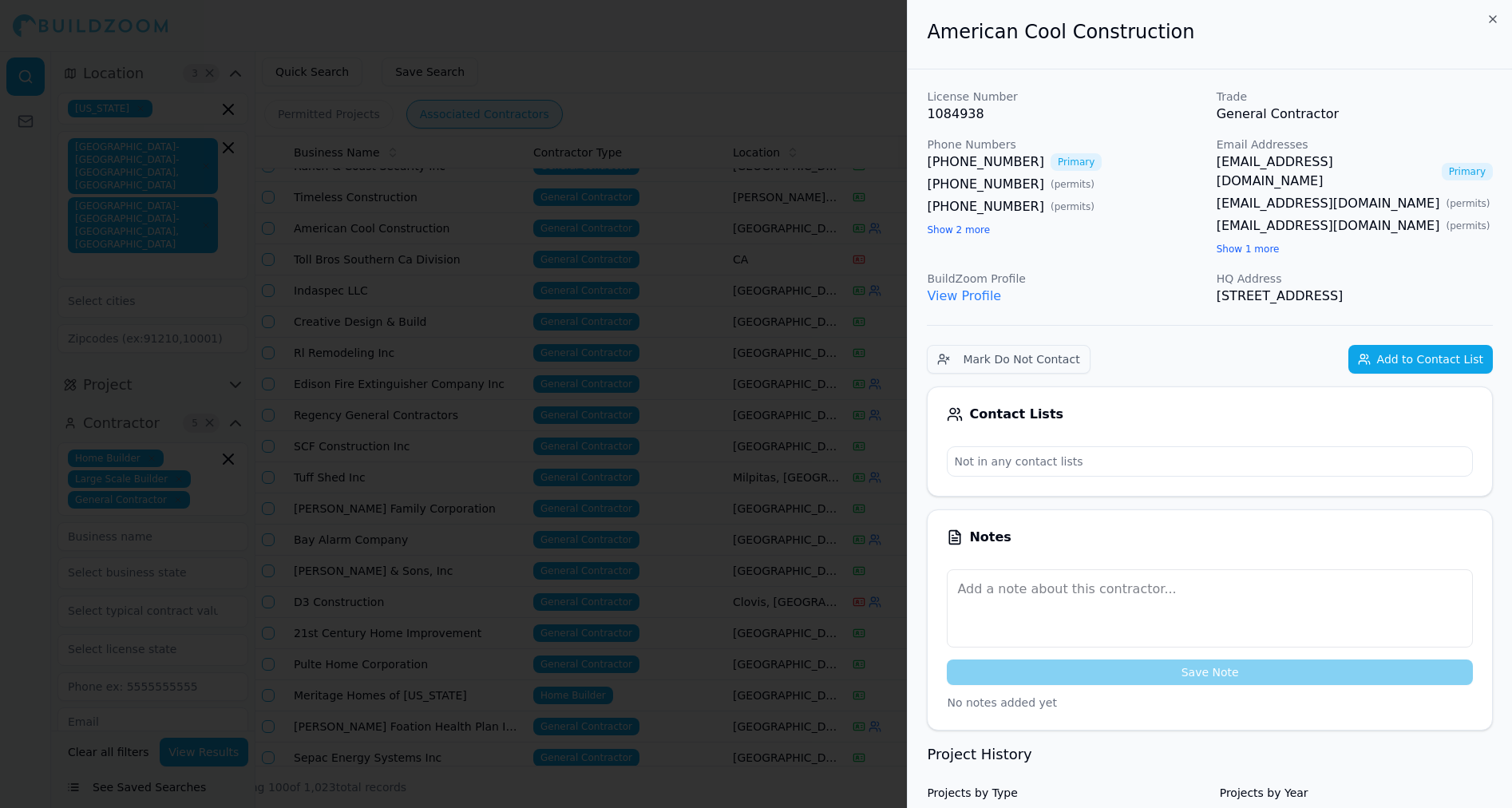
click at [625, 69] on div at bounding box center [756, 404] width 1512 height 808
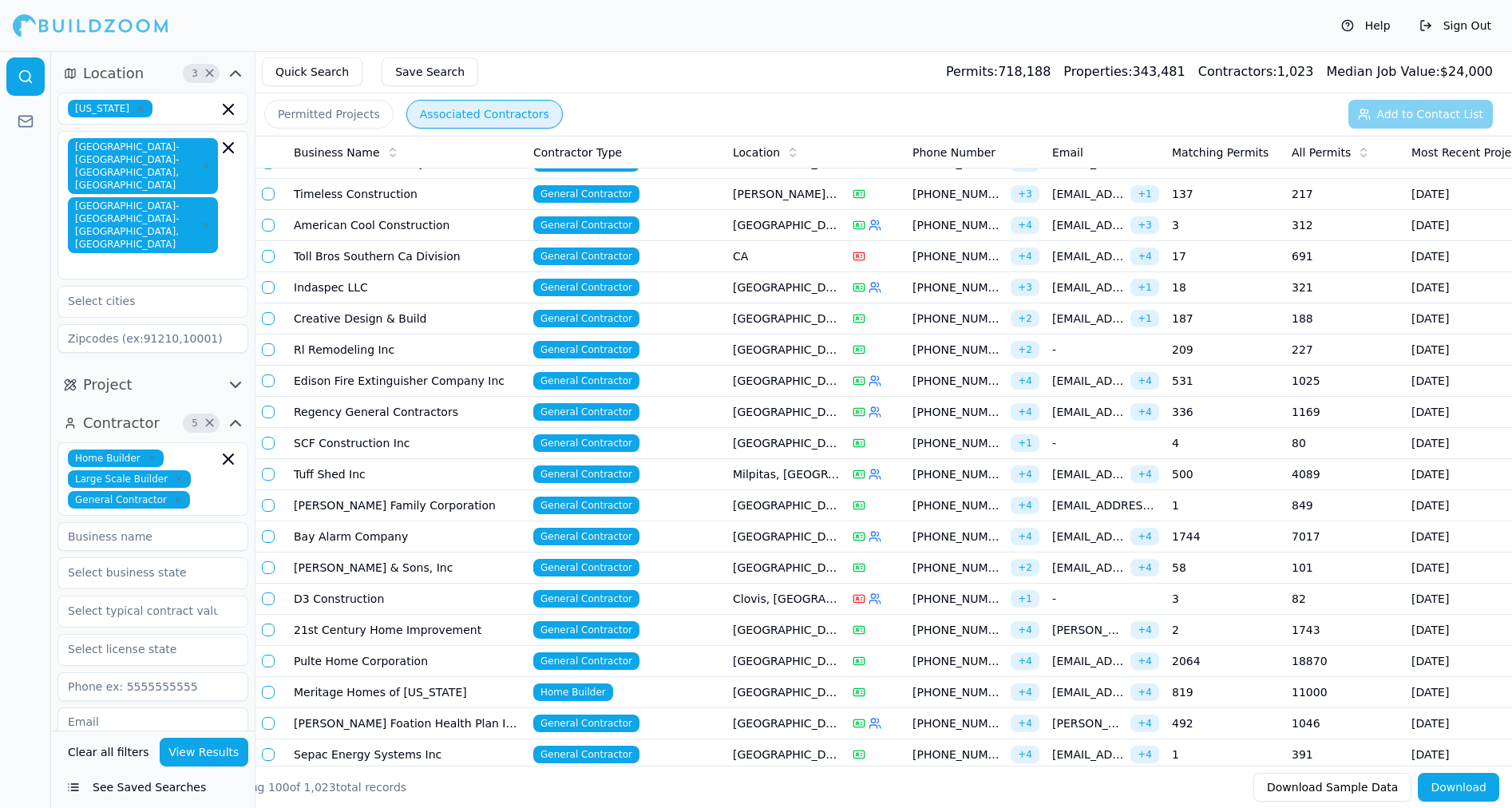
scroll to position [1114, 0]
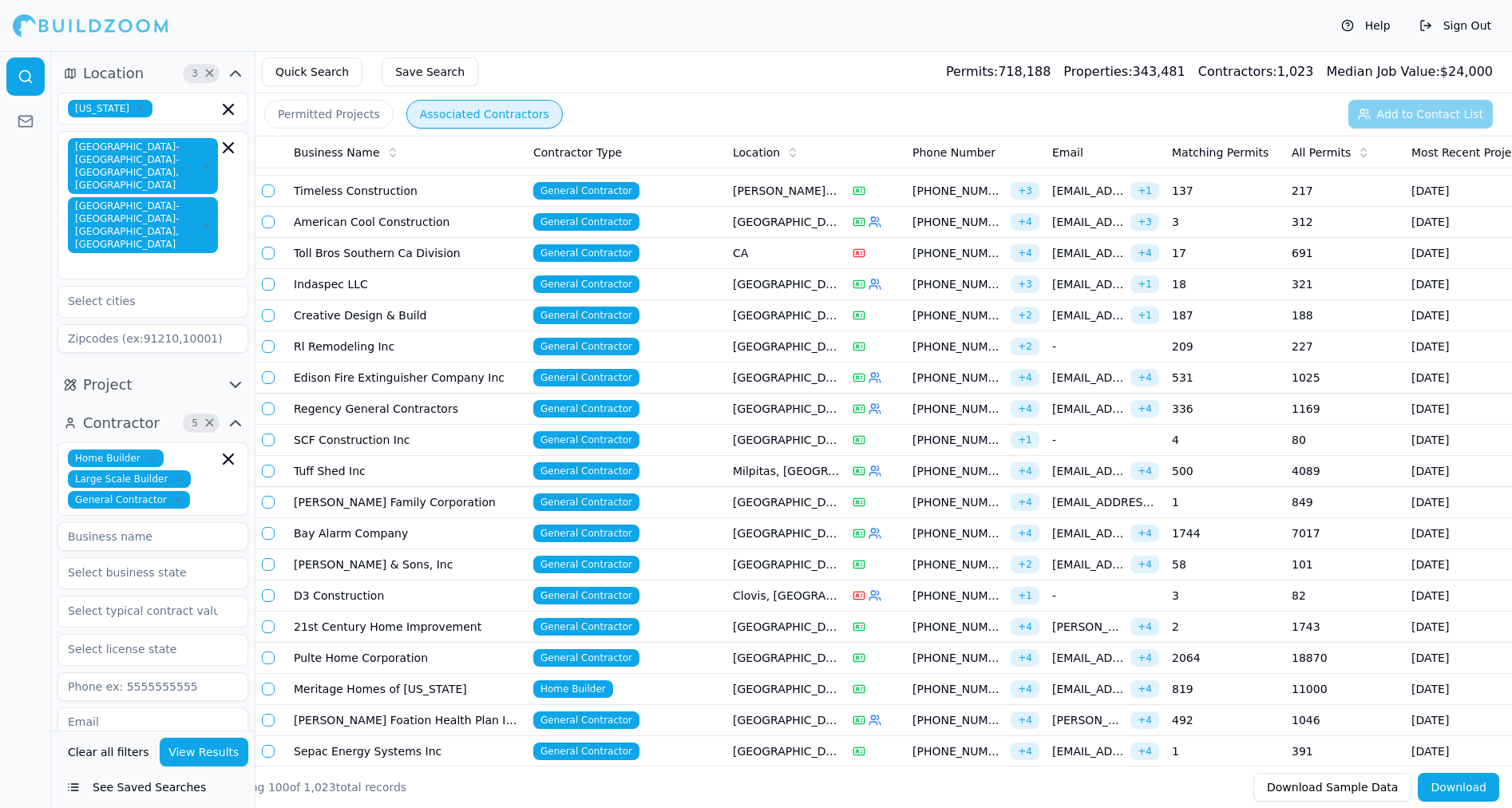
click at [323, 248] on td "Toll Bros Southern Ca Division" at bounding box center [406, 254] width 240 height 31
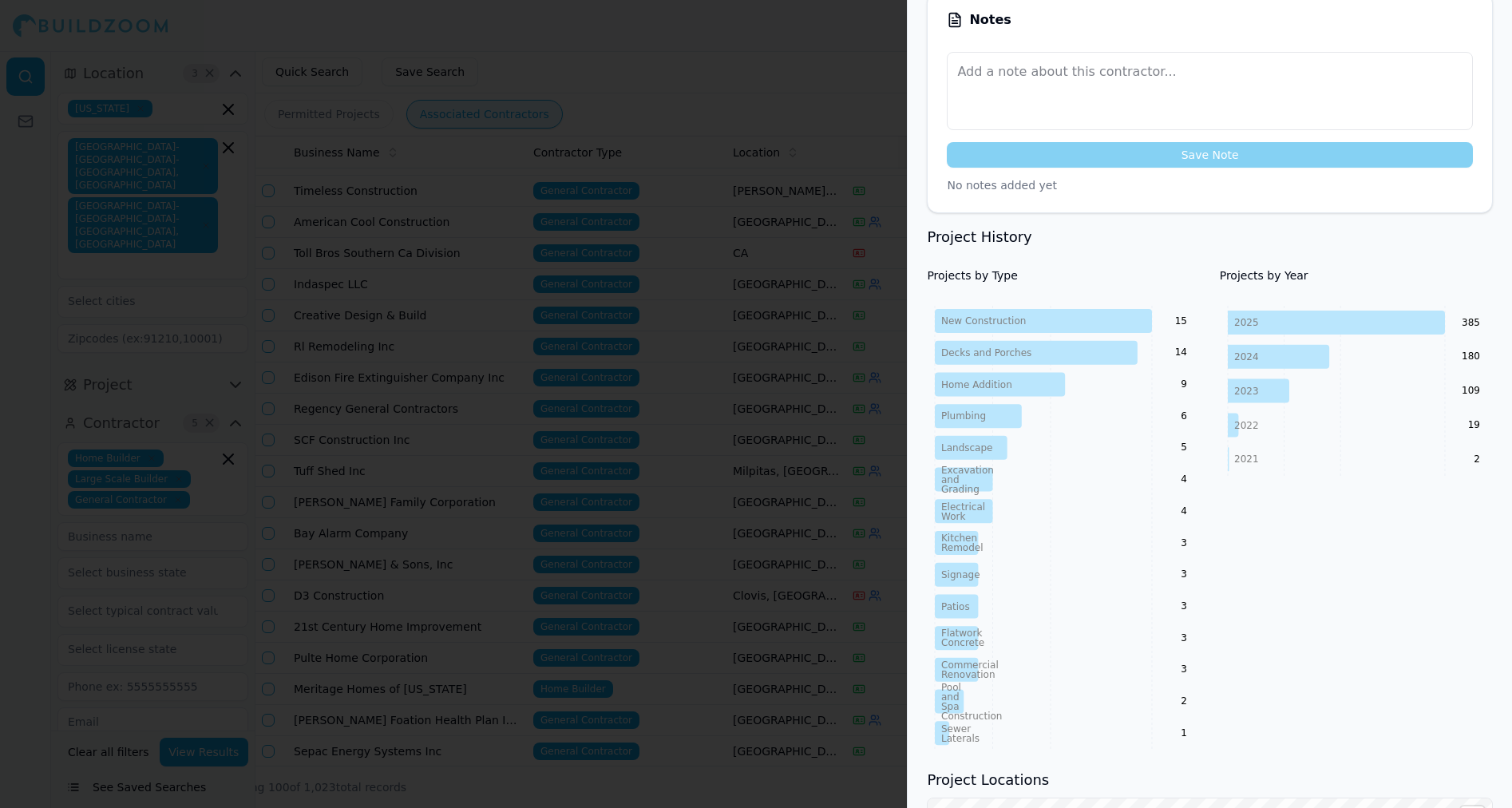
scroll to position [568, 0]
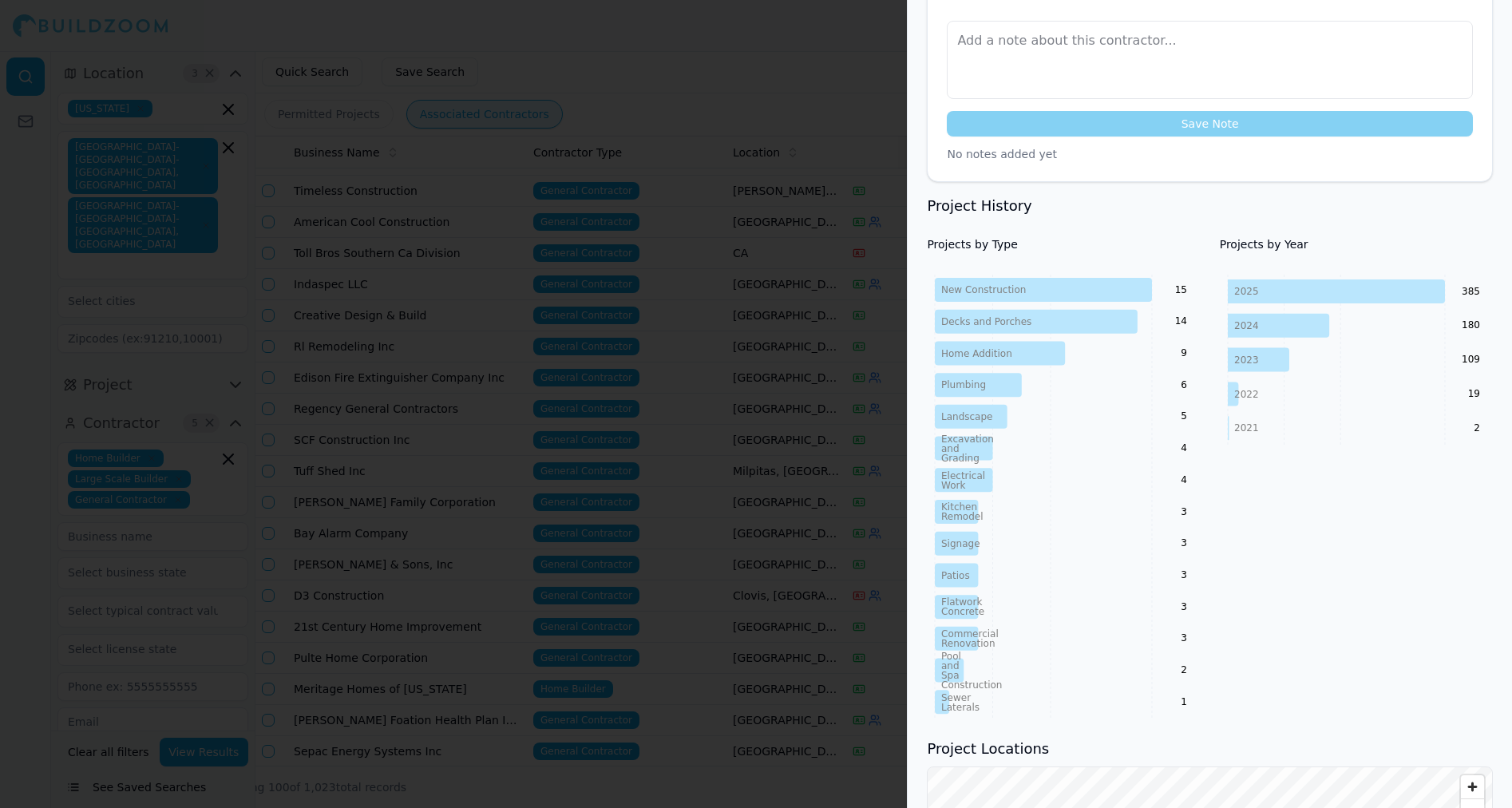
click at [805, 17] on div at bounding box center [756, 404] width 1512 height 808
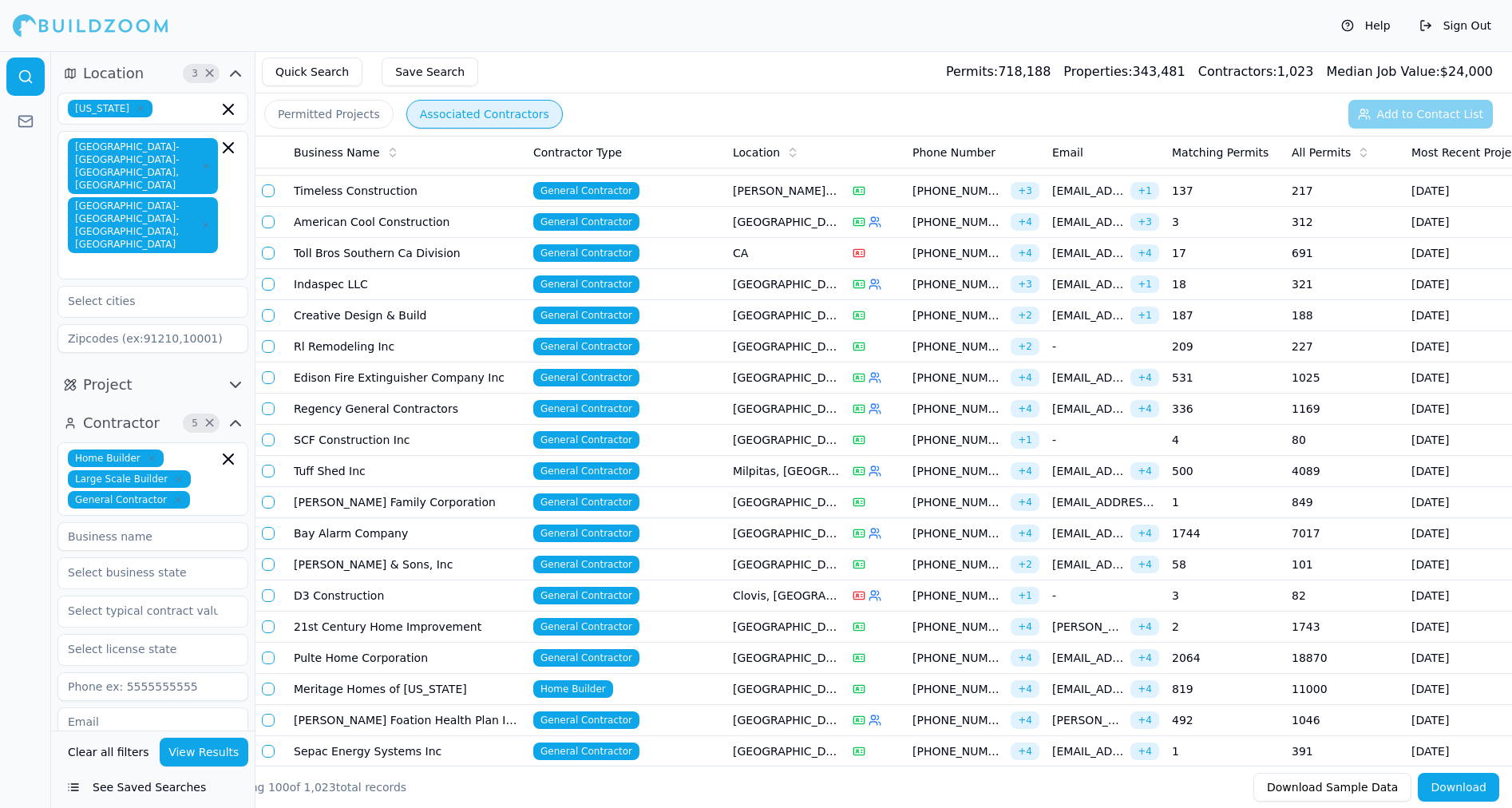
click at [383, 243] on td "Toll Bros Southern Ca Division" at bounding box center [406, 254] width 240 height 31
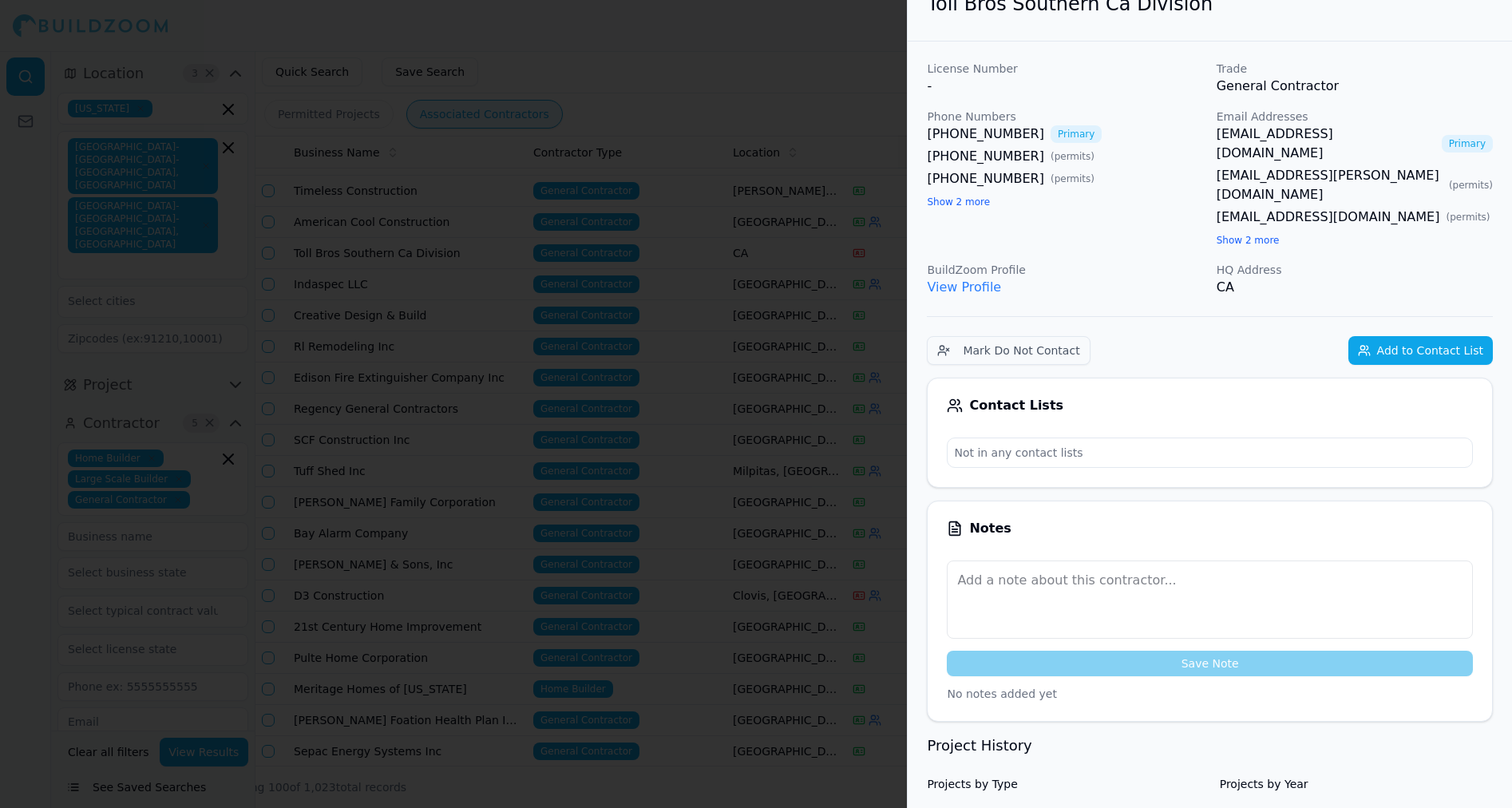
scroll to position [0, 0]
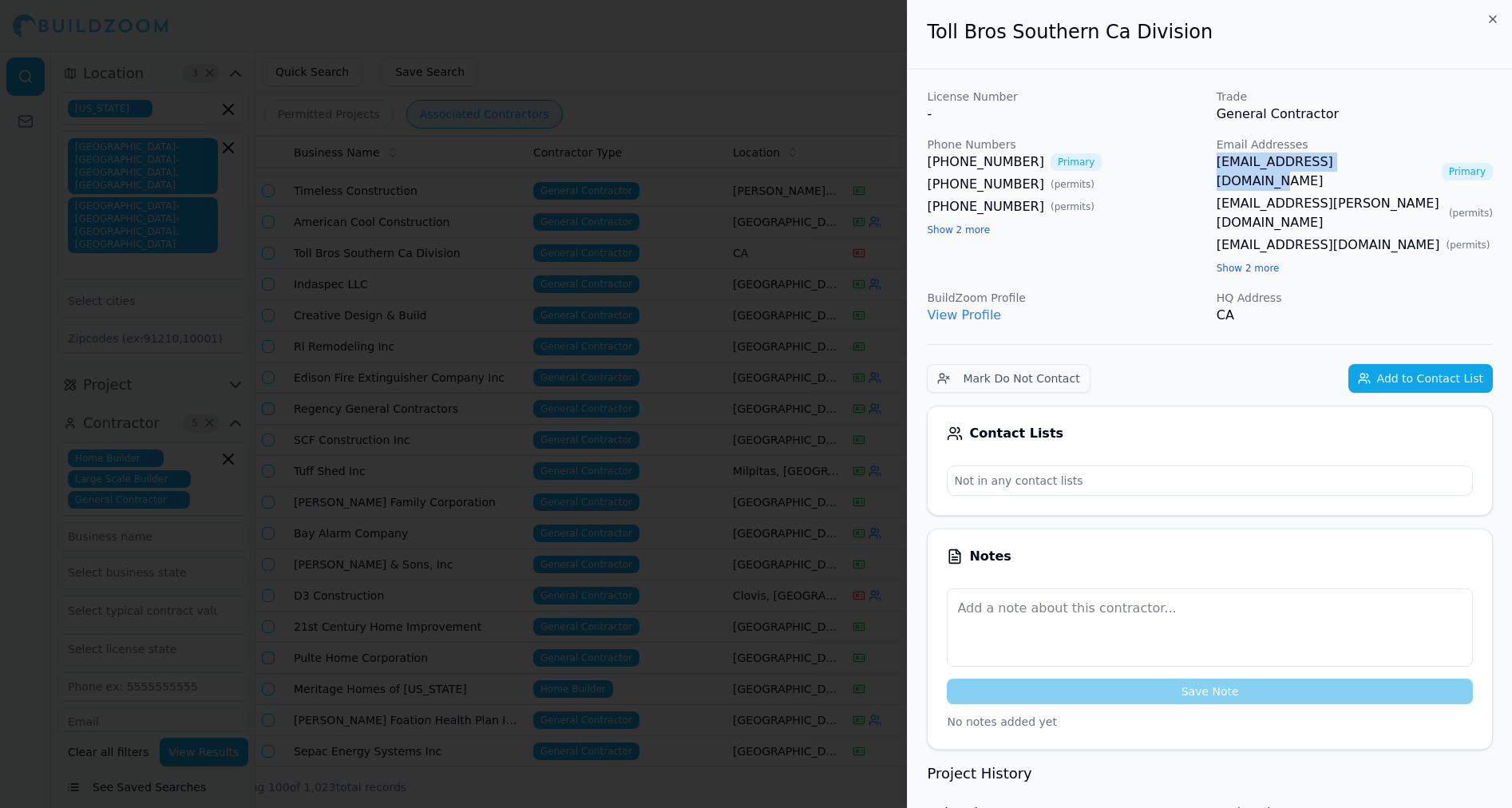
copy link "[EMAIL_ADDRESS][DOMAIN_NAME]"
click at [780, 94] on div at bounding box center [756, 404] width 1512 height 808
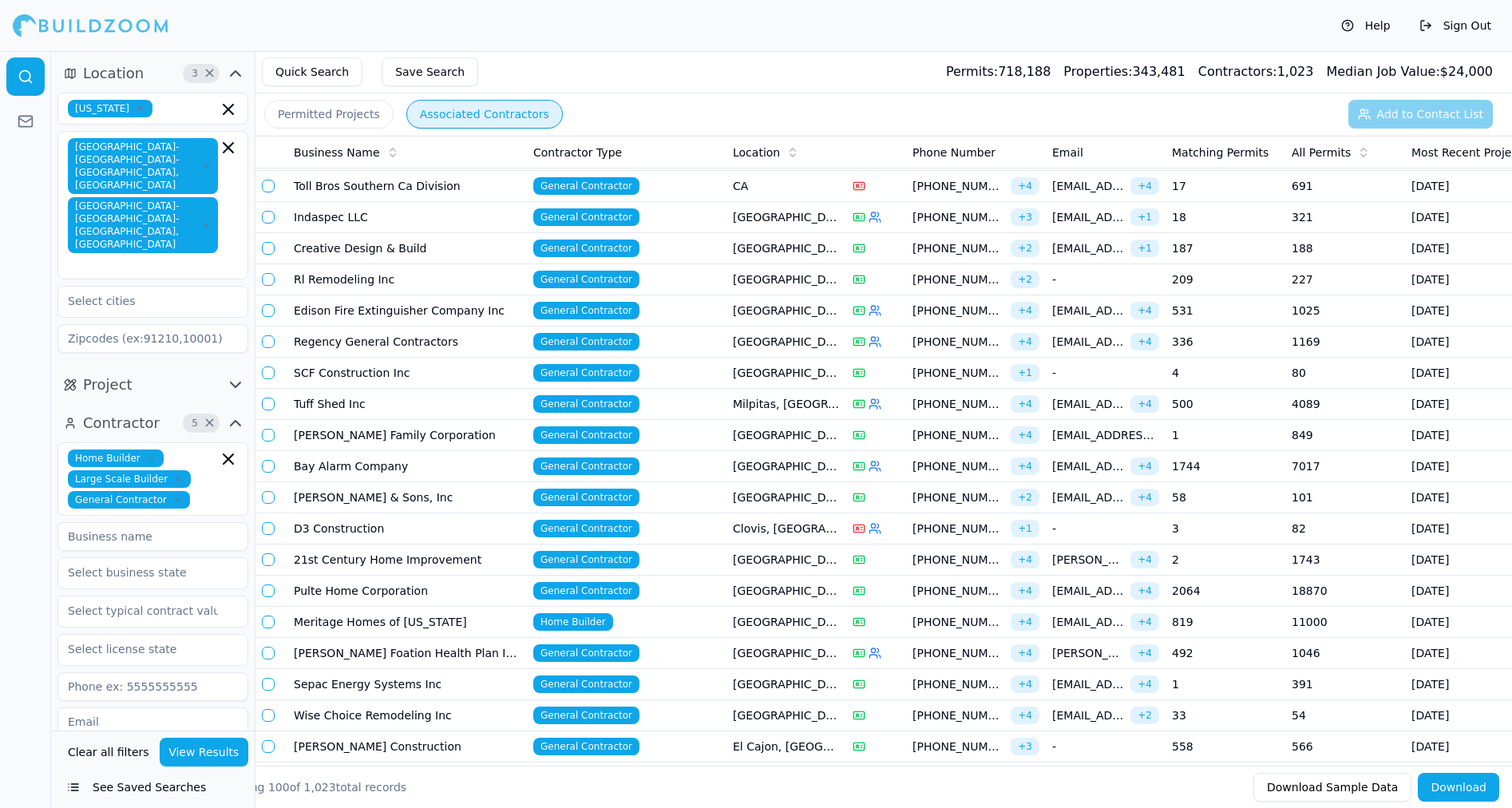
scroll to position [1212, 0]
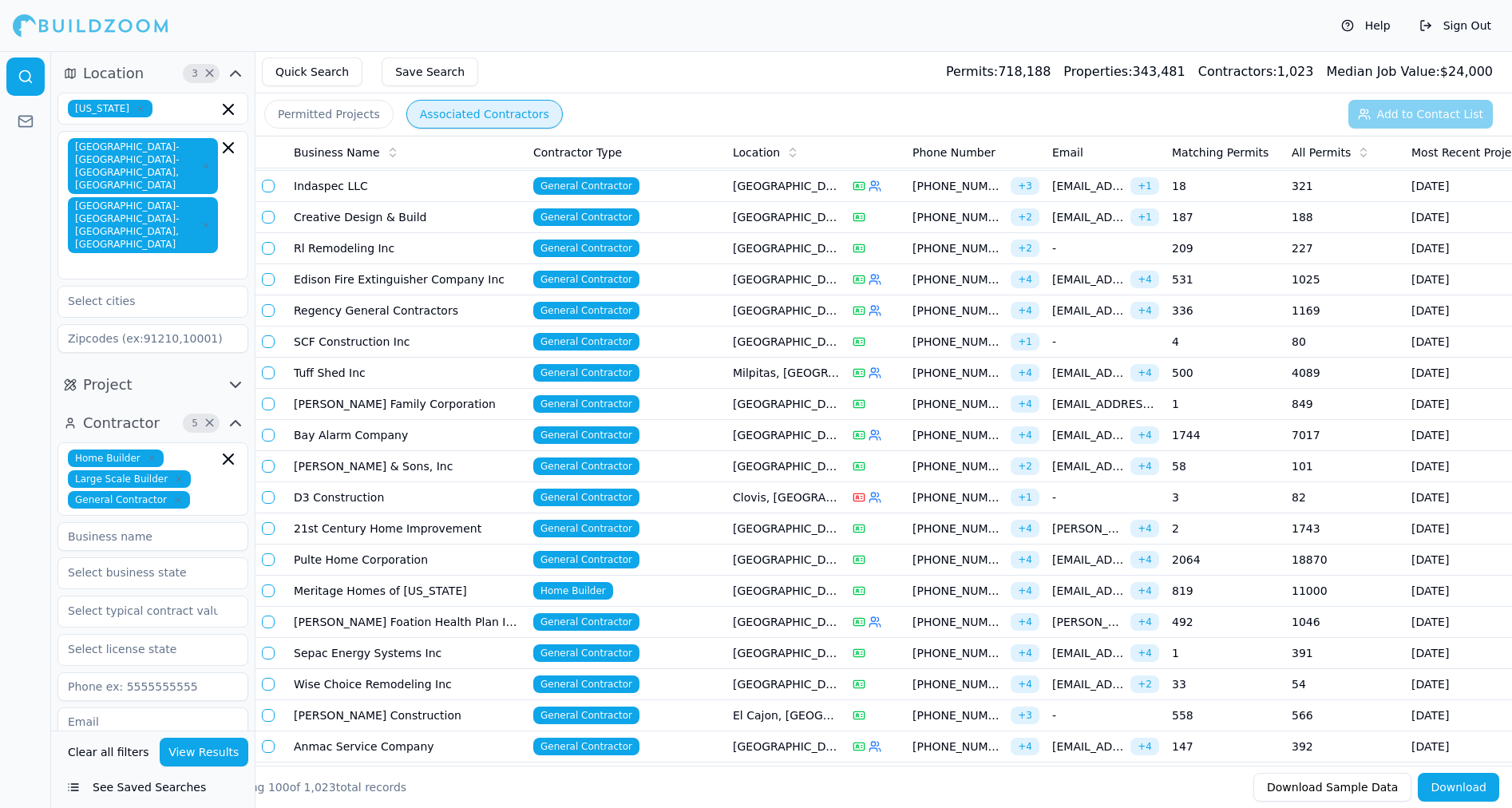
click at [349, 182] on td "Indaspec LLC" at bounding box center [406, 186] width 240 height 31
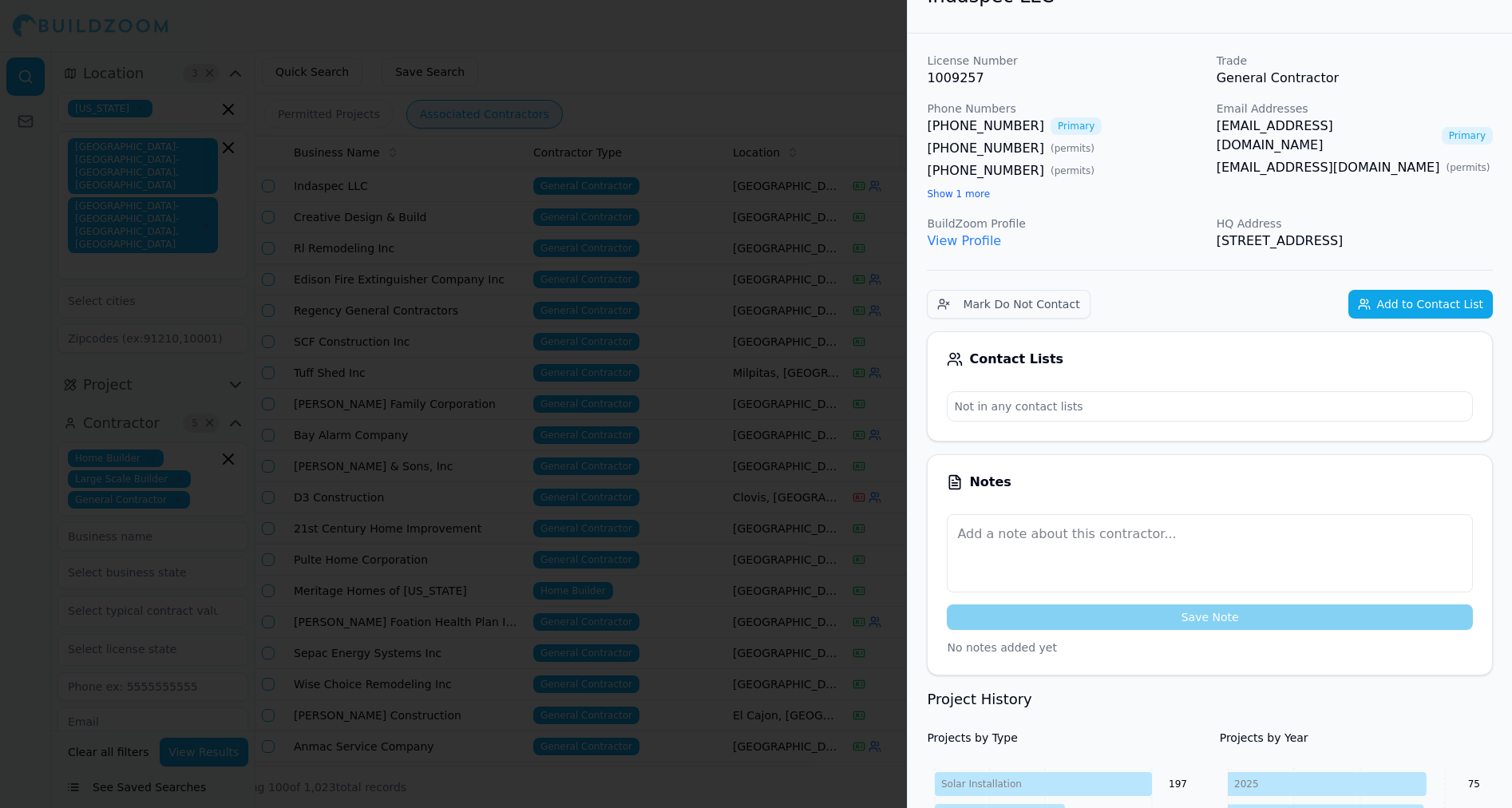
scroll to position [0, 0]
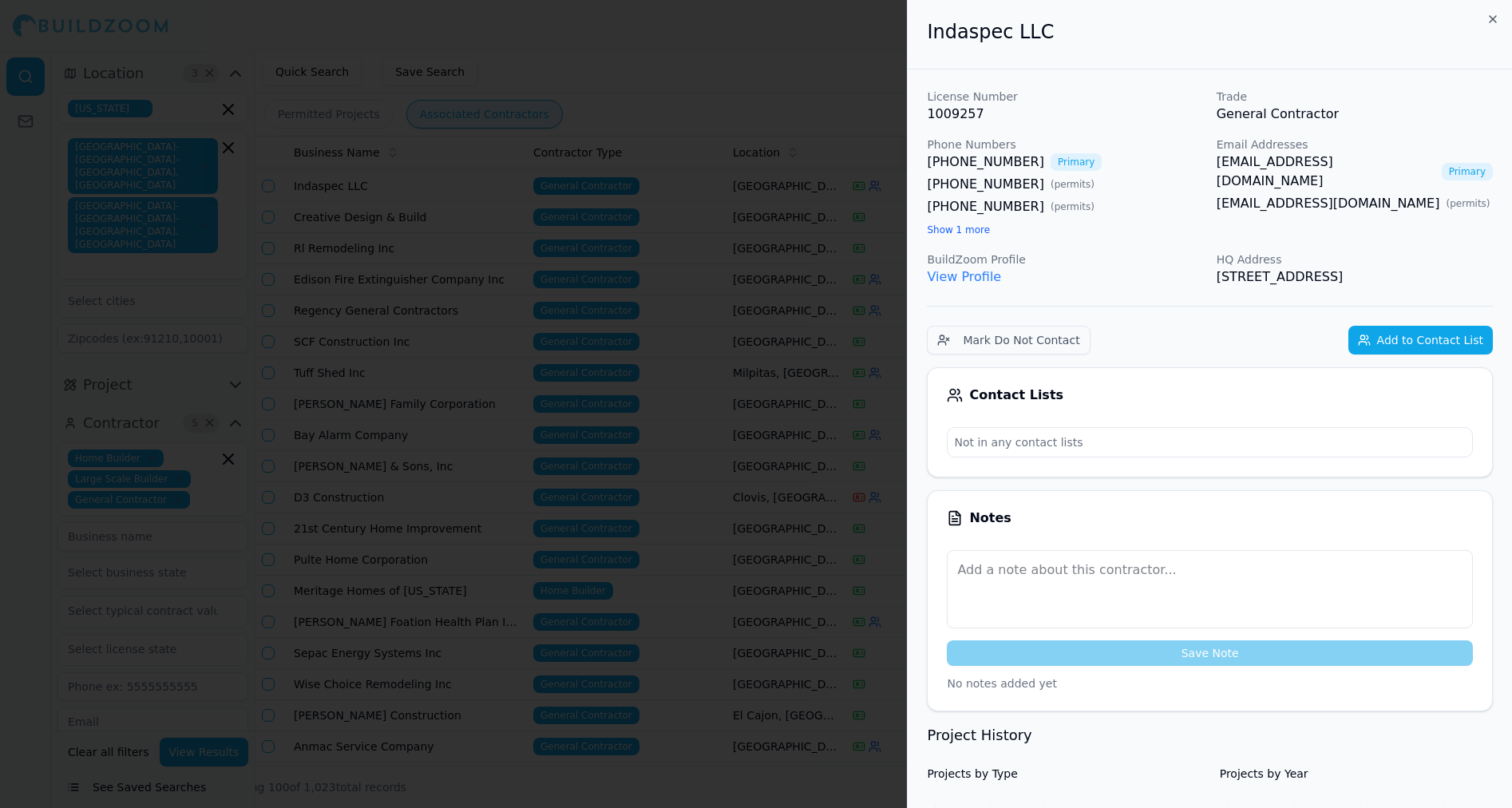
click at [715, 86] on div at bounding box center [756, 404] width 1512 height 808
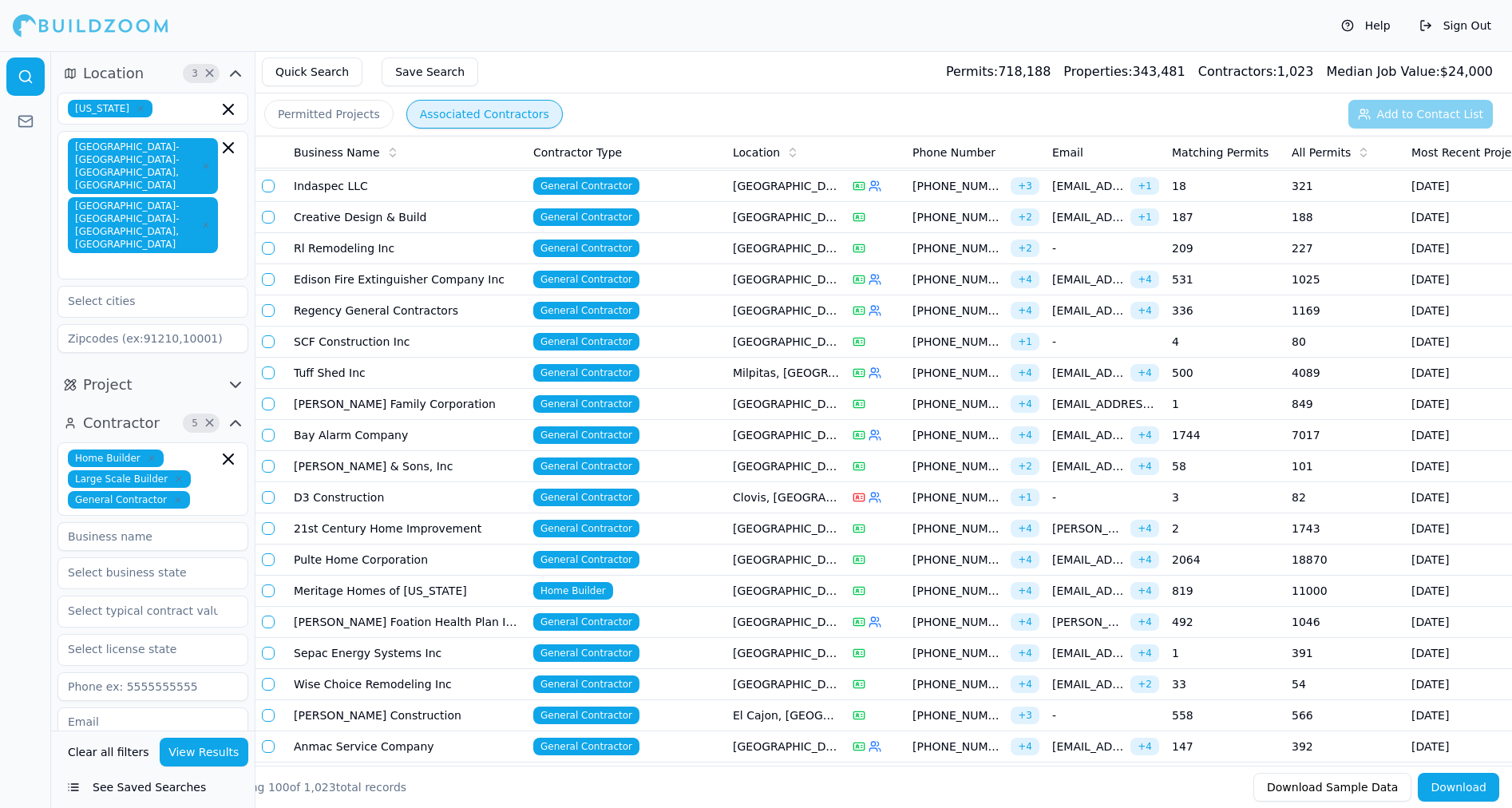
click at [303, 214] on td "Creative Design & Build" at bounding box center [406, 217] width 240 height 31
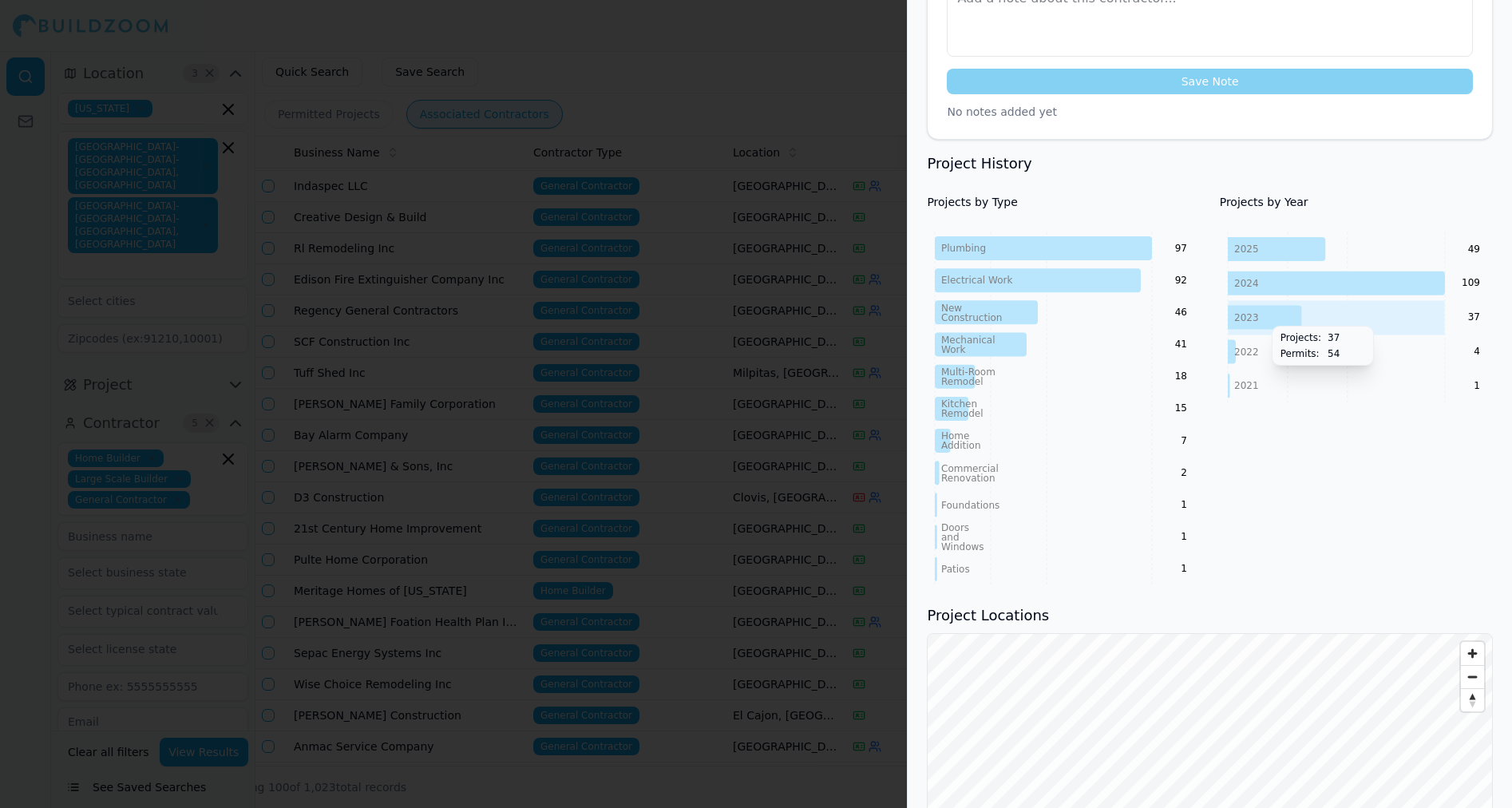
scroll to position [549, 0]
click at [851, 45] on div at bounding box center [756, 404] width 1512 height 808
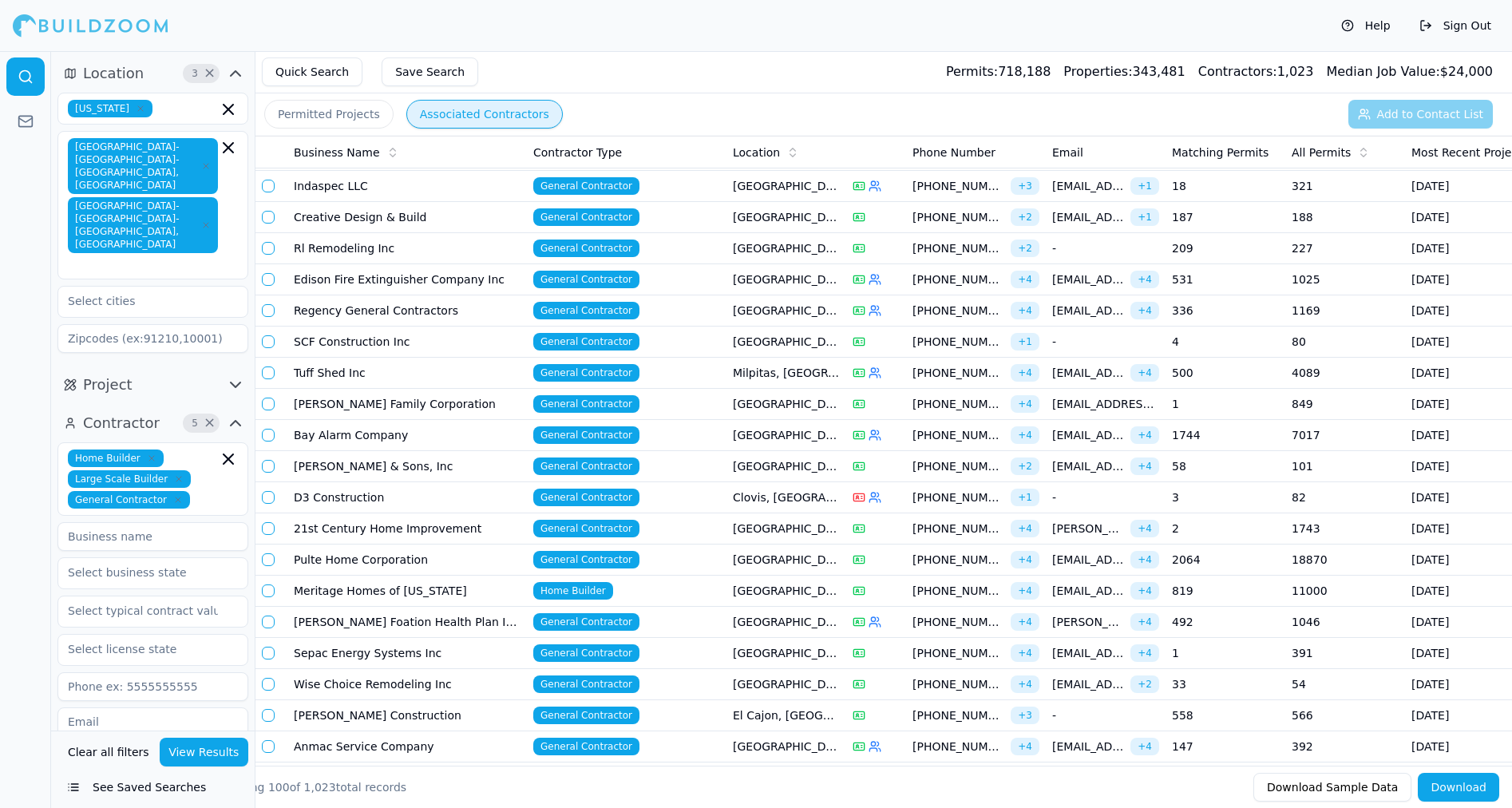
click at [437, 284] on td "Edison Fire Extinguisher Company Inc" at bounding box center [406, 280] width 240 height 31
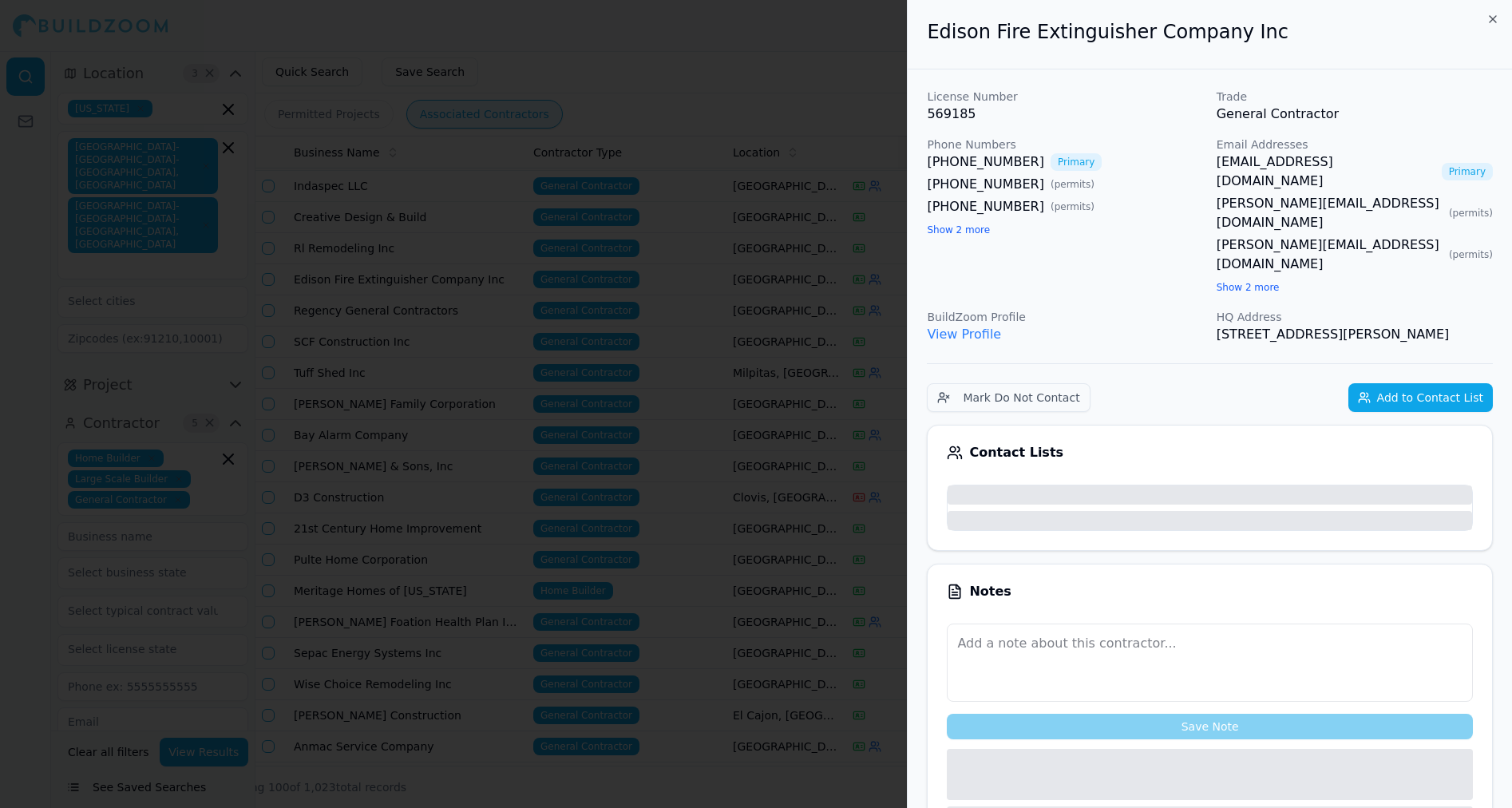
click at [787, 61] on div at bounding box center [756, 404] width 1512 height 808
